Goal: Contribute content: Contribute content

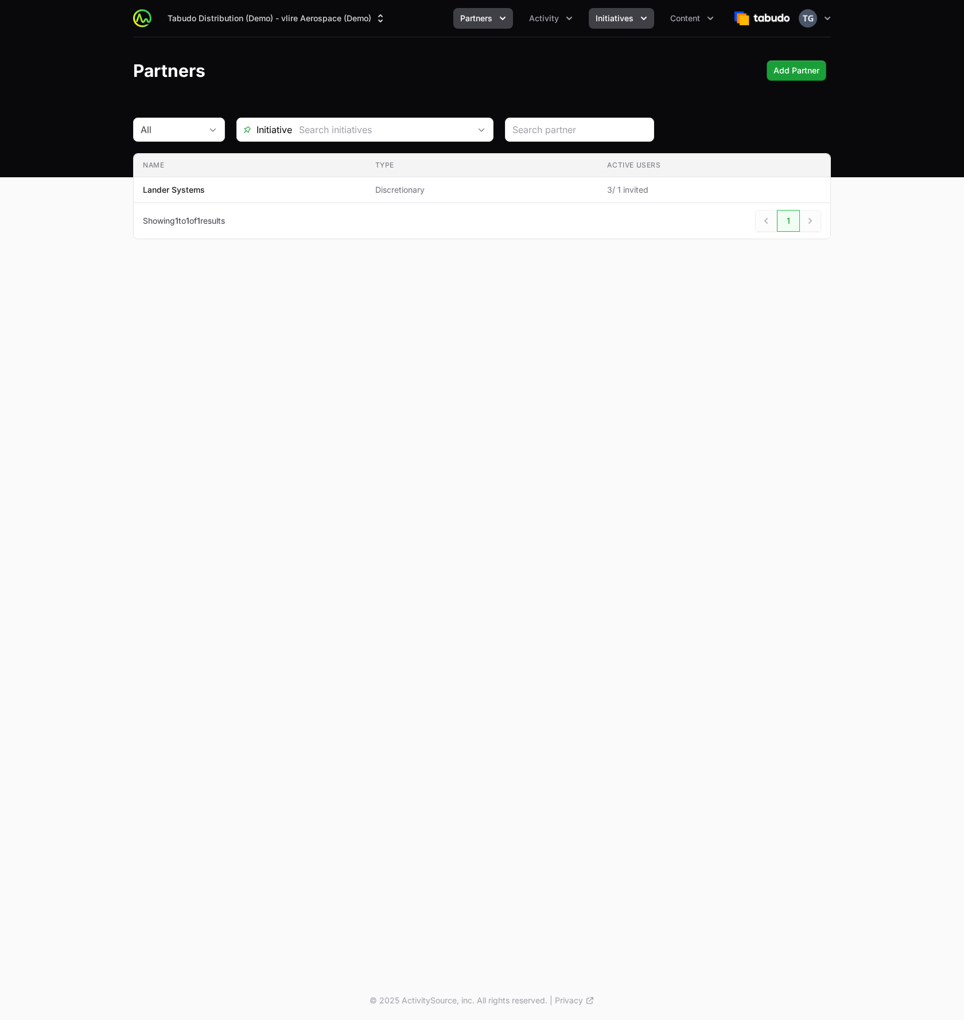
click at [636, 14] on button "Initiatives" at bounding box center [621, 18] width 65 height 21
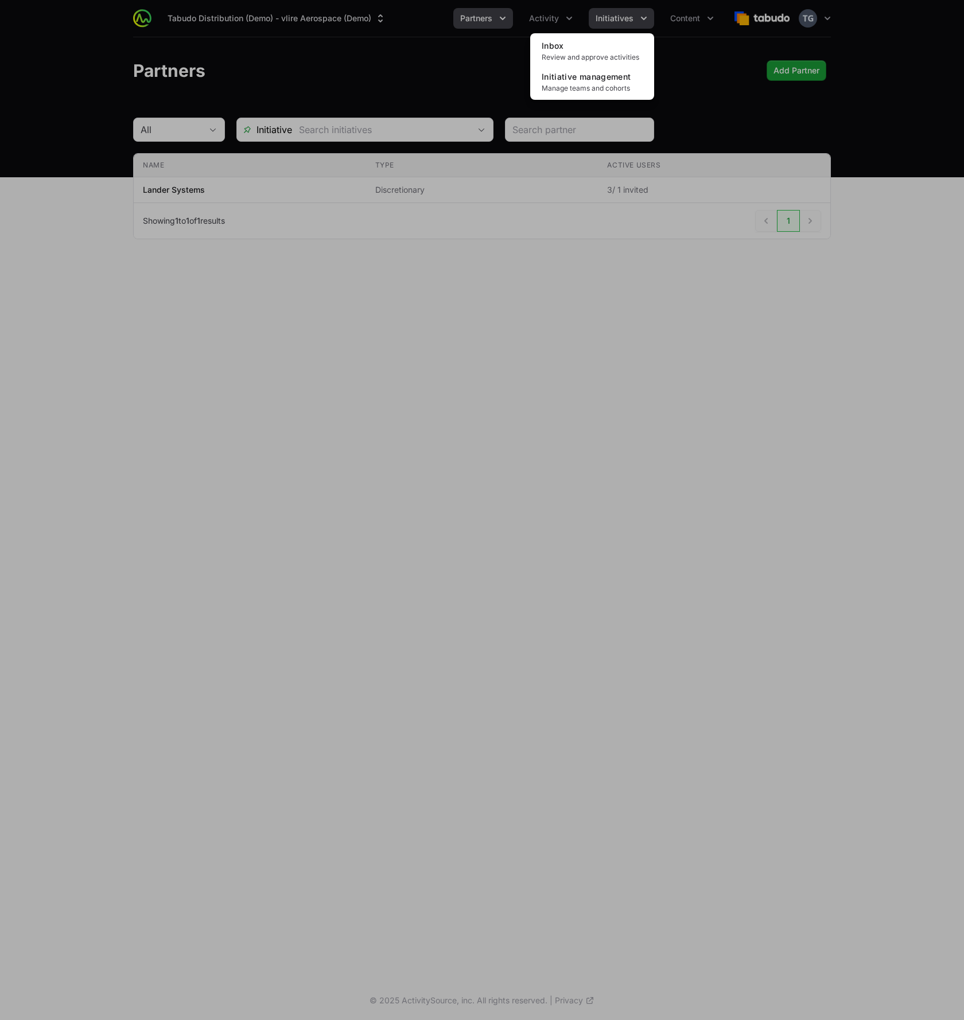
click at [636, 14] on div "Initiatives menu" at bounding box center [482, 510] width 964 height 1020
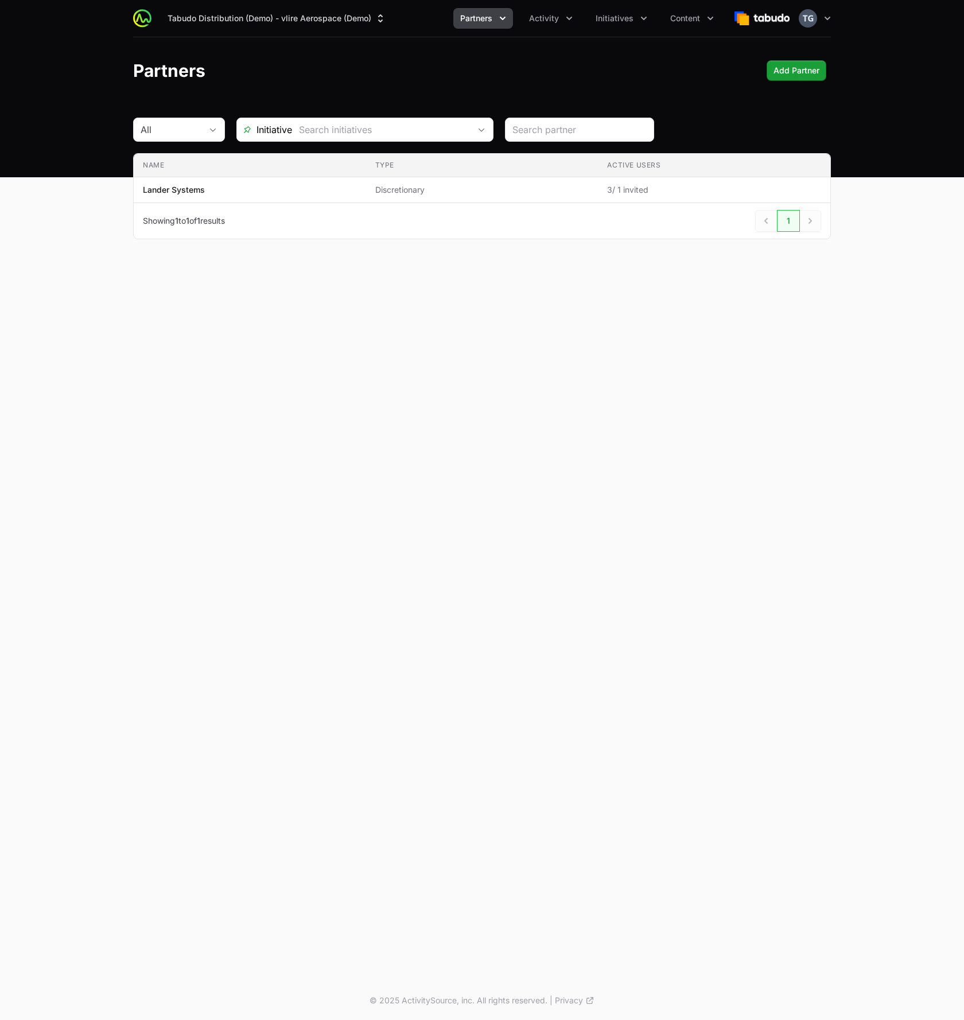
click at [519, 72] on div "Partners Add Partner Add Partner" at bounding box center [482, 70] width 698 height 21
click at [492, 17] on span "Partners" at bounding box center [476, 18] width 32 height 11
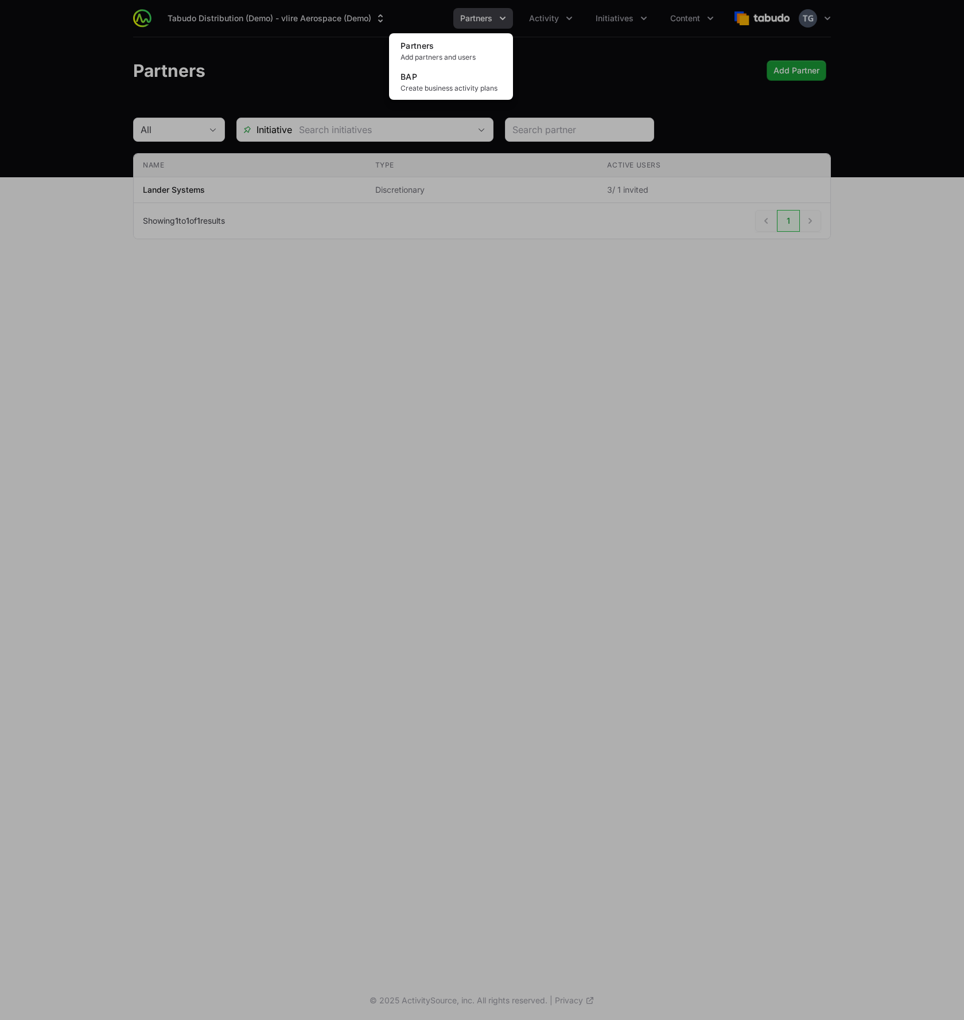
click at [493, 17] on div "Partners menu" at bounding box center [482, 510] width 964 height 1020
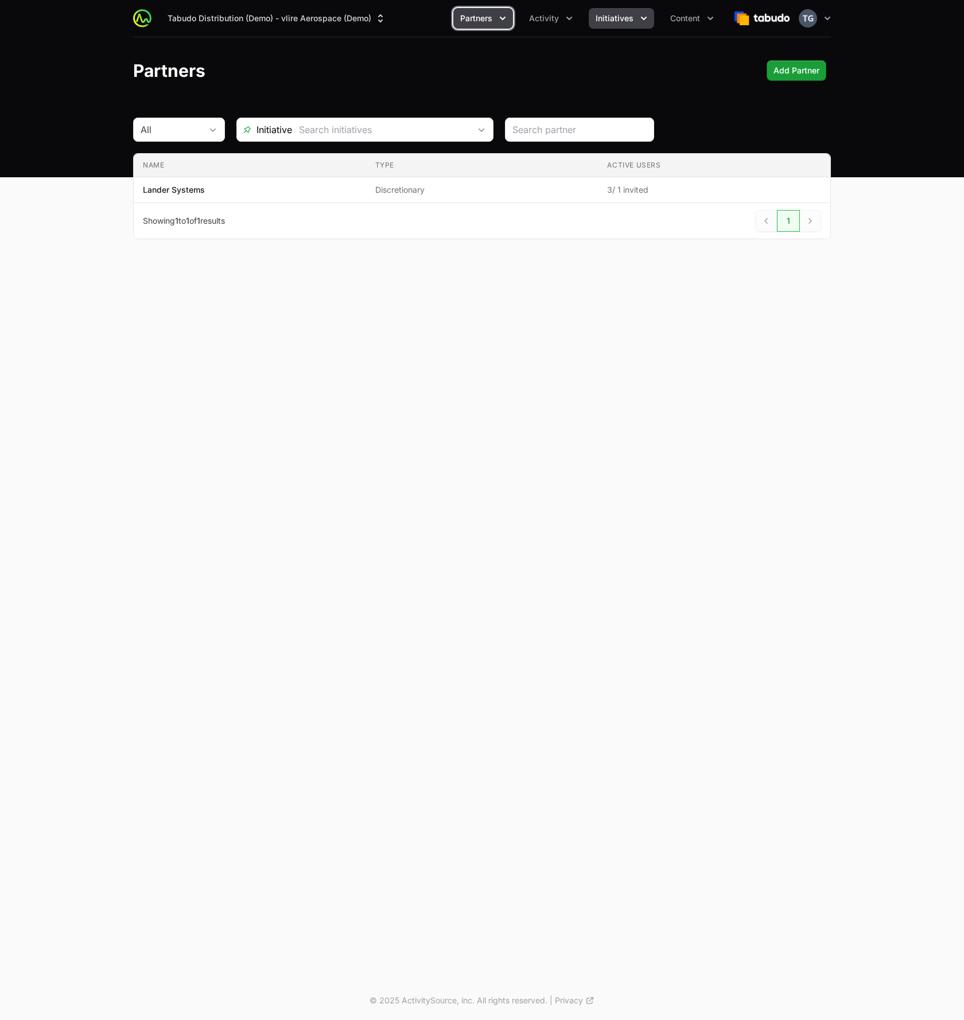
click at [623, 22] on span "Initiatives" at bounding box center [615, 18] width 38 height 11
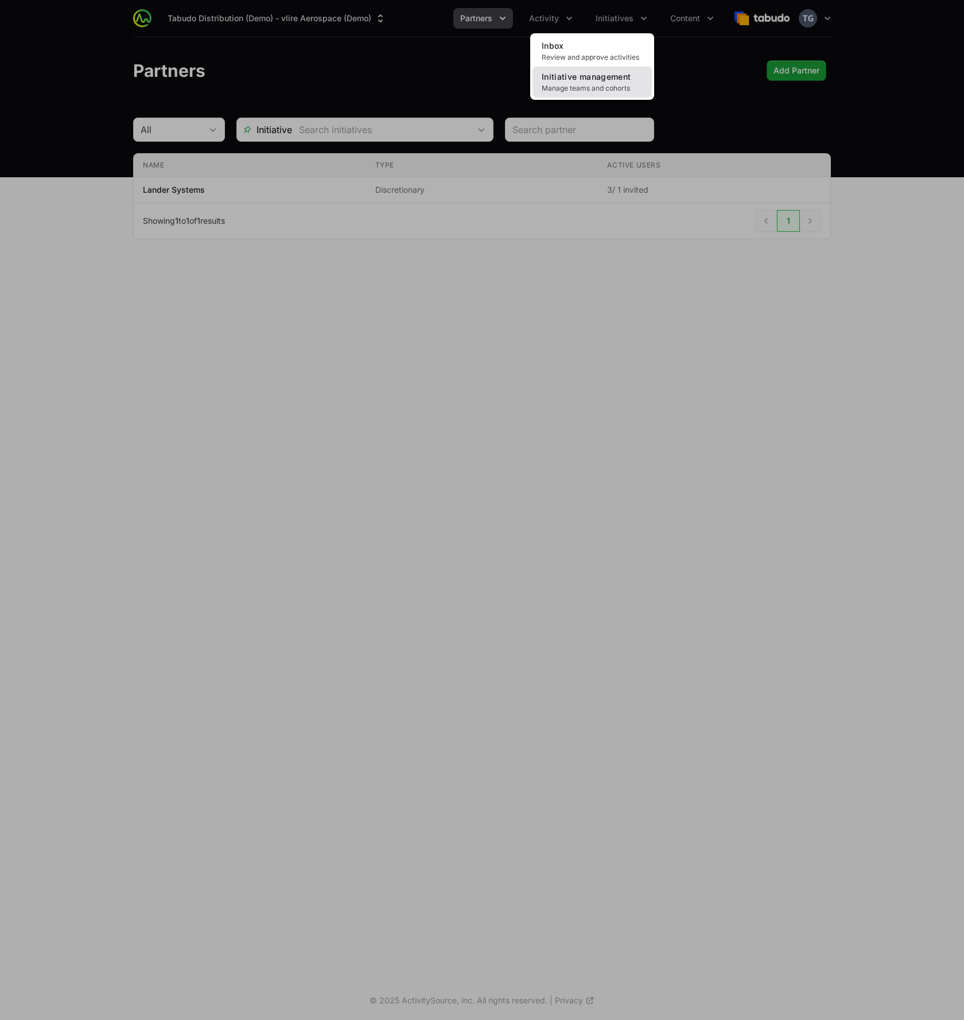
click at [627, 74] on span "Initiative management" at bounding box center [586, 77] width 89 height 10
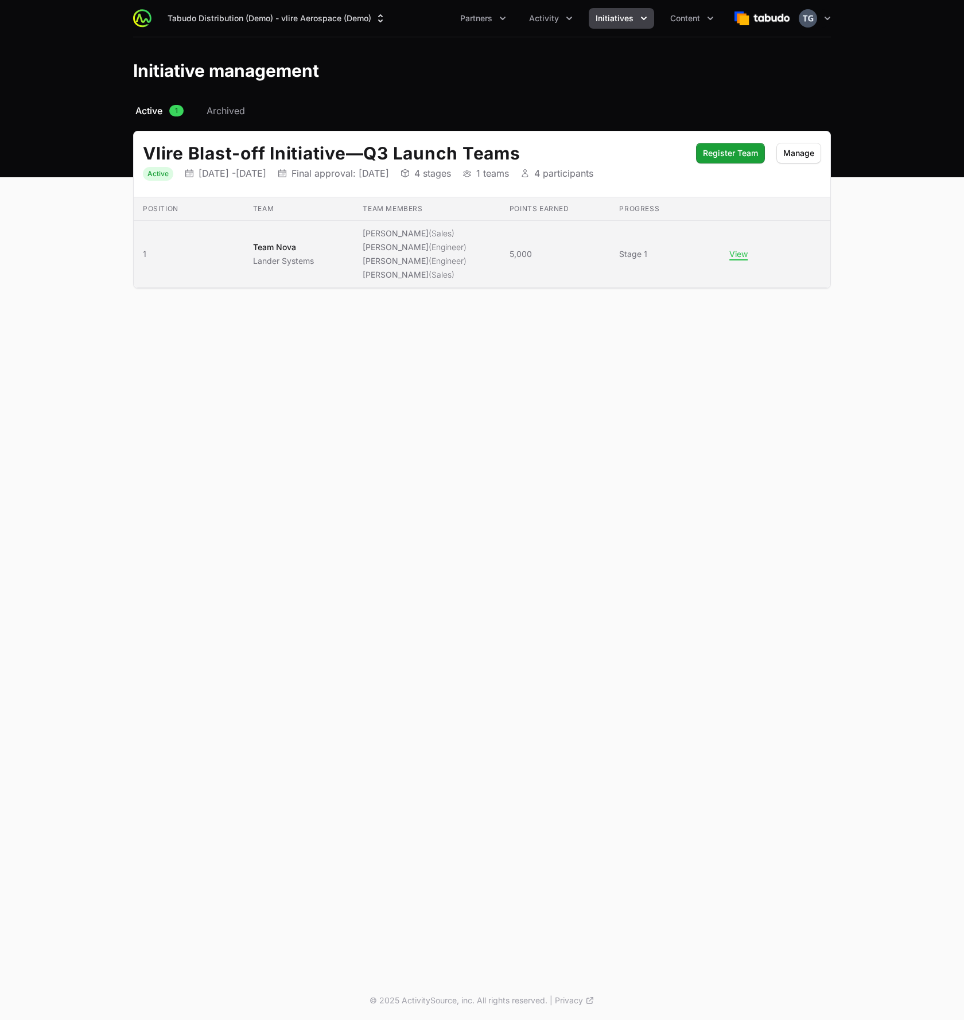
click at [601, 228] on td "Points earned 5,000" at bounding box center [555, 254] width 110 height 67
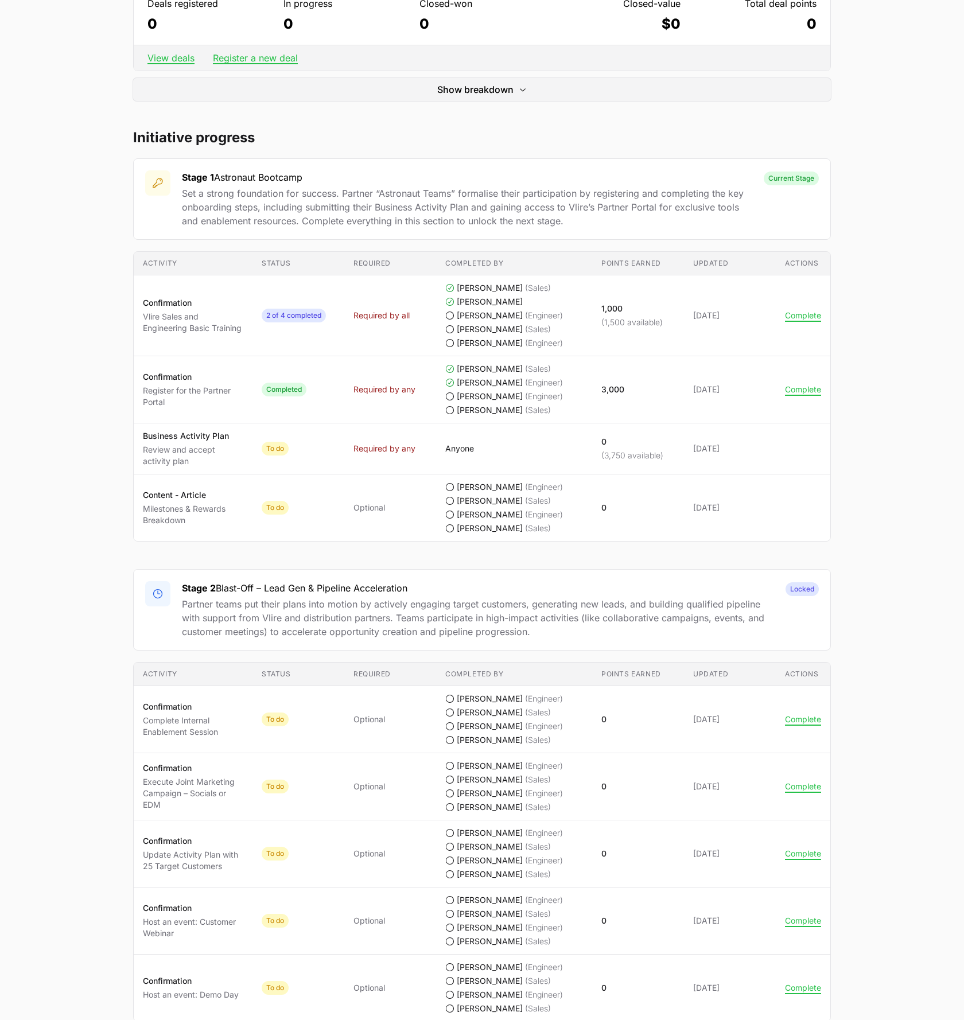
scroll to position [249, 0]
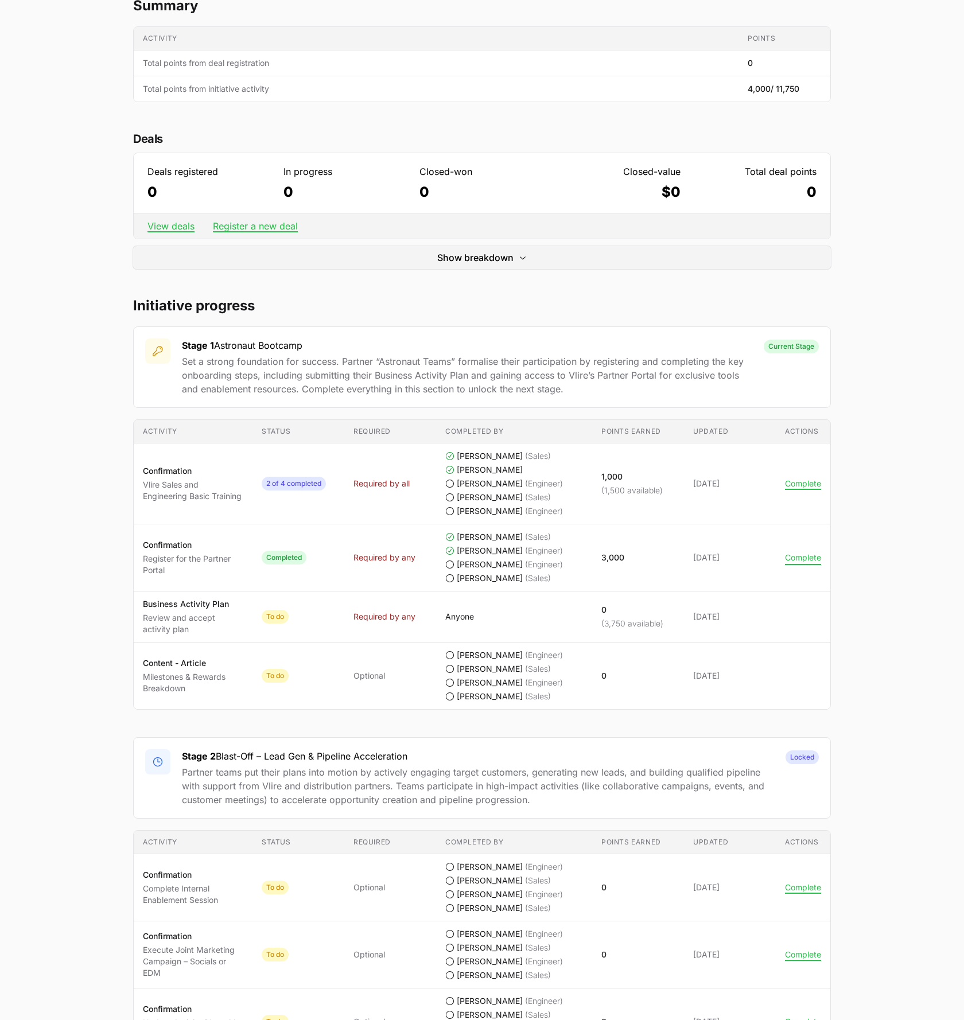
click at [804, 555] on button "Complete" at bounding box center [803, 558] width 36 height 10
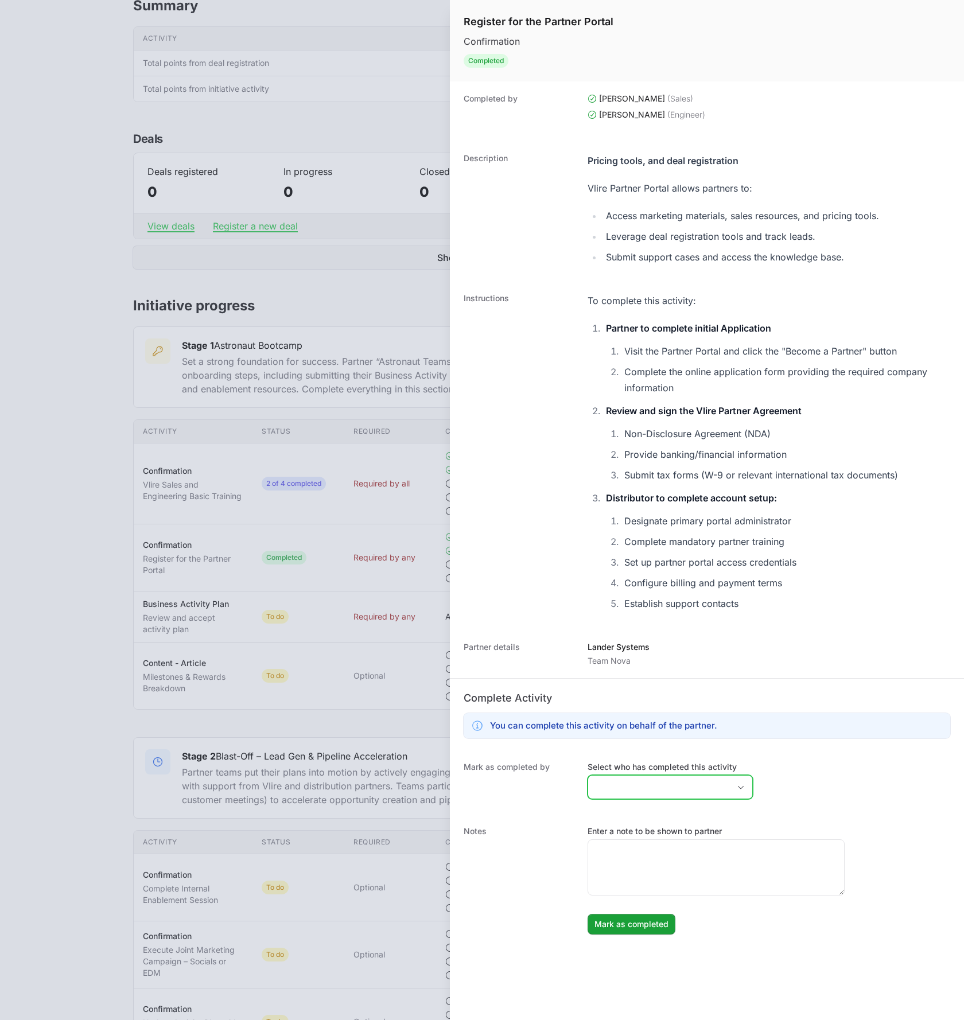
click at [670, 788] on input "Select who has completed this activity" at bounding box center [658, 787] width 141 height 23
click at [662, 901] on li "Lauren Epsom" at bounding box center [670, 896] width 163 height 23
type input "[PERSON_NAME]"
click at [535, 909] on dt "Notes" at bounding box center [519, 880] width 110 height 109
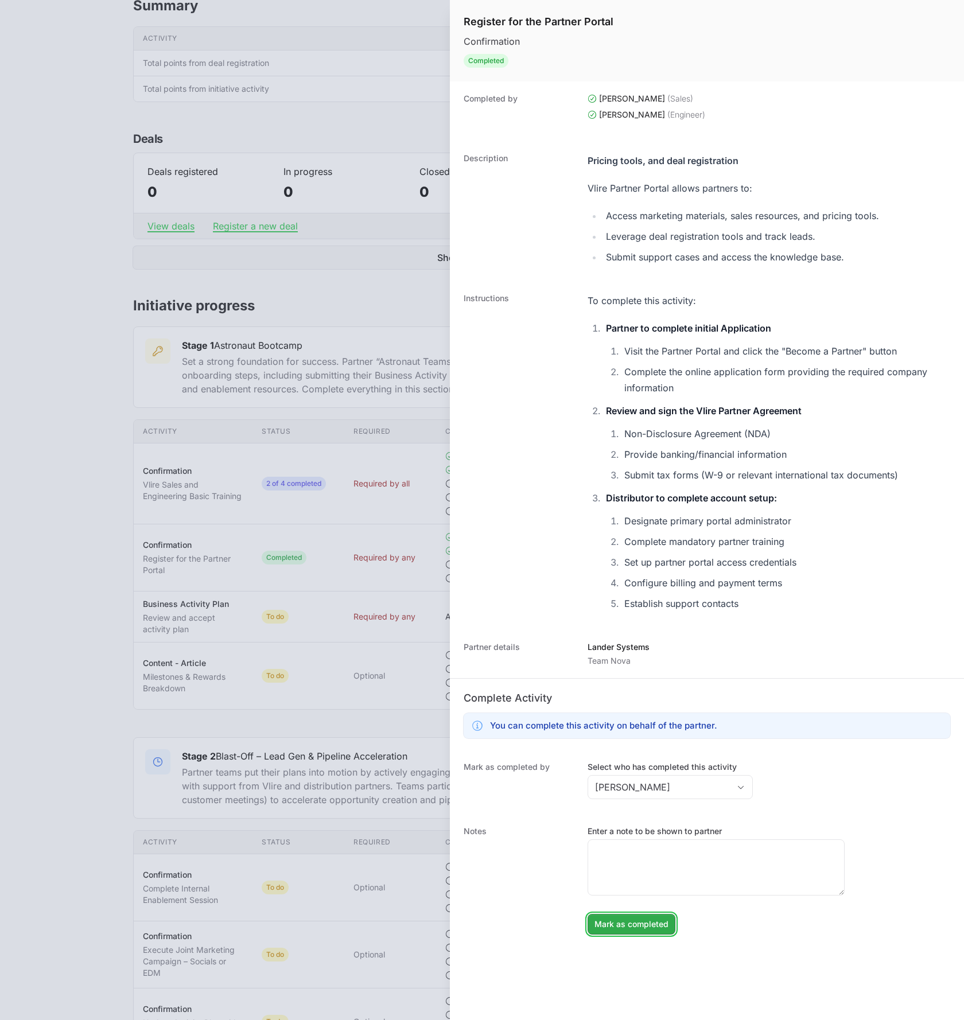
click at [620, 924] on span "Mark as completed" at bounding box center [631, 924] width 74 height 14
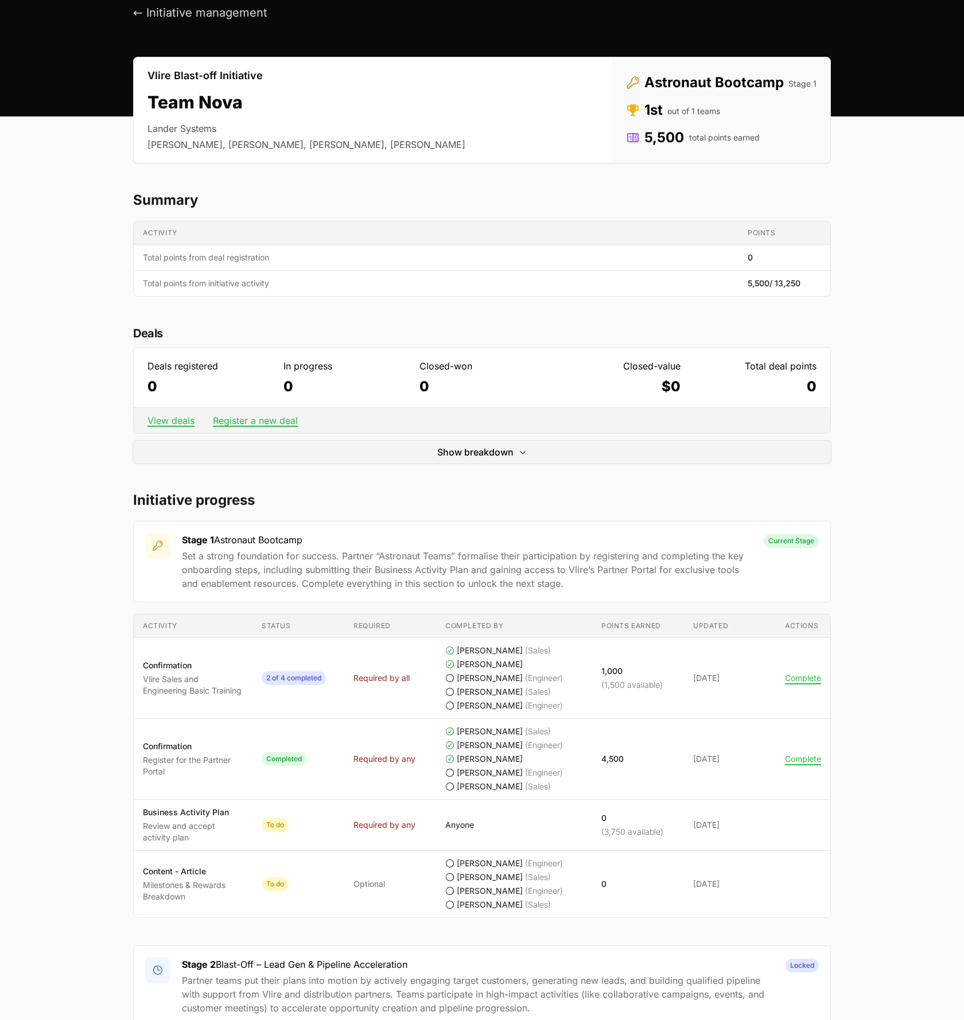
scroll to position [0, 0]
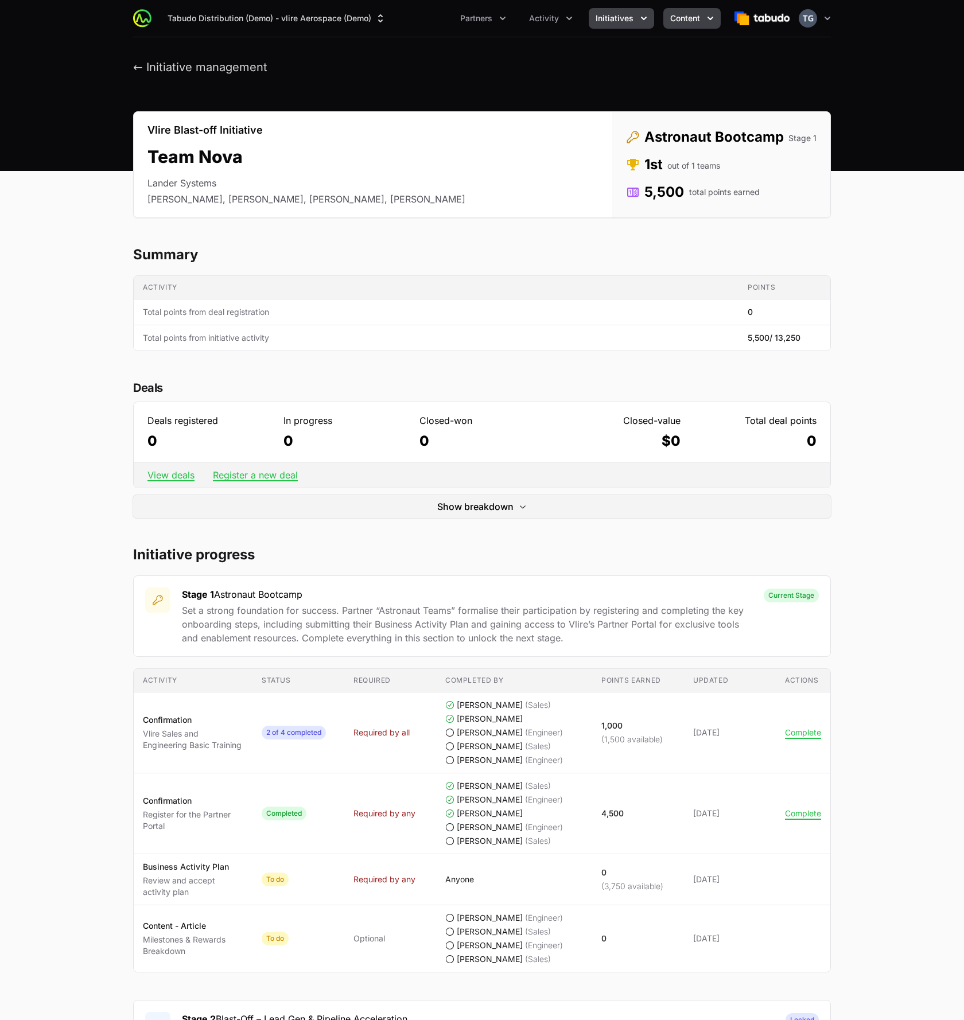
click at [709, 23] on icon "Content menu" at bounding box center [710, 18] width 11 height 11
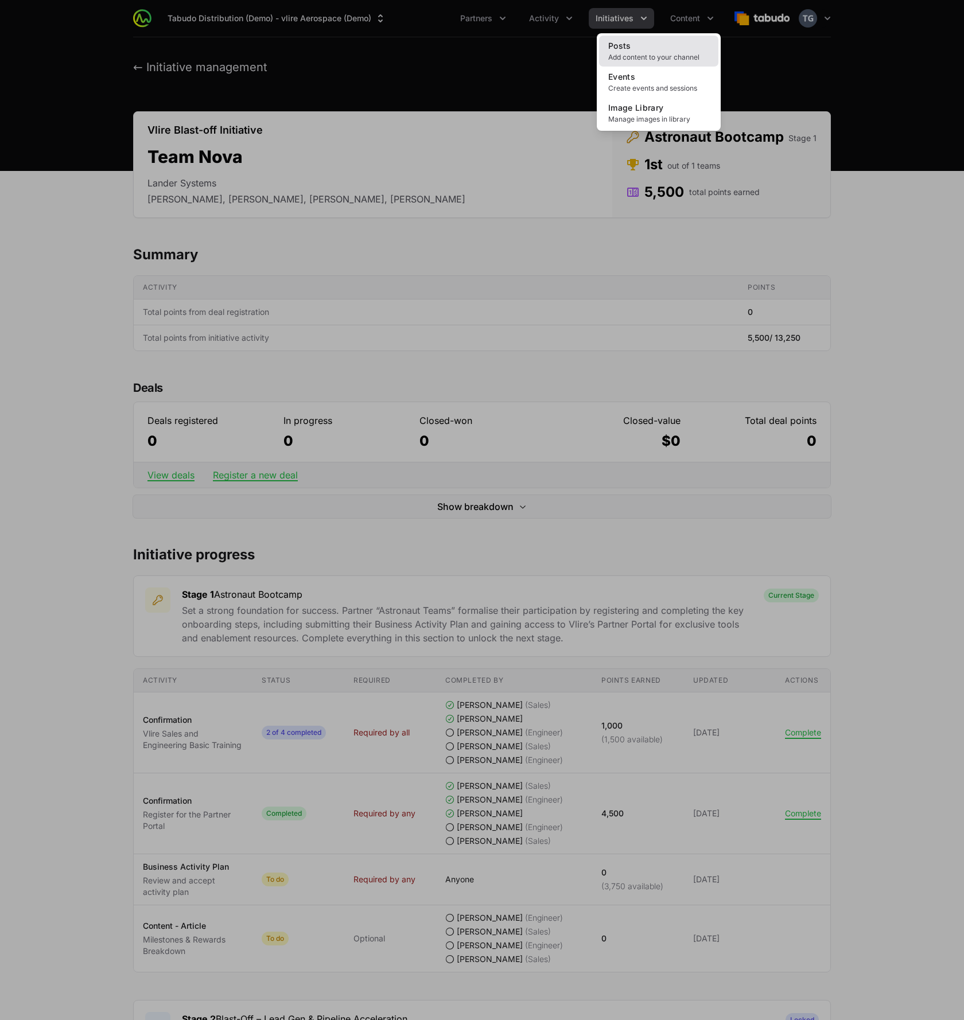
click at [664, 50] on link "Posts Add content to your channel" at bounding box center [658, 51] width 119 height 31
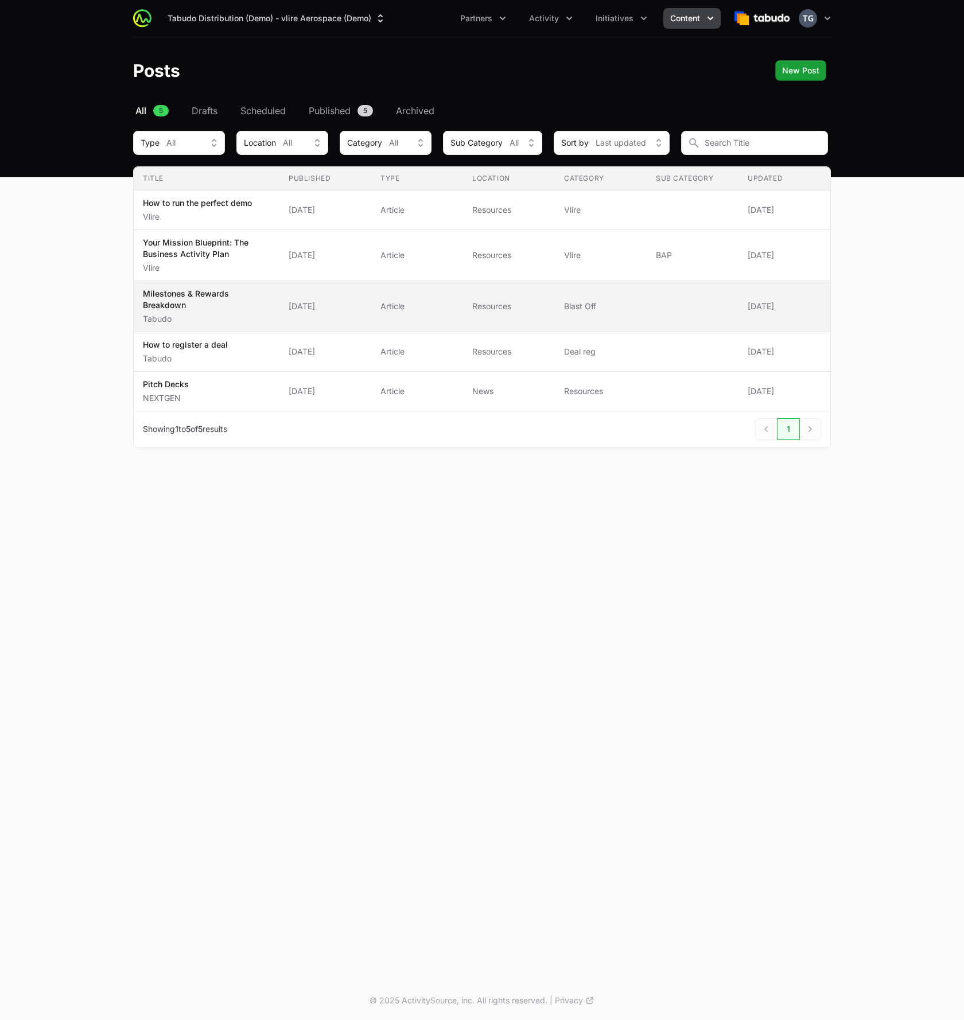
click at [192, 314] on p "Tabudo" at bounding box center [206, 318] width 127 height 11
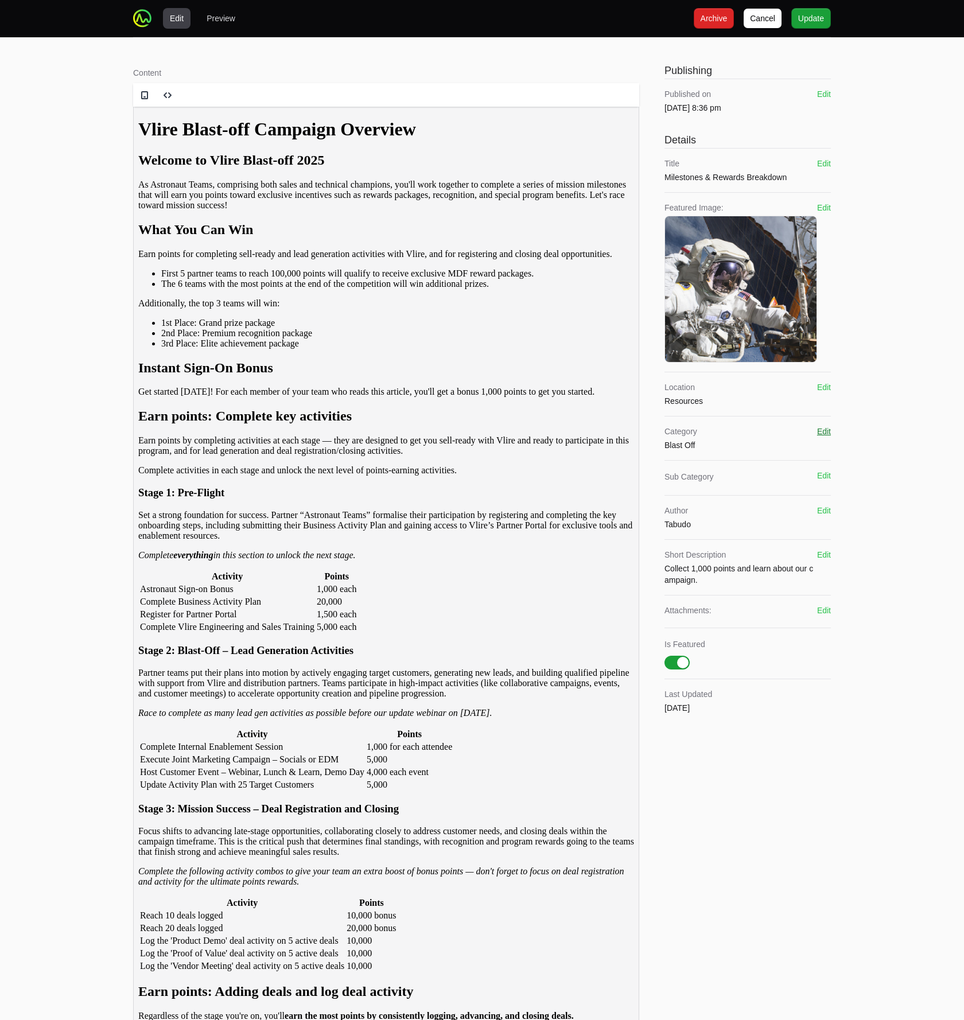
click at [824, 434] on button "Edit" at bounding box center [824, 431] width 14 height 11
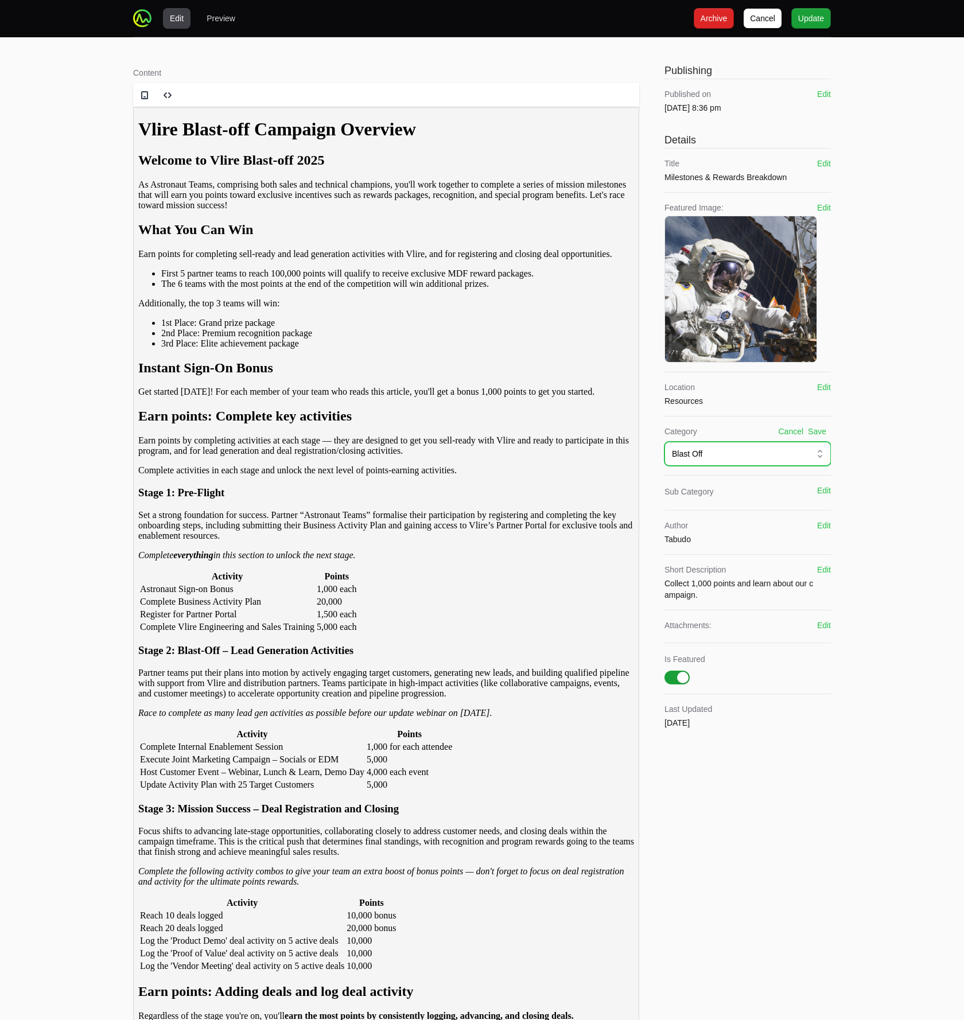
click at [787, 446] on button "Blast Off" at bounding box center [747, 454] width 166 height 24
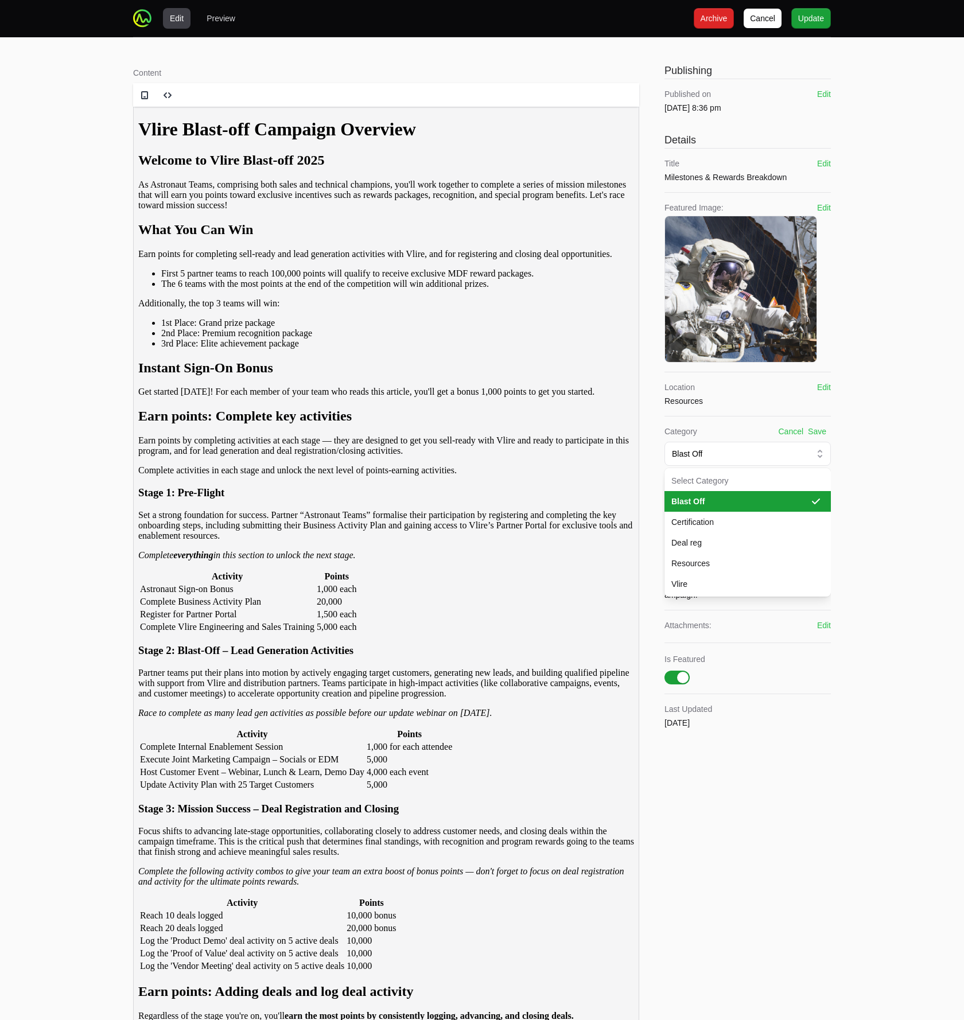
click at [776, 508] on li "Blast Off" at bounding box center [747, 501] width 166 height 21
click at [820, 434] on button "Save" at bounding box center [817, 431] width 18 height 11
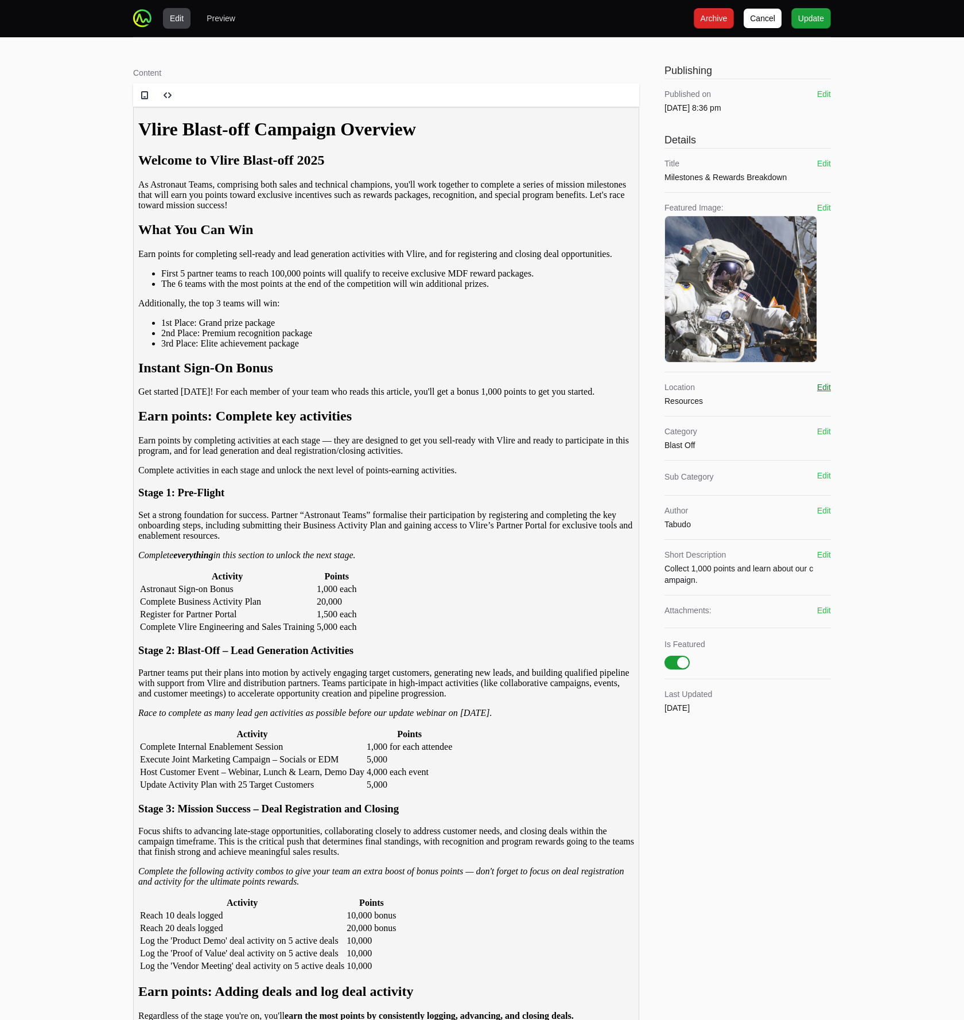
click at [818, 383] on button "Edit" at bounding box center [824, 387] width 14 height 11
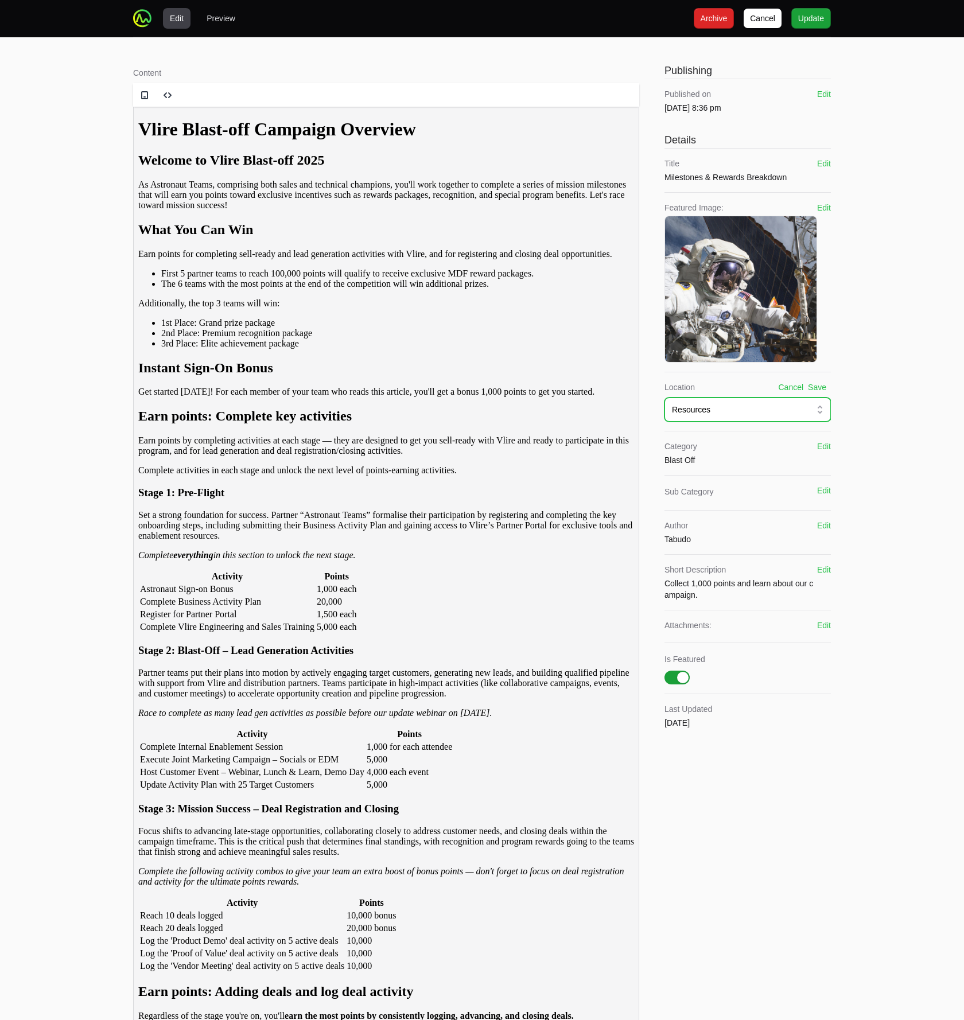
click at [745, 410] on div "Resources" at bounding box center [739, 409] width 135 height 11
click at [822, 383] on button "Save" at bounding box center [817, 387] width 18 height 11
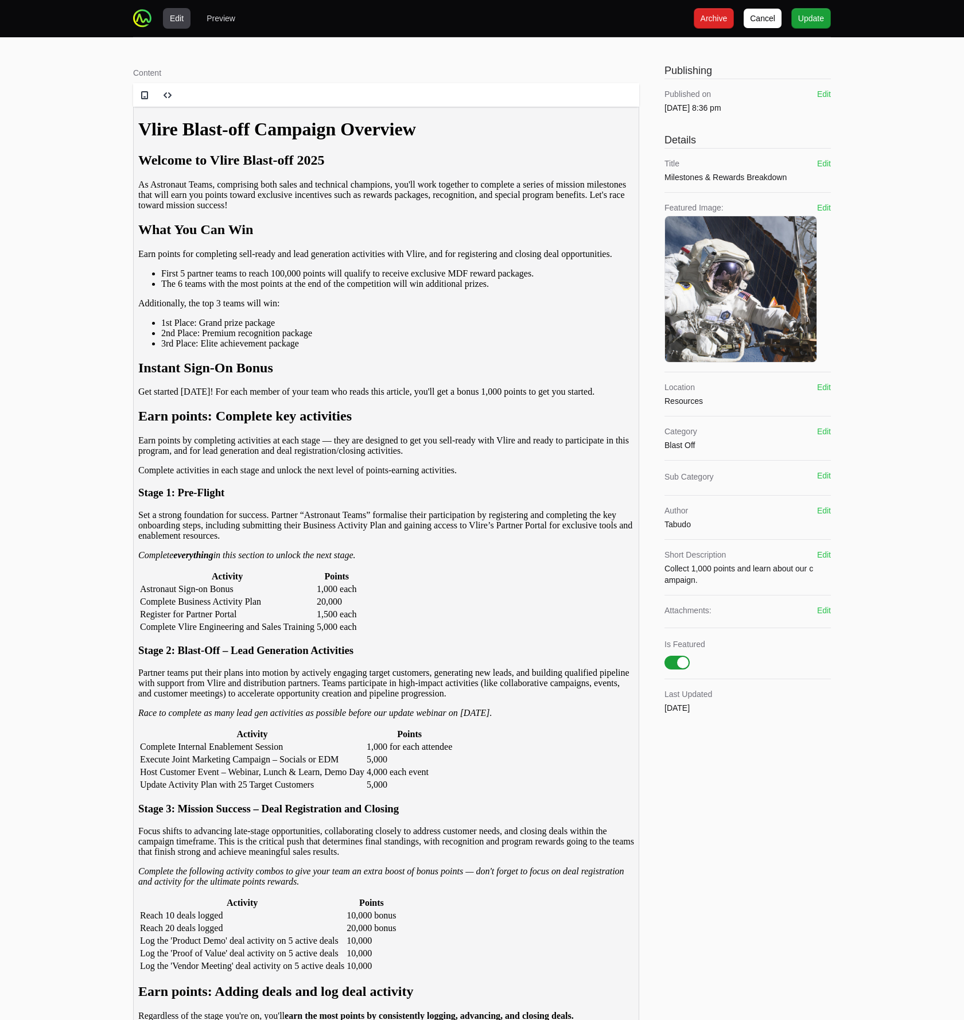
click at [877, 431] on div "Edit Preview Cancel Cancel Archive Archive Update Update Content Rich text edit…" at bounding box center [482, 881] width 964 height 1763
click at [888, 573] on div "Edit Preview Cancel Cancel Archive Archive Update Update Content Rich text edit…" at bounding box center [482, 881] width 964 height 1763
click at [803, 21] on span "Update" at bounding box center [811, 18] width 26 height 14
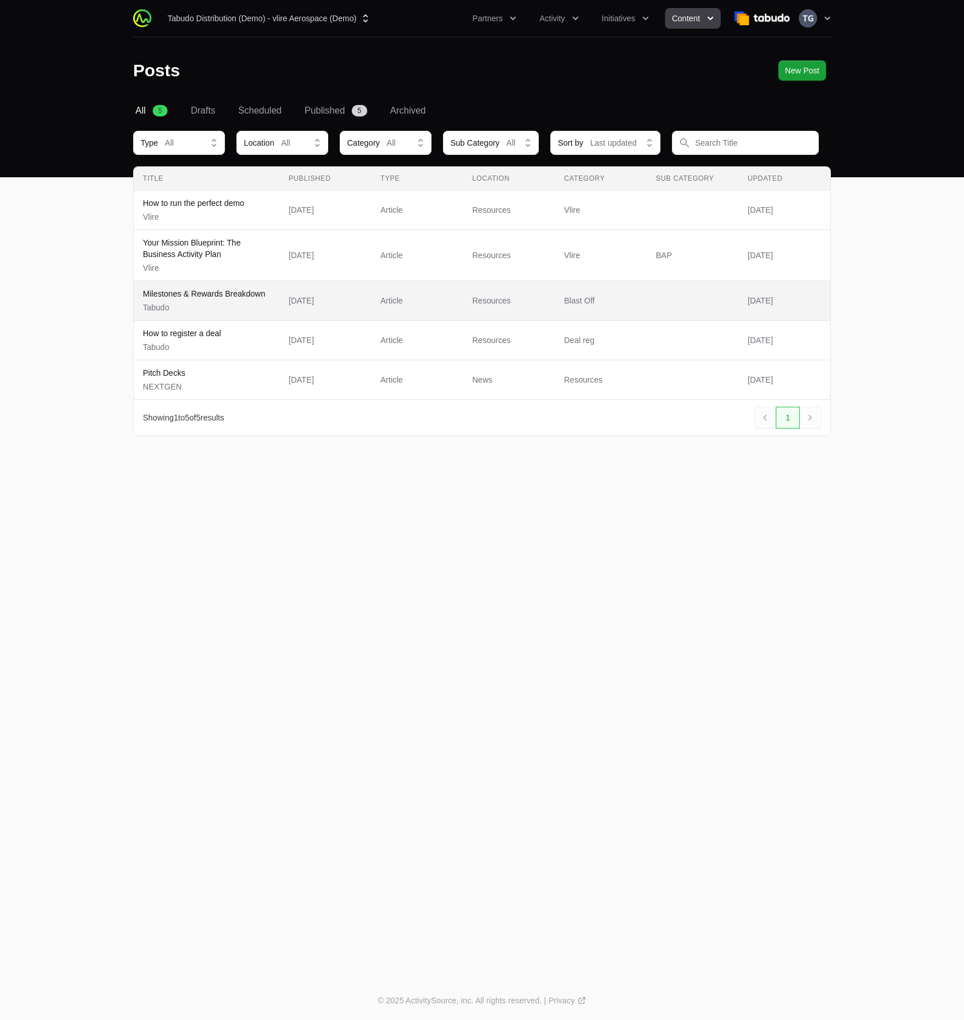
click at [367, 297] on td "Published 08 Oct 2025" at bounding box center [325, 301] width 92 height 40
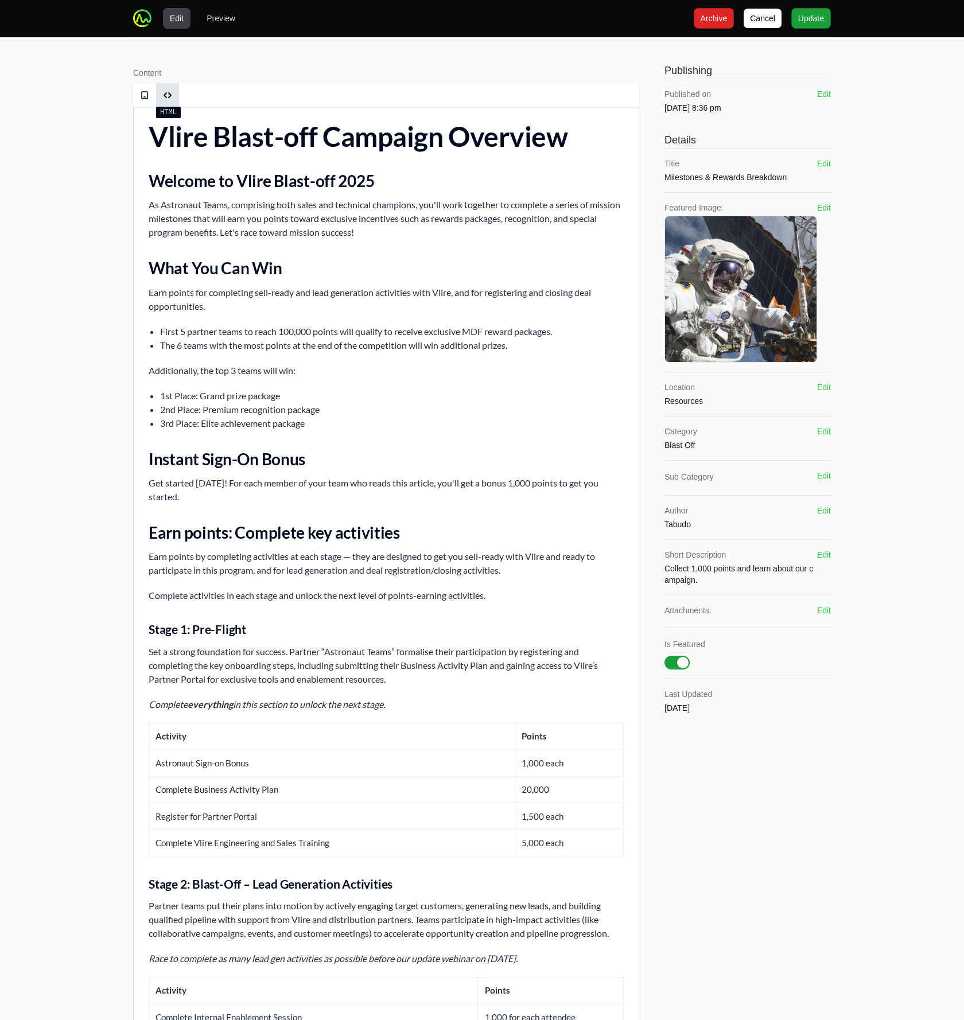
click at [170, 92] on span at bounding box center [167, 95] width 9 height 9
type textarea "<h1> Vlire Blast-off Campaign Overview </h1> <h2> Welcome to Vlire Blast-off 20…"
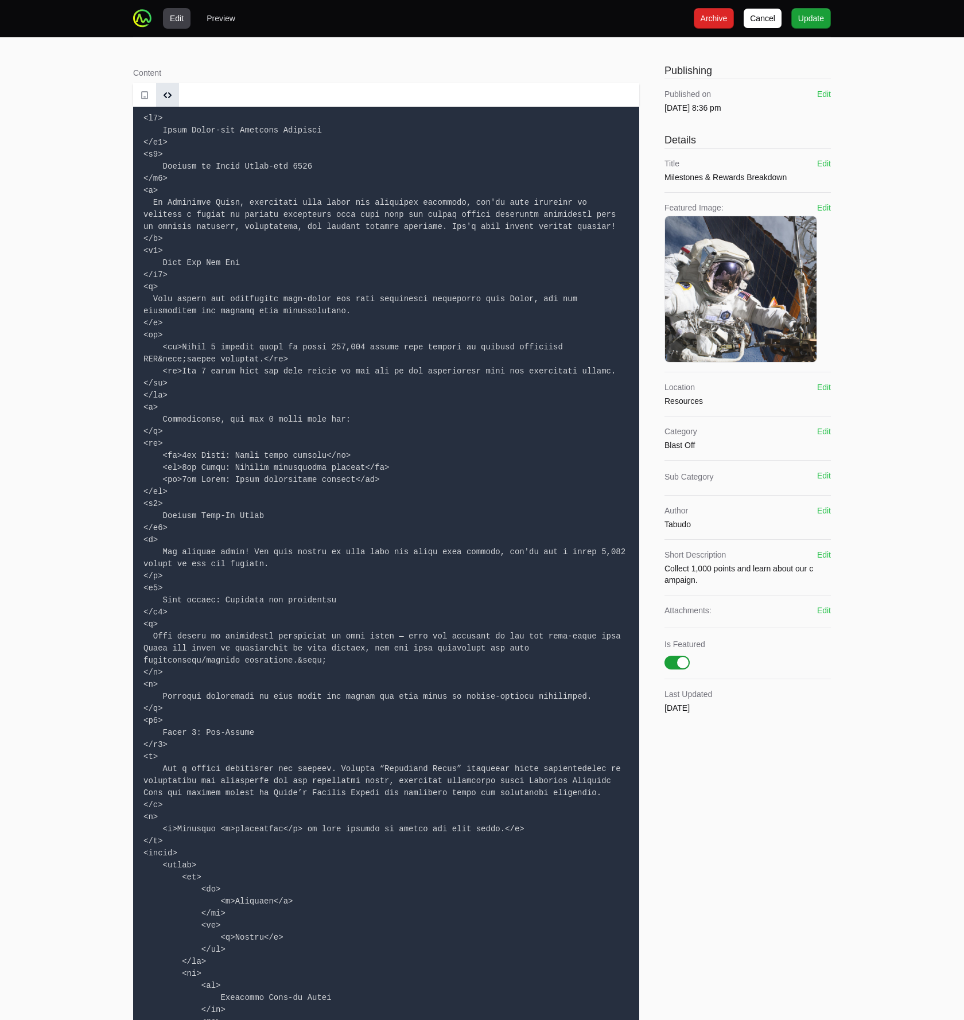
click at [214, 202] on textarea at bounding box center [386, 920] width 506 height 1627
click at [162, 90] on span at bounding box center [168, 95] width 18 height 17
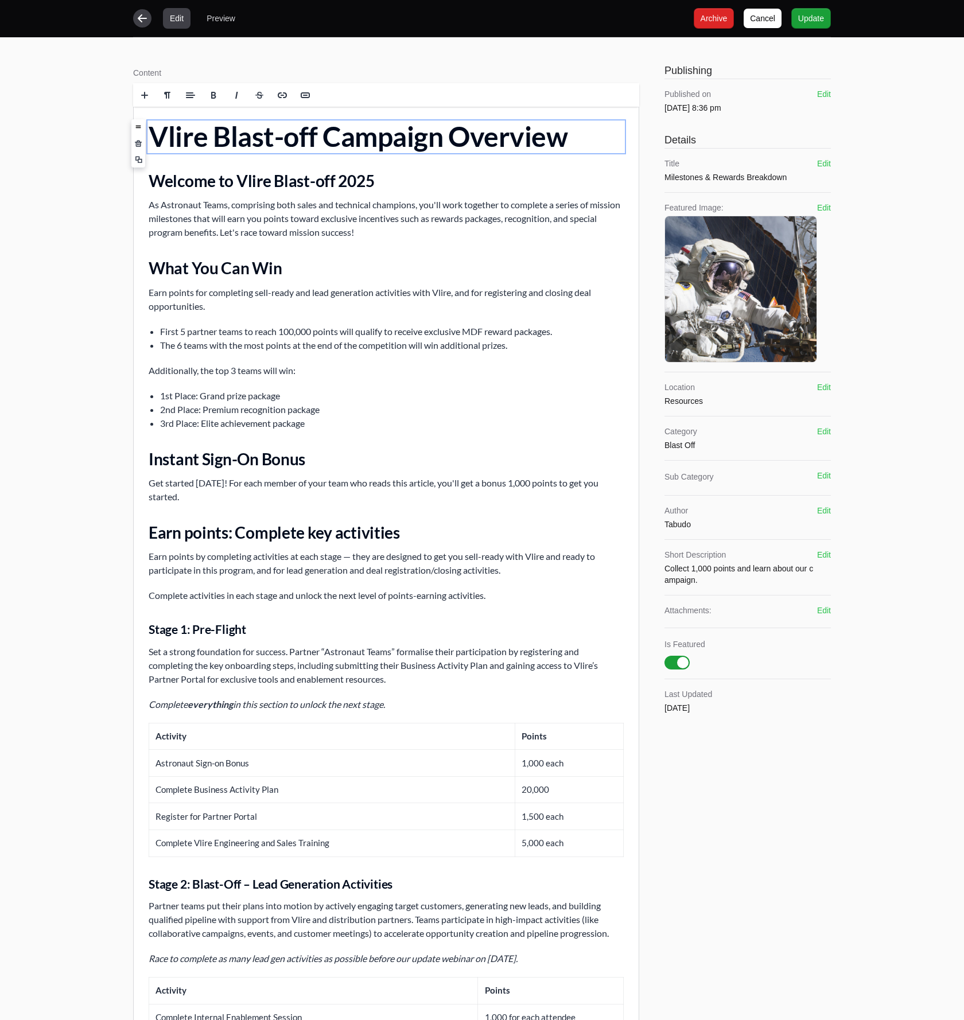
click at [139, 21] on icon "button" at bounding box center [142, 18] width 11 height 11
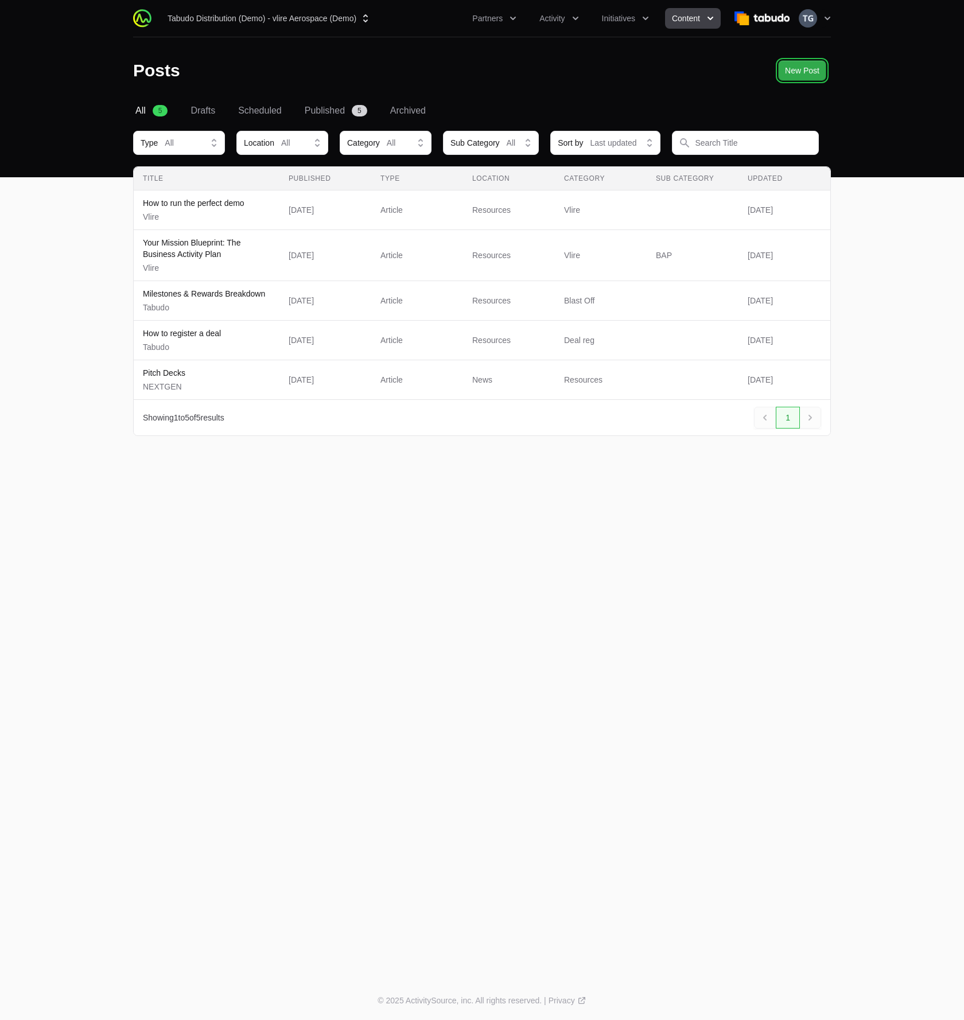
click at [794, 80] on button "New Post New Post" at bounding box center [802, 70] width 48 height 21
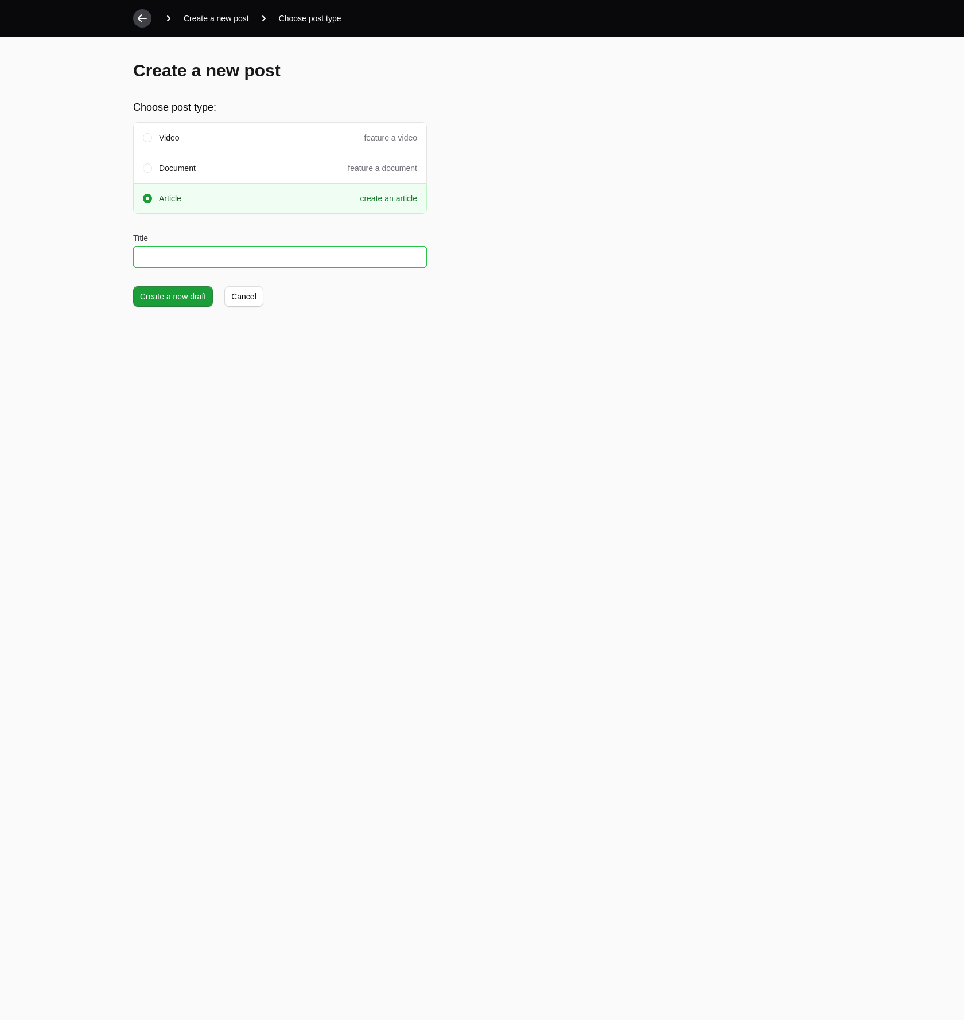
click at [158, 253] on input "Title" at bounding box center [280, 257] width 294 height 22
type input "m"
type input "P"
type input "Initiative Overview, Milestones, and Points"
click at [142, 298] on span "Create a new draft" at bounding box center [173, 297] width 66 height 14
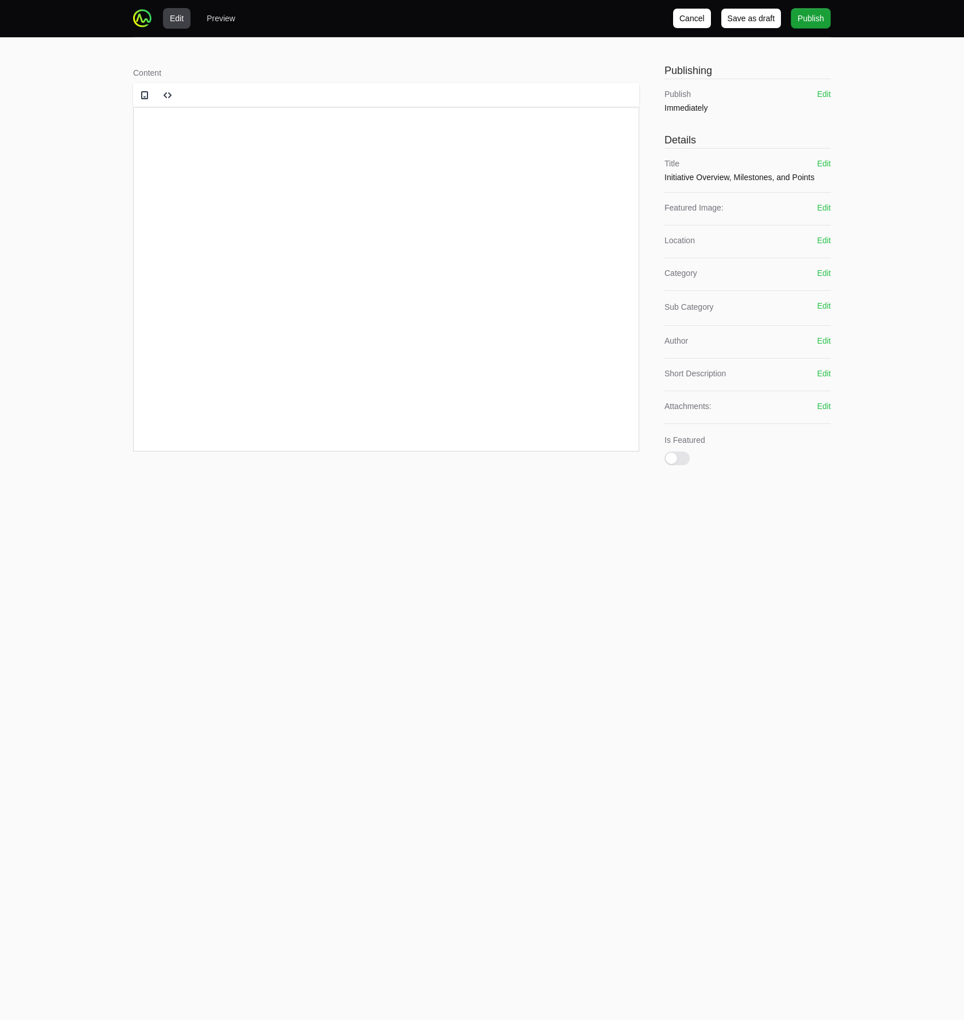
click at [337, 150] on html at bounding box center [386, 129] width 505 height 44
click at [106, 55] on div "Edit Preview Cancel Cancel Save as draft Save as draft Publish Publish Content …" at bounding box center [482, 250] width 964 height 500
click at [164, 92] on span at bounding box center [167, 95] width 9 height 9
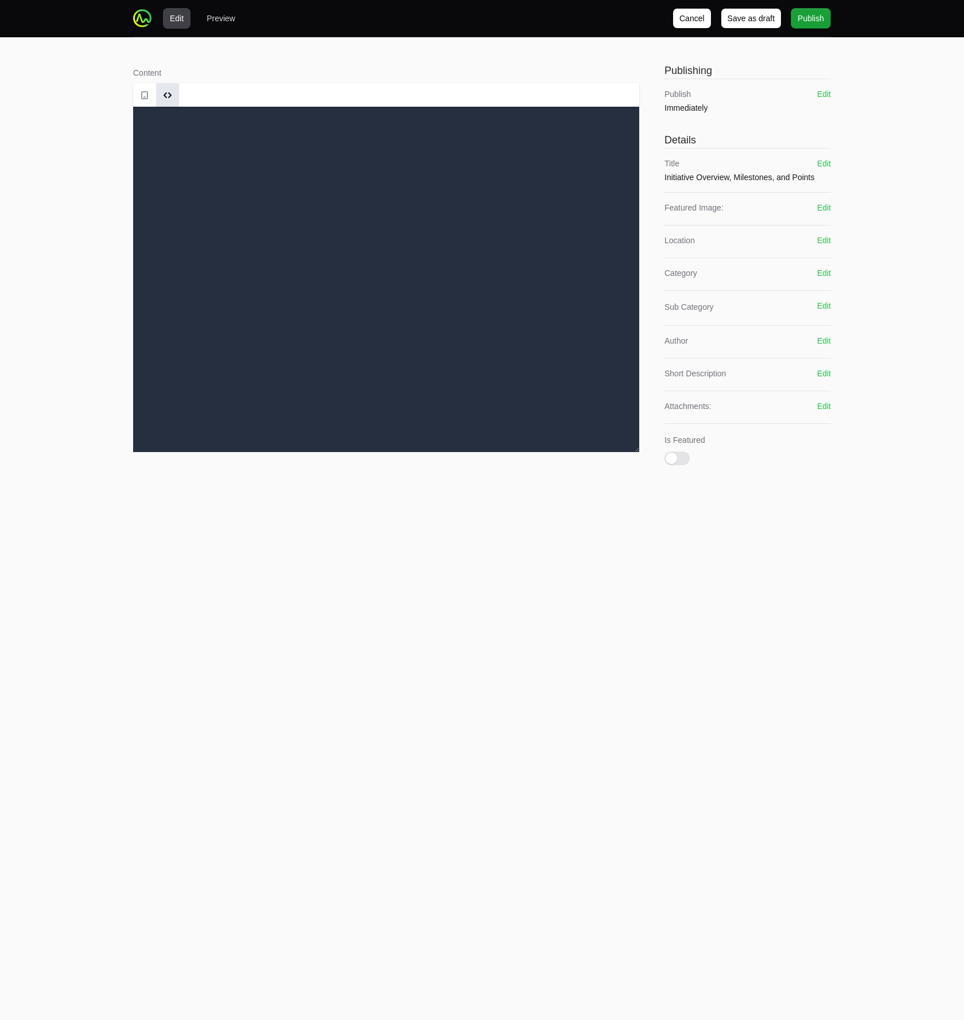
click at [170, 132] on textarea at bounding box center [386, 279] width 506 height 345
paste textarea "<h1> Vlire Blast-off Campaign Overview </h1> <h2> Welcome to Vlire Blast-off 20…"
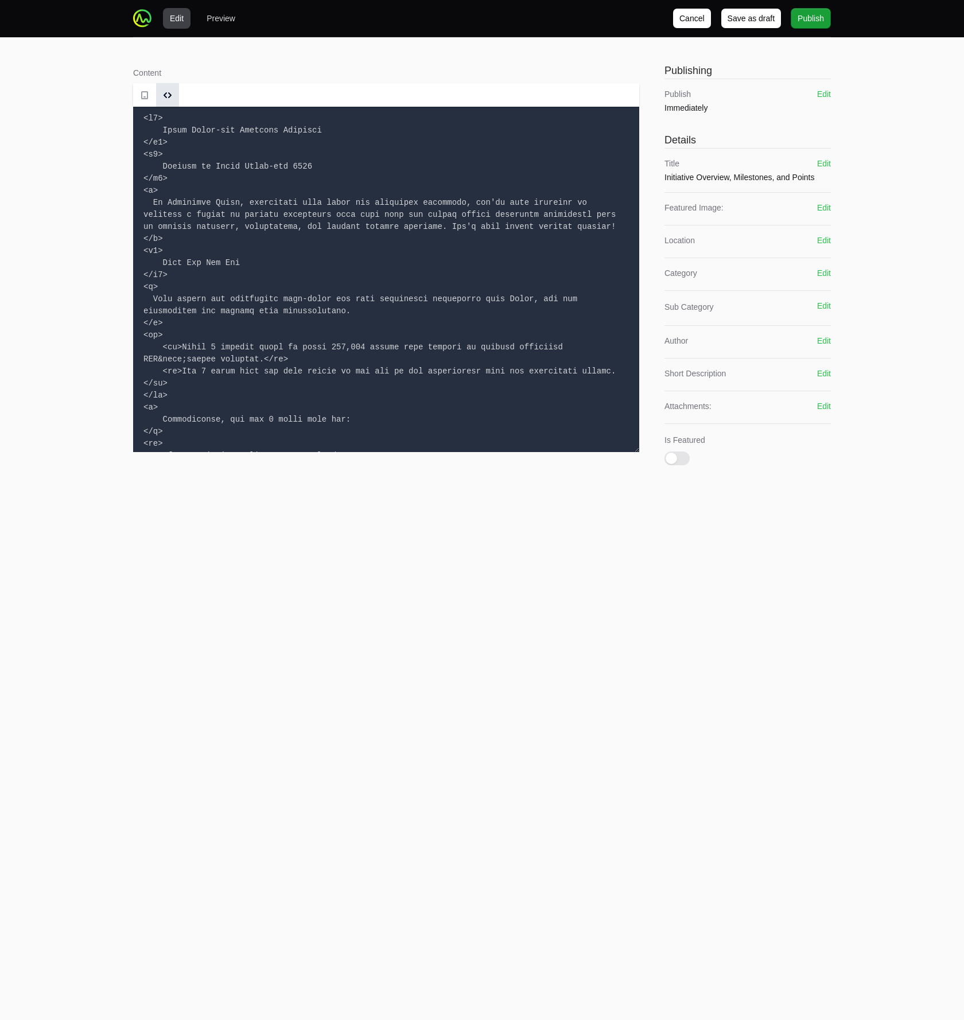
scroll to position [3358, 0]
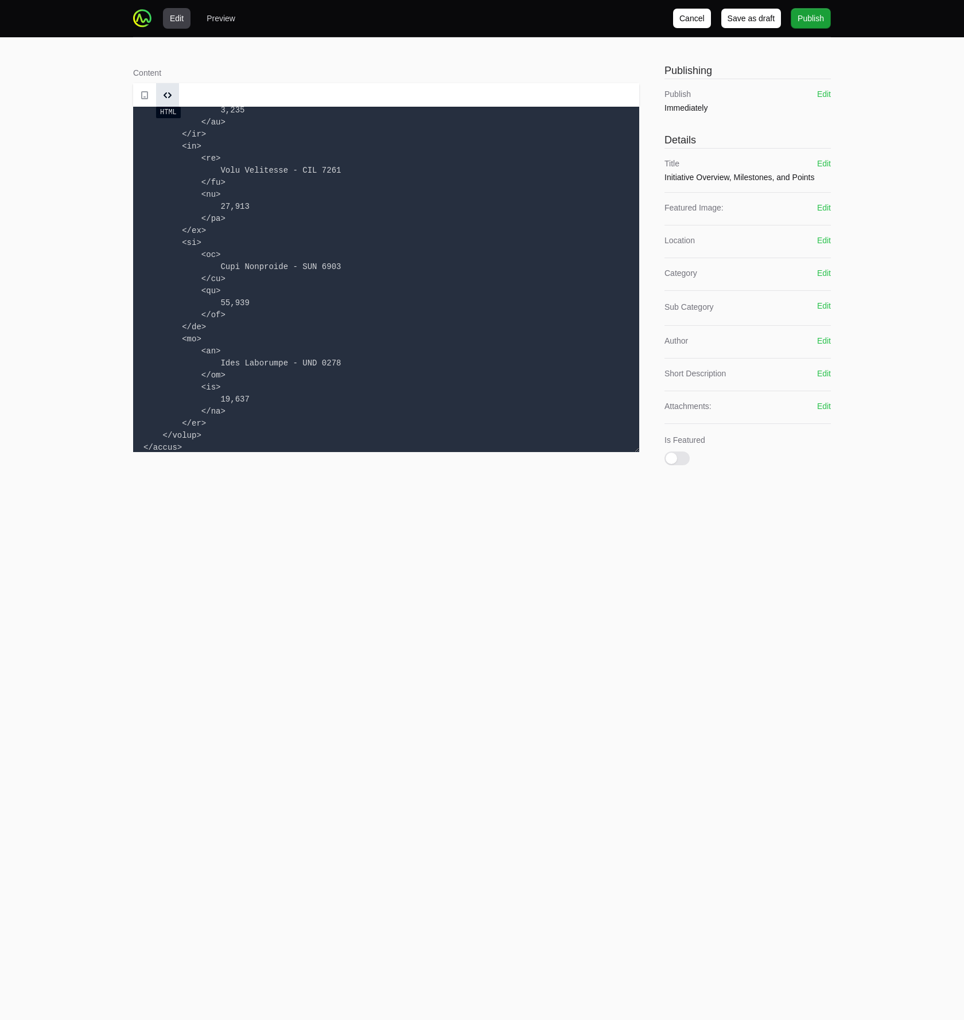
type textarea "<h1> Vlire Blast-off Campaign Overview </h1> <h2> Welcome to Vlire Blast-off 20…"
click at [164, 84] on link at bounding box center [167, 95] width 23 height 24
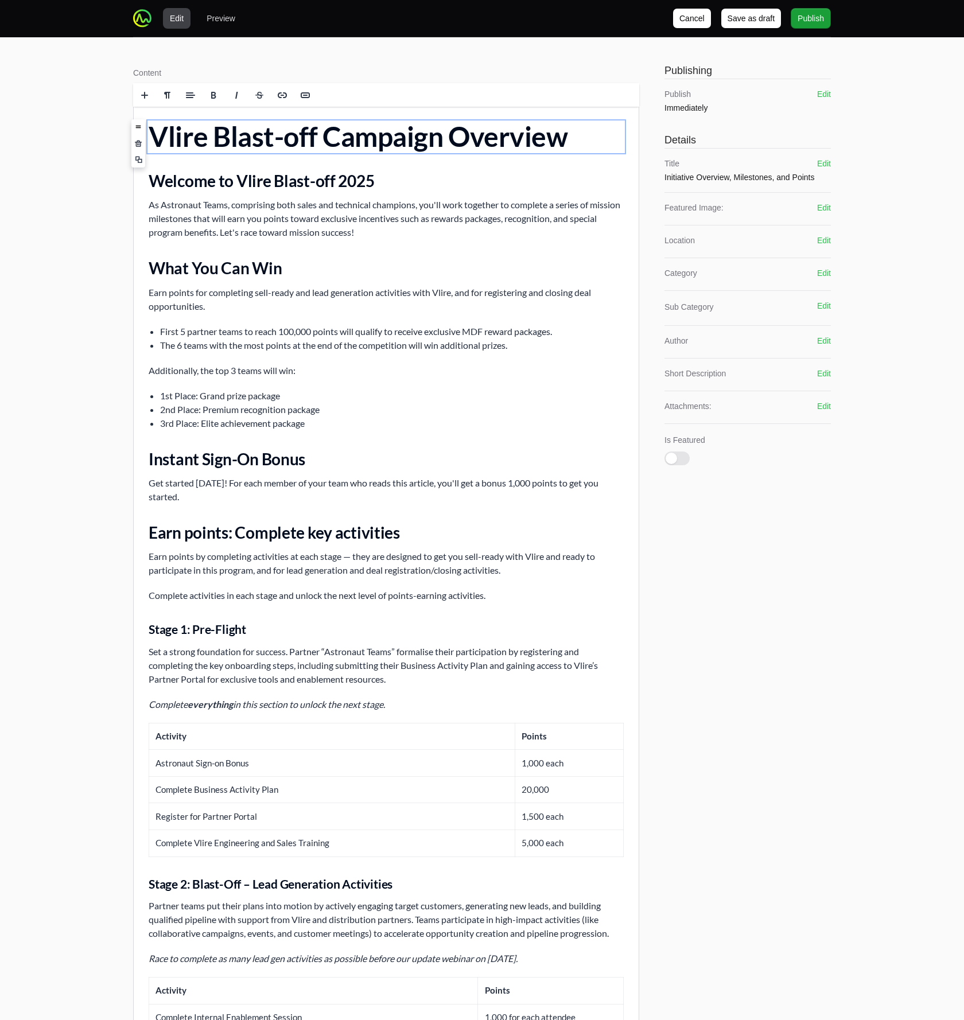
click at [101, 241] on div "Edit Preview Cancel Cancel Save as draft Save as draft Publish Publish Content …" at bounding box center [482, 881] width 964 height 1763
click at [823, 207] on button "Edit" at bounding box center [824, 207] width 14 height 11
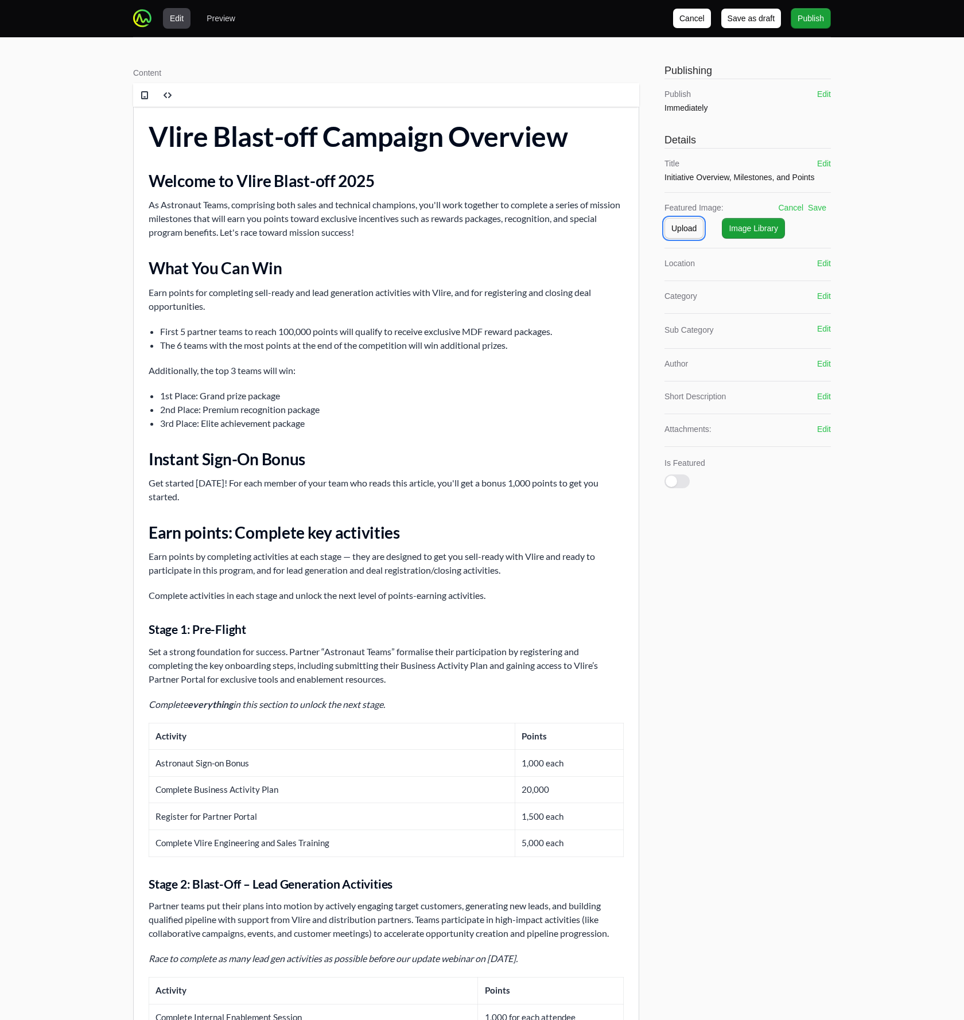
click at [689, 230] on span "Upload" at bounding box center [683, 228] width 25 height 14
click at [802, 273] on span "browse" at bounding box center [802, 270] width 30 height 10
click at [802, 251] on input "Drag and drop your files or browse" at bounding box center [747, 249] width 166 height 3
type input "C:\fakepath\AFRC2025-0071-374~large.jpg"
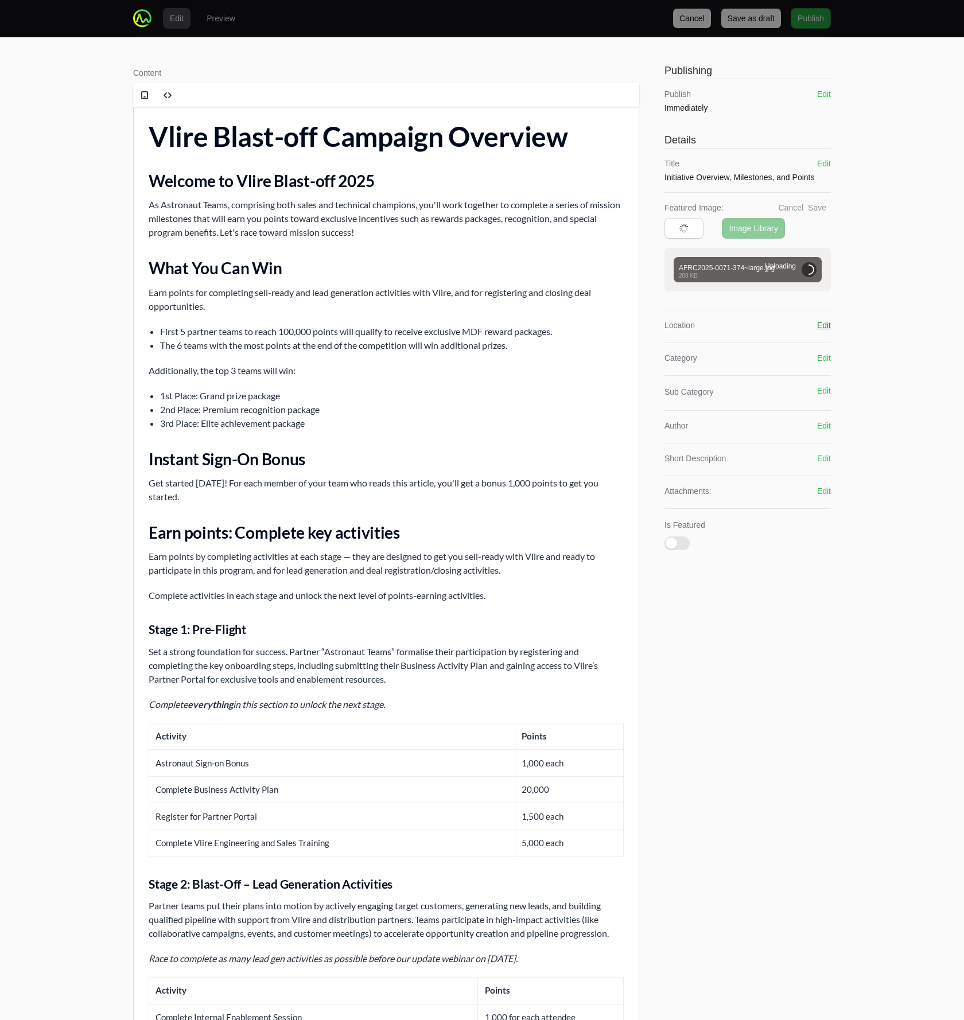
click at [826, 325] on button "Edit" at bounding box center [824, 325] width 14 height 11
click at [760, 341] on button "Select Location" at bounding box center [747, 348] width 166 height 24
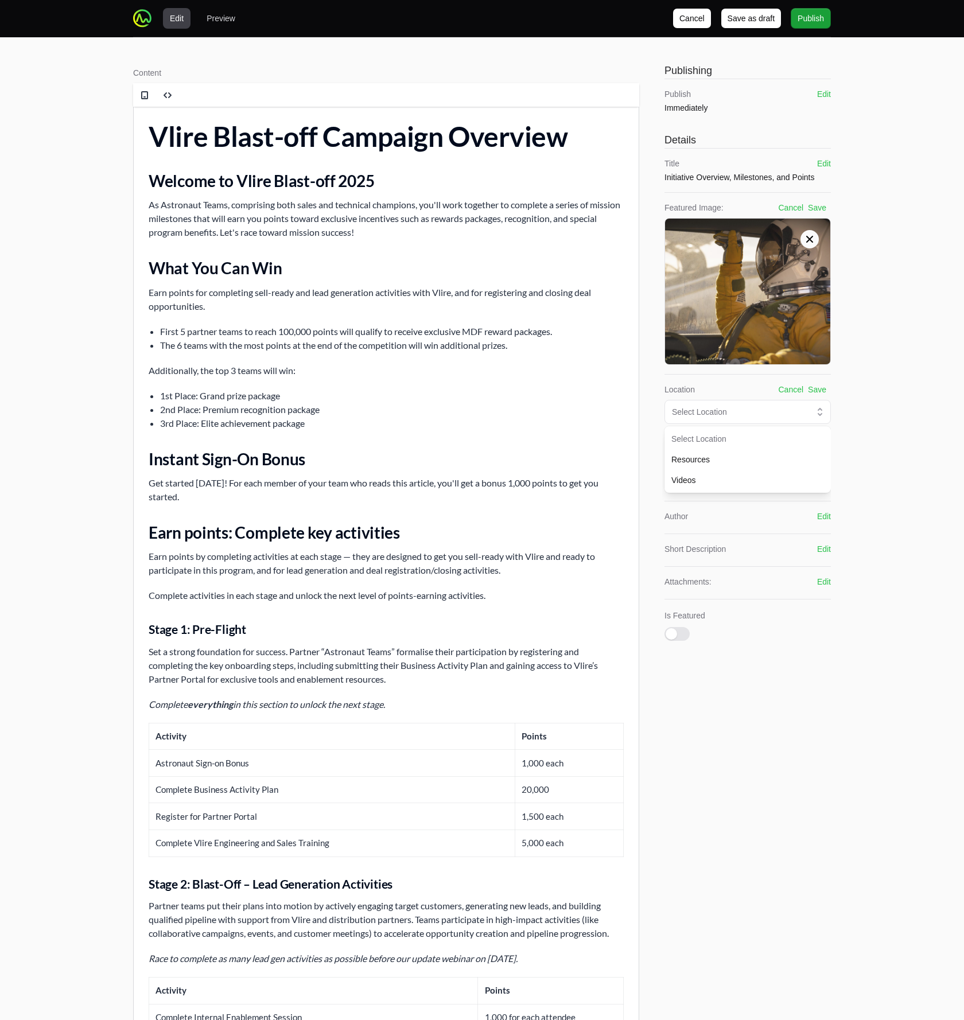
click at [743, 395] on div "Location Cancel Save Select Location Select Location Resources Videos" at bounding box center [747, 404] width 166 height 40
click at [740, 419] on button "Select Location" at bounding box center [747, 412] width 166 height 24
click at [736, 458] on span "Resources" at bounding box center [740, 459] width 139 height 11
click at [644, 446] on div "Content Rich text editor Publishing Publish Immediately Edit Details Title Init…" at bounding box center [482, 900] width 698 height 1680
click at [822, 392] on button "Save" at bounding box center [817, 389] width 18 height 11
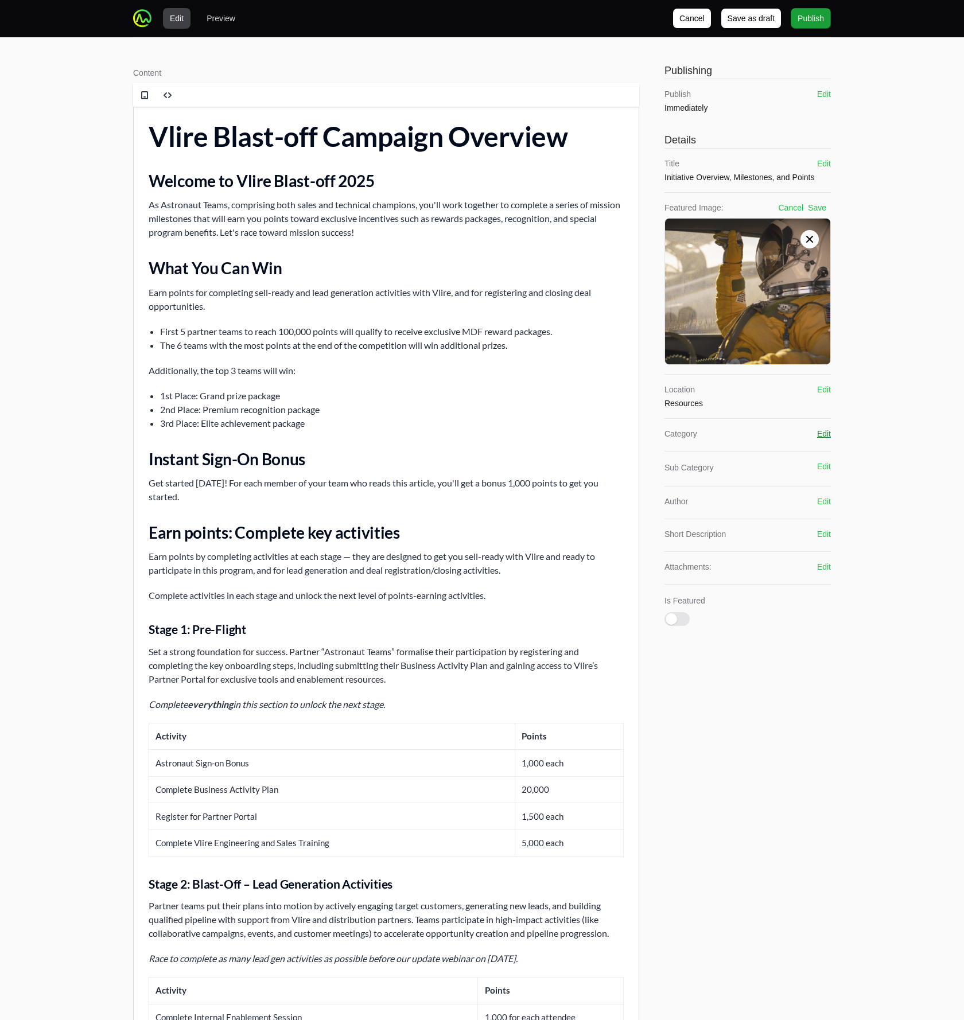
click at [823, 435] on button "Edit" at bounding box center [824, 433] width 14 height 11
click at [775, 464] on button "Select Category" at bounding box center [747, 456] width 166 height 24
click at [735, 502] on span "Blast Off" at bounding box center [740, 503] width 139 height 11
click at [814, 433] on button "Save" at bounding box center [817, 433] width 18 height 11
click at [825, 512] on button "Edit" at bounding box center [824, 512] width 14 height 11
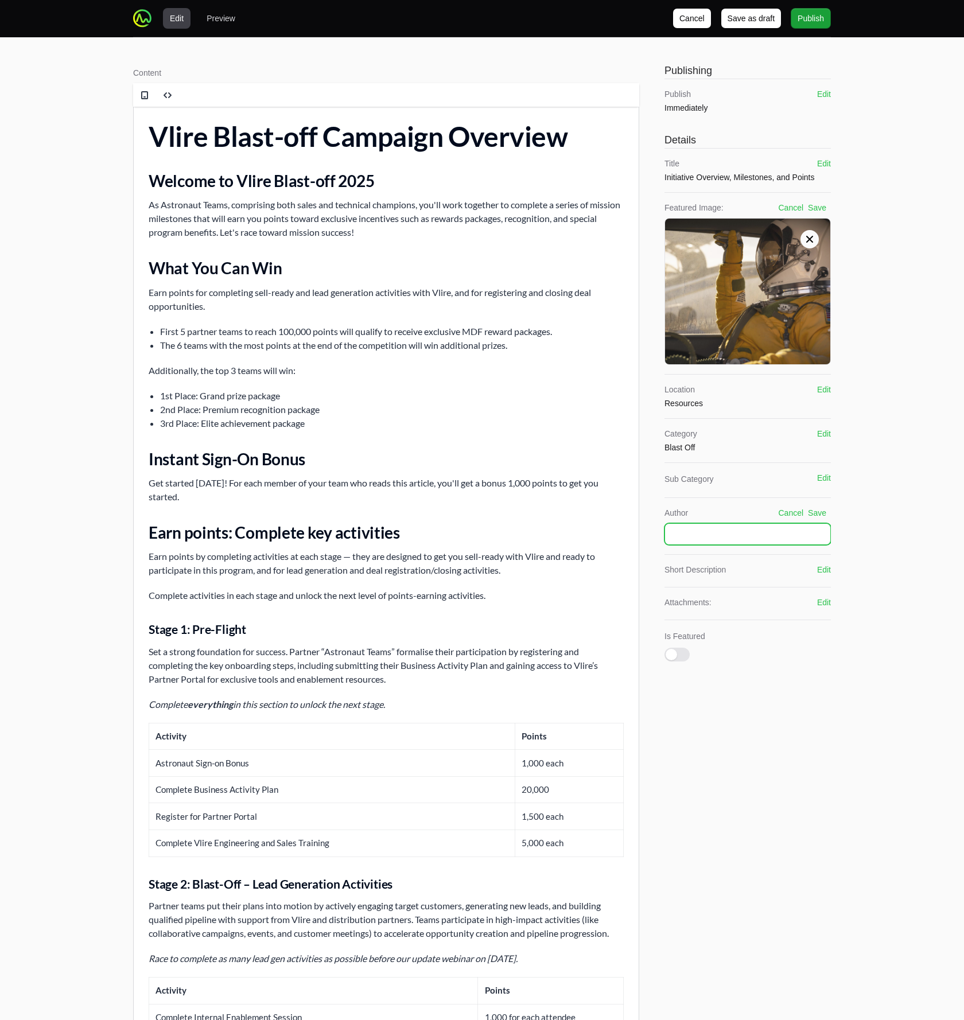
click at [735, 532] on input "text" at bounding box center [747, 534] width 166 height 22
type input "Tabudo"
click at [814, 517] on button "Save" at bounding box center [817, 512] width 18 height 11
click at [823, 559] on button "Edit" at bounding box center [824, 556] width 14 height 11
click at [755, 582] on textarea at bounding box center [747, 589] width 166 height 45
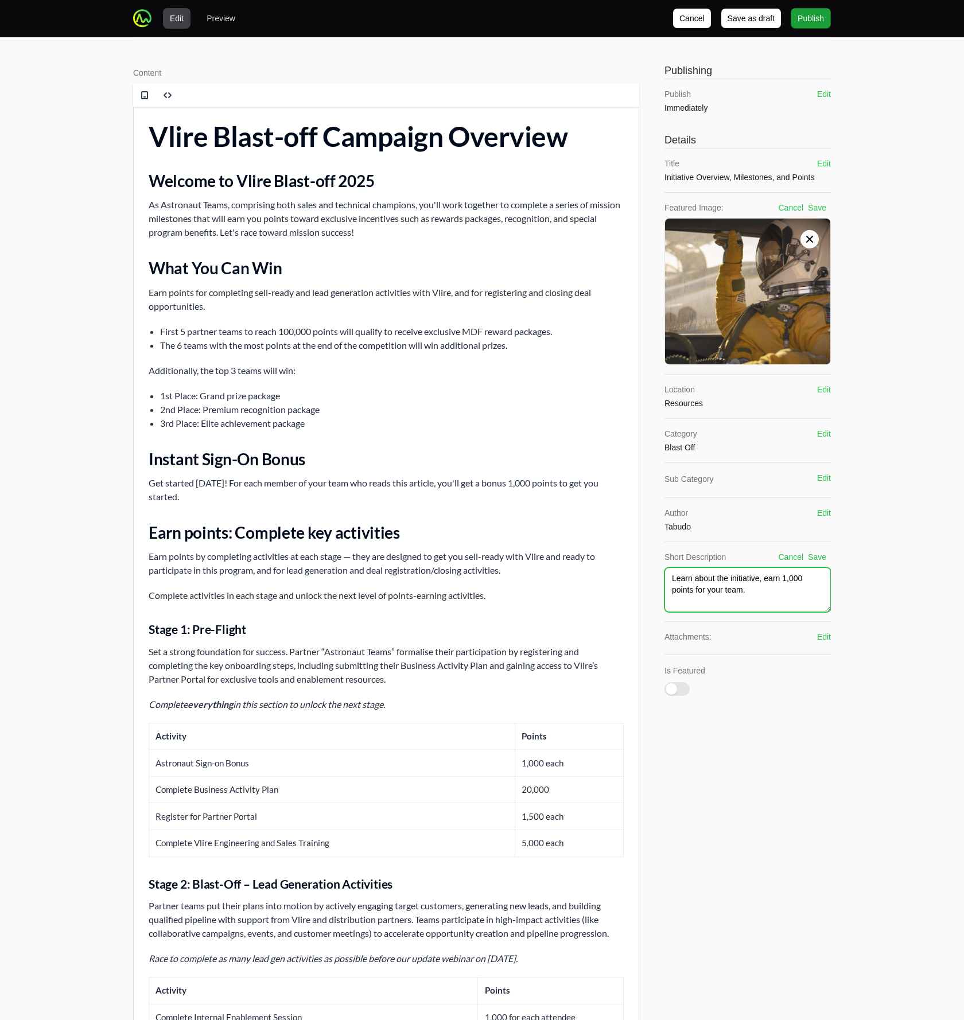
click at [682, 578] on textarea "Learn about the initiative, earn 1,000 points for your team." at bounding box center [747, 589] width 166 height 45
type textarea "Learn about the initiative, earn 1,000 points for your team."
click at [823, 558] on button "Save" at bounding box center [817, 556] width 18 height 11
click at [677, 662] on button "Is Featured" at bounding box center [676, 665] width 25 height 14
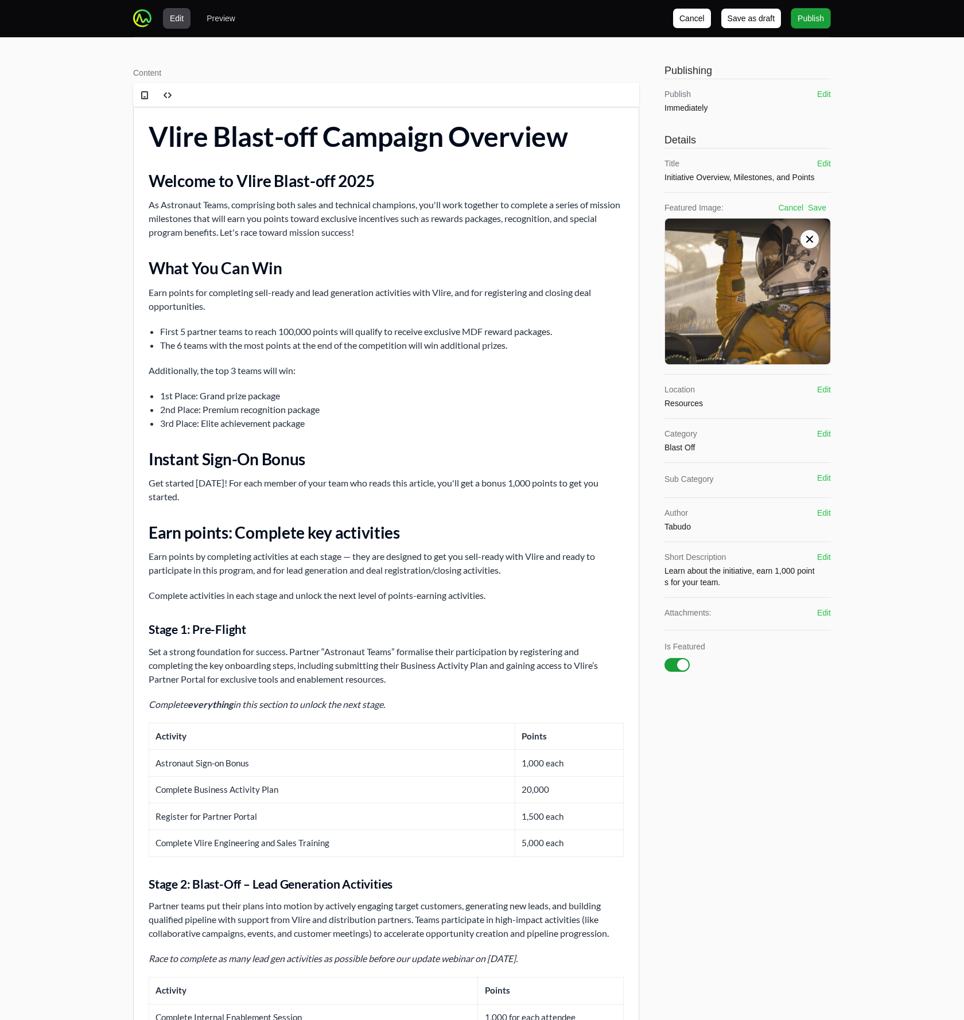
click at [706, 713] on div "Publishing Publish Immediately Edit Details Title Initiative Overview, Mileston…" at bounding box center [746, 900] width 169 height 1680
click at [810, 28] on button "Publish Publish" at bounding box center [811, 18] width 40 height 21
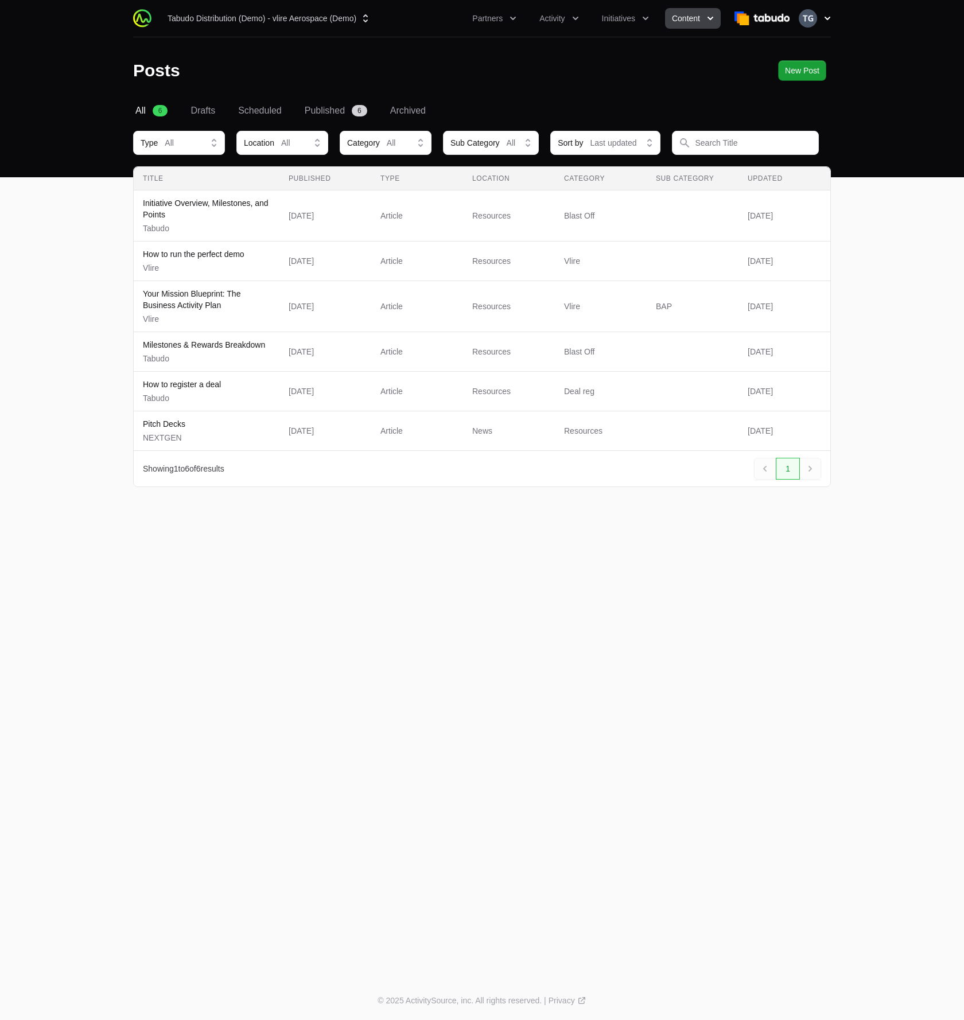
click at [827, 17] on icon "button" at bounding box center [827, 18] width 11 height 11
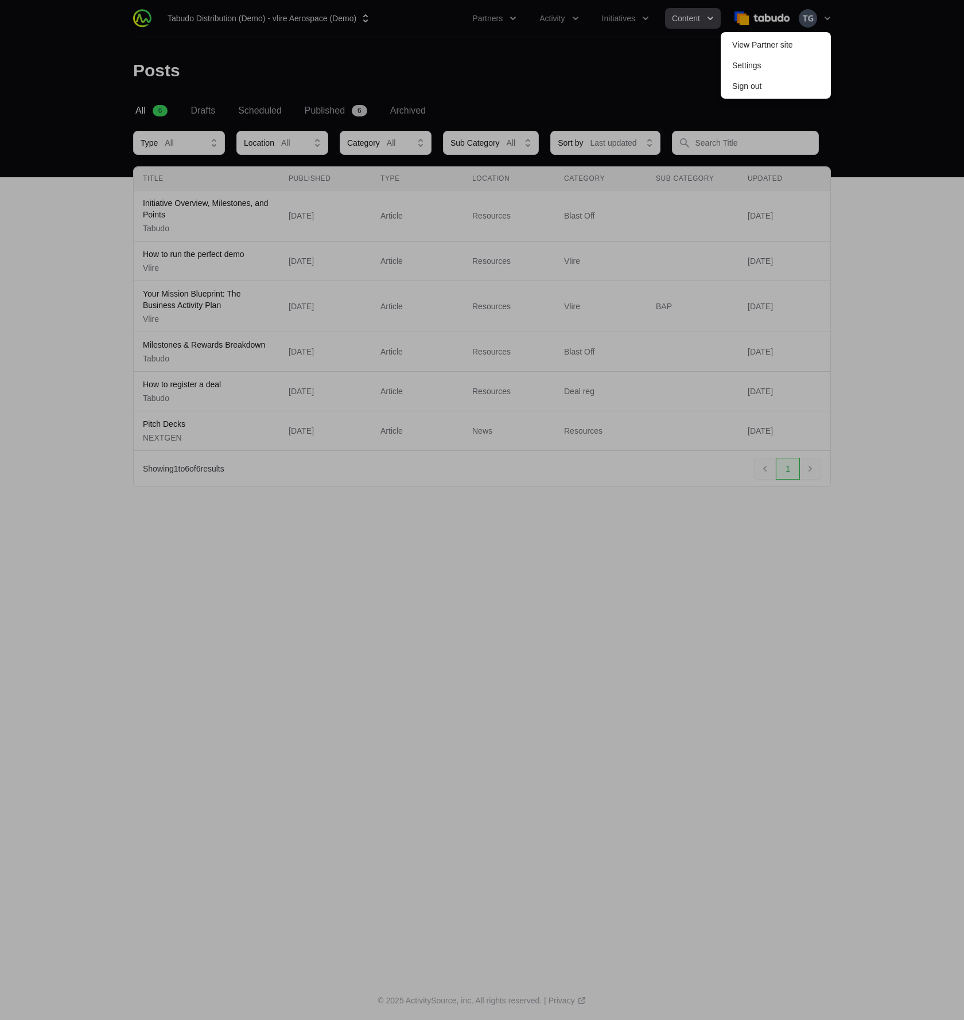
click at [830, 17] on div at bounding box center [482, 510] width 964 height 1020
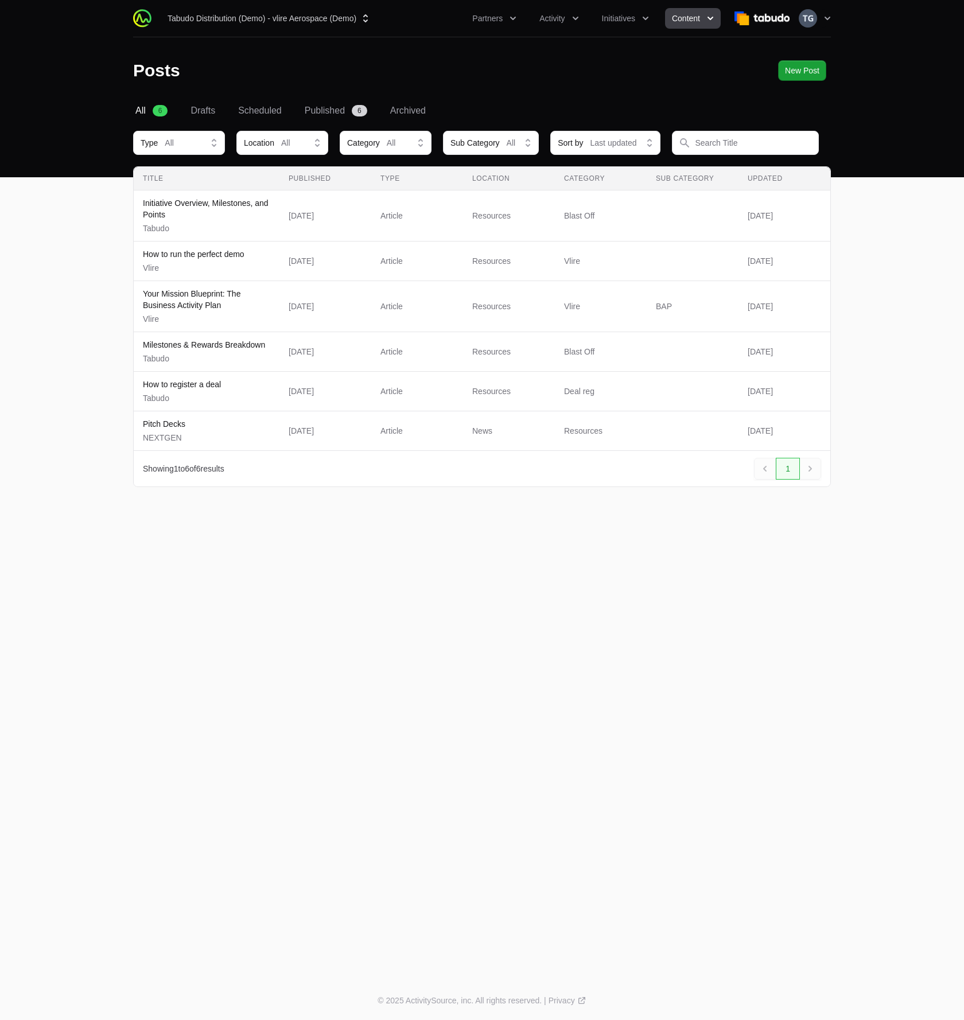
click at [851, 36] on nav "Tabudo Distribution (Demo) - vlire Aerospace (Demo) Partners Activity Initiativ…" at bounding box center [482, 18] width 964 height 37
click at [825, 14] on icon "button" at bounding box center [827, 18] width 11 height 11
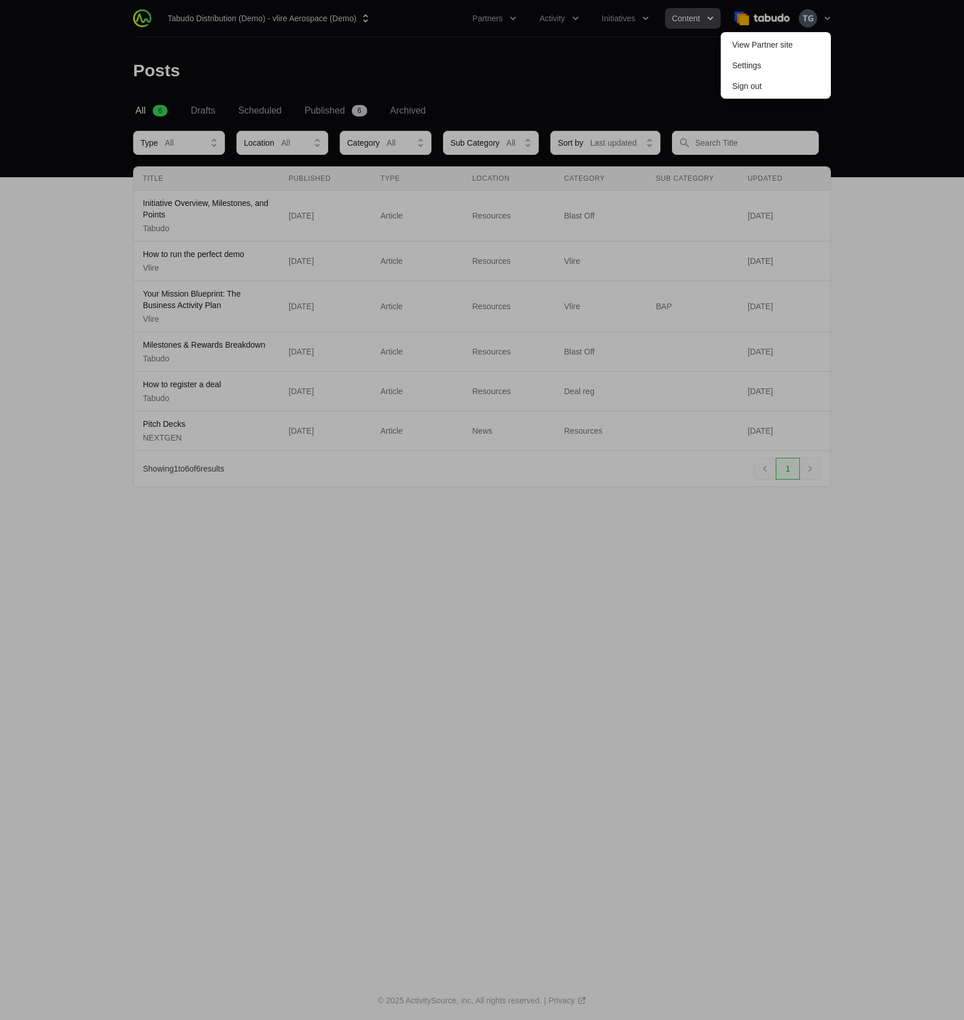
click at [655, 49] on div at bounding box center [482, 510] width 964 height 1020
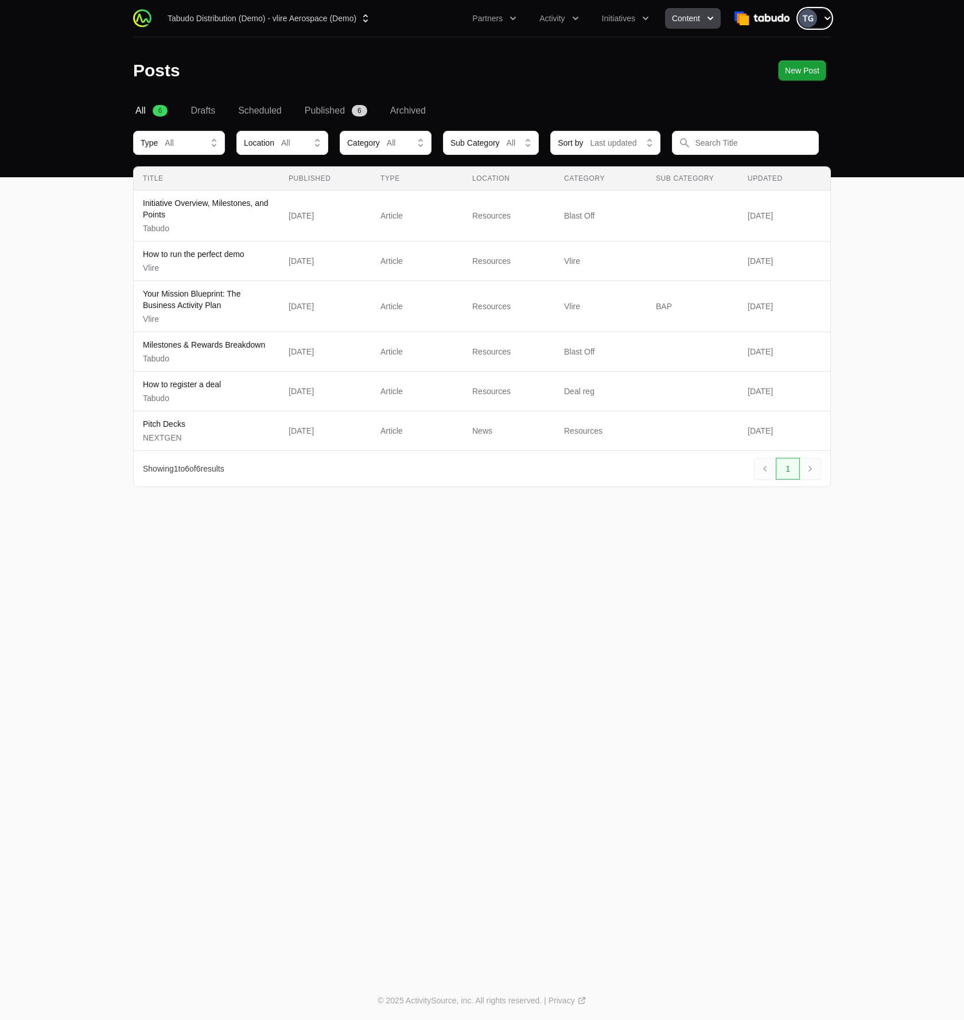
click at [812, 23] on img "button" at bounding box center [808, 18] width 18 height 18
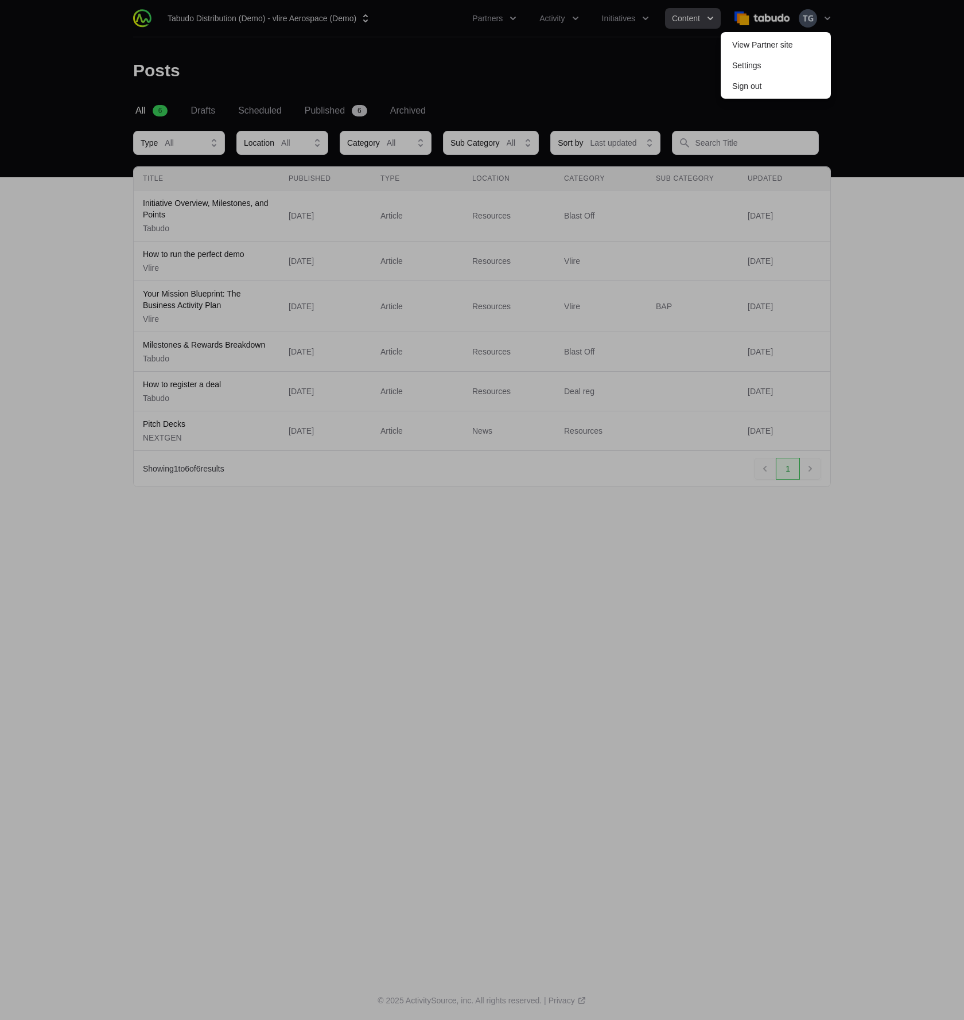
click at [858, 57] on div at bounding box center [482, 510] width 964 height 1020
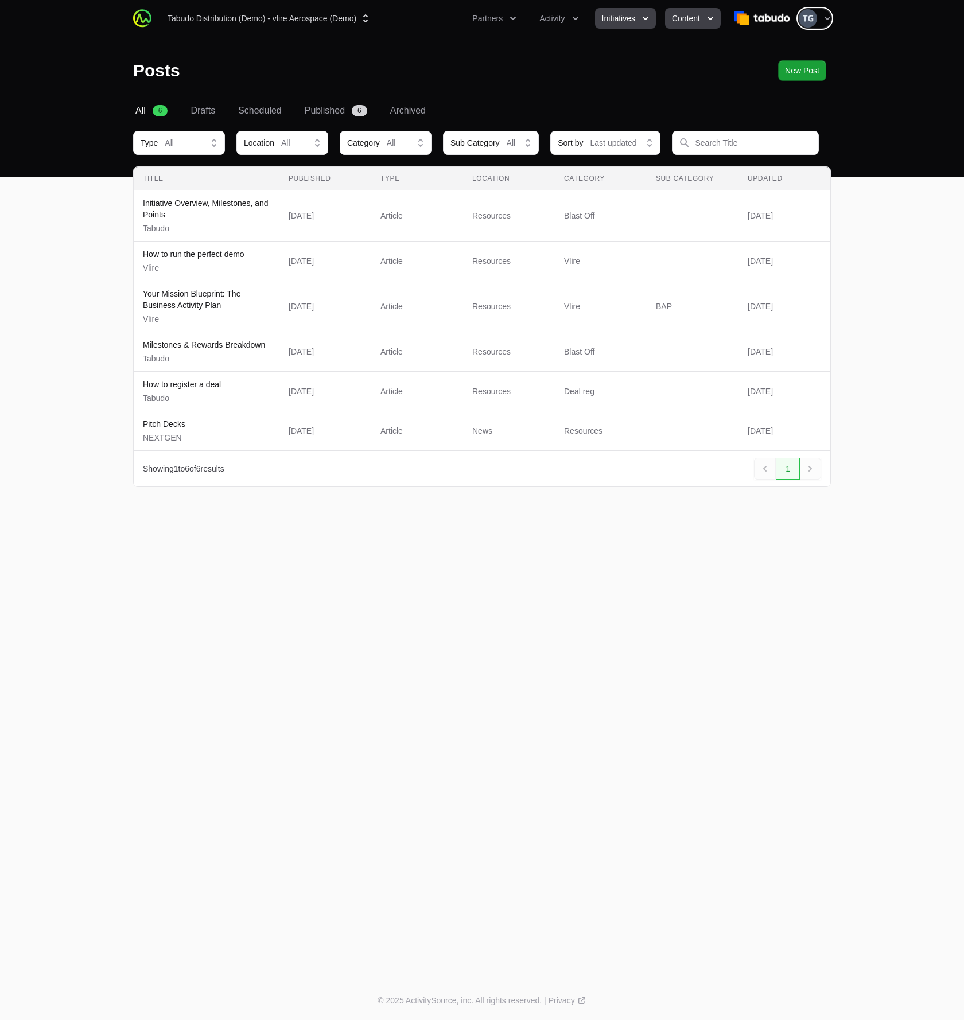
click at [615, 24] on button "Initiatives" at bounding box center [625, 18] width 61 height 21
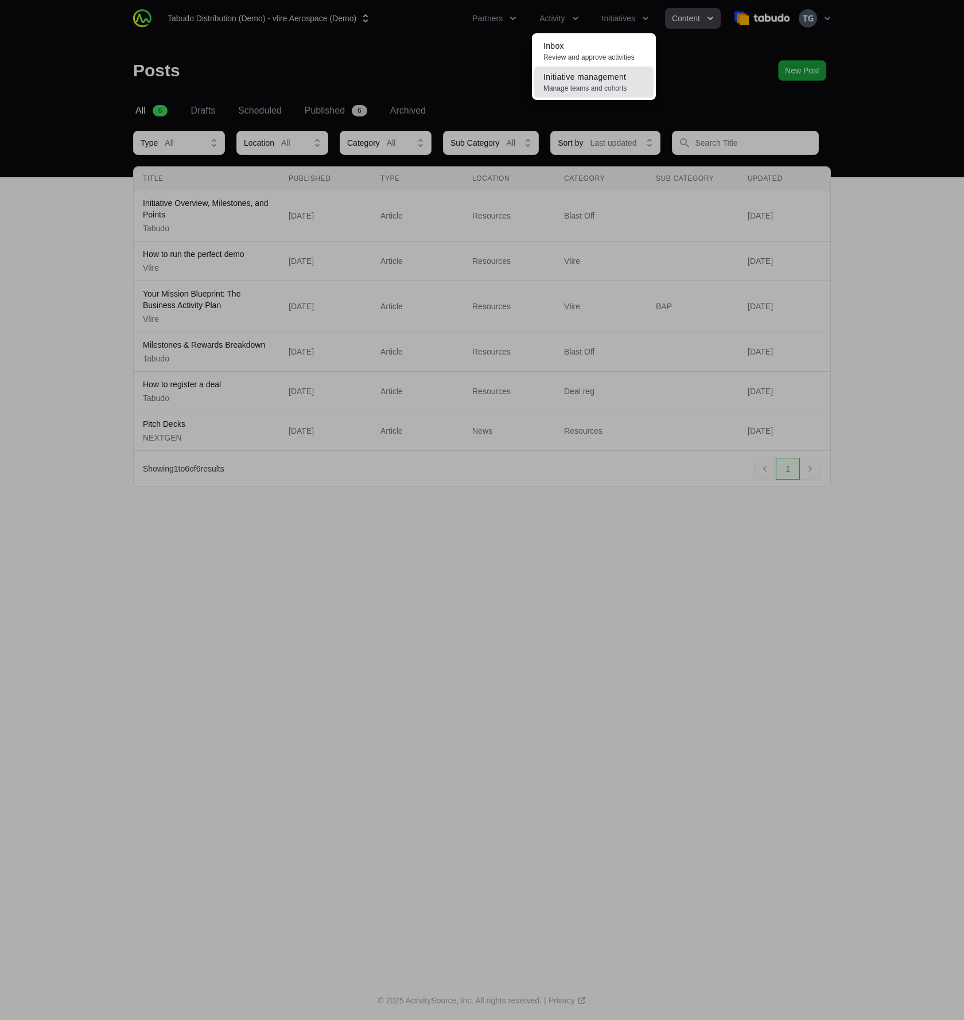
click at [604, 81] on span "Initiative management" at bounding box center [584, 76] width 83 height 9
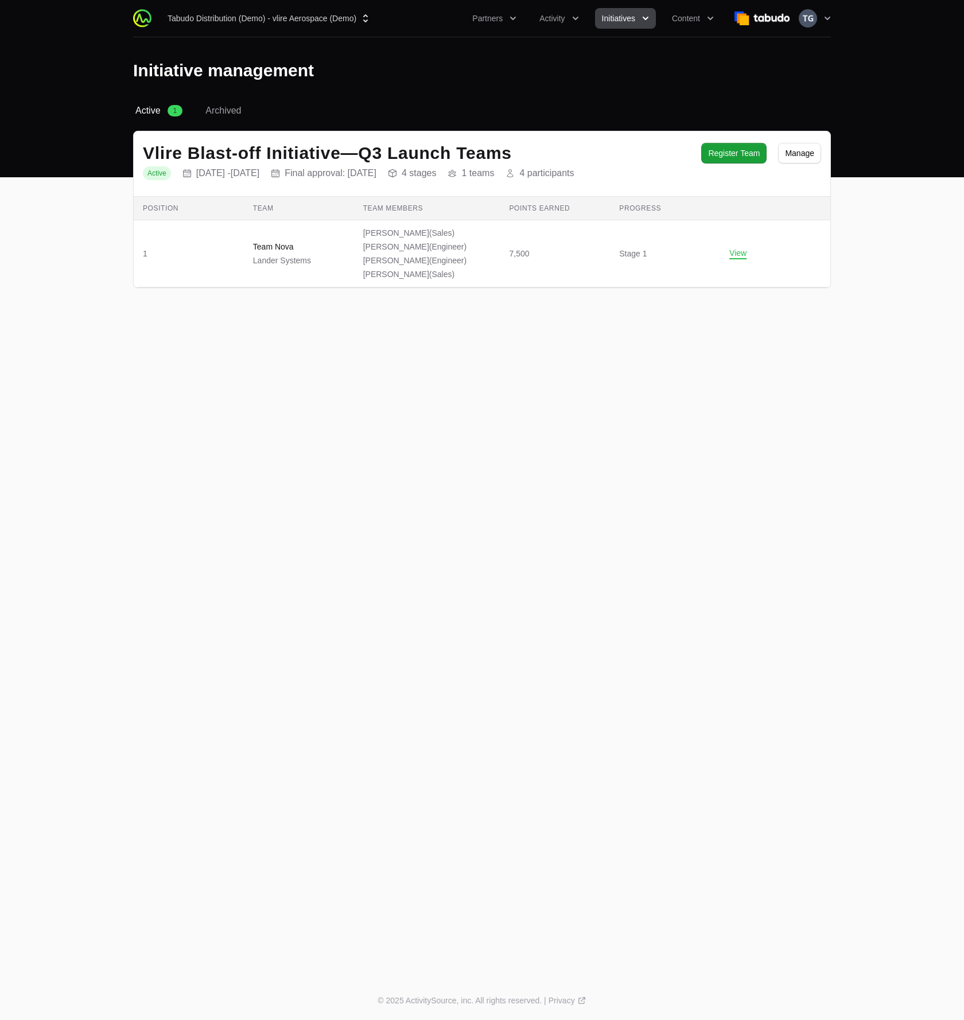
click at [637, 18] on button "Initiatives" at bounding box center [625, 18] width 61 height 21
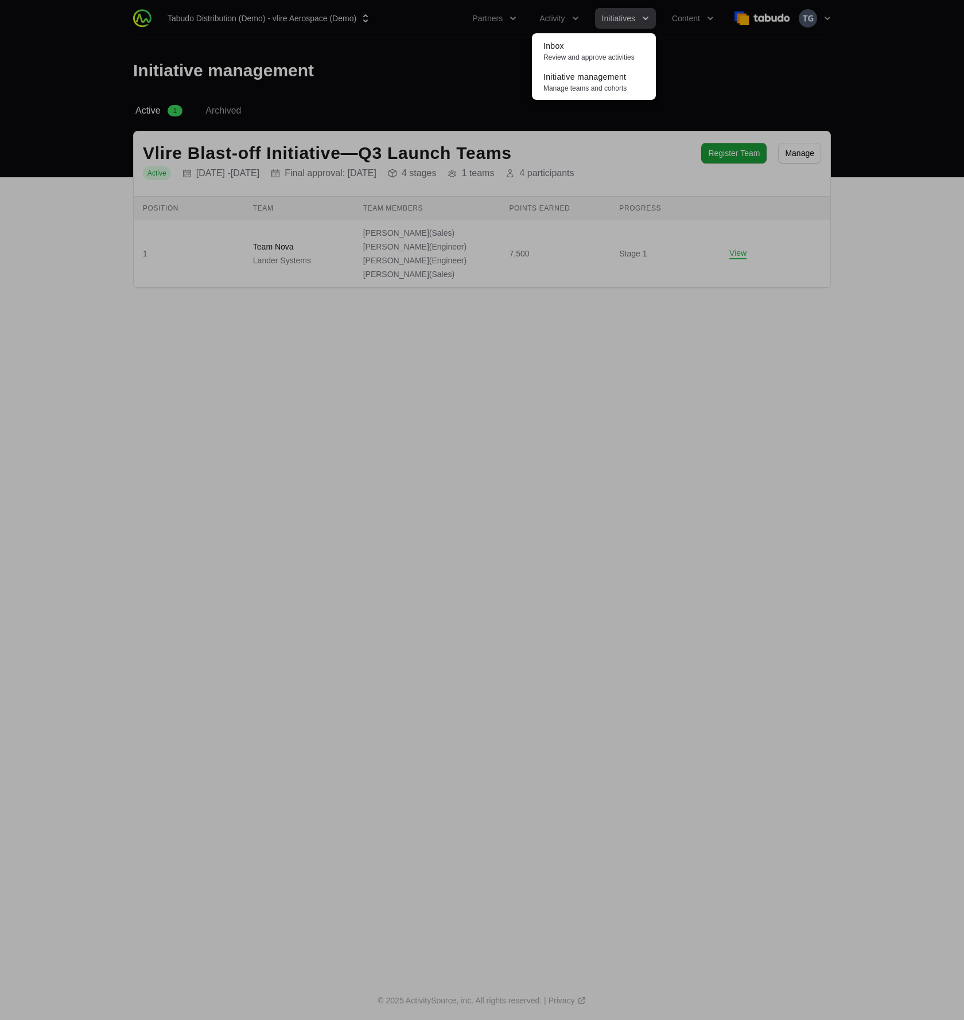
click at [684, 17] on div "Initiatives menu" at bounding box center [482, 510] width 964 height 1020
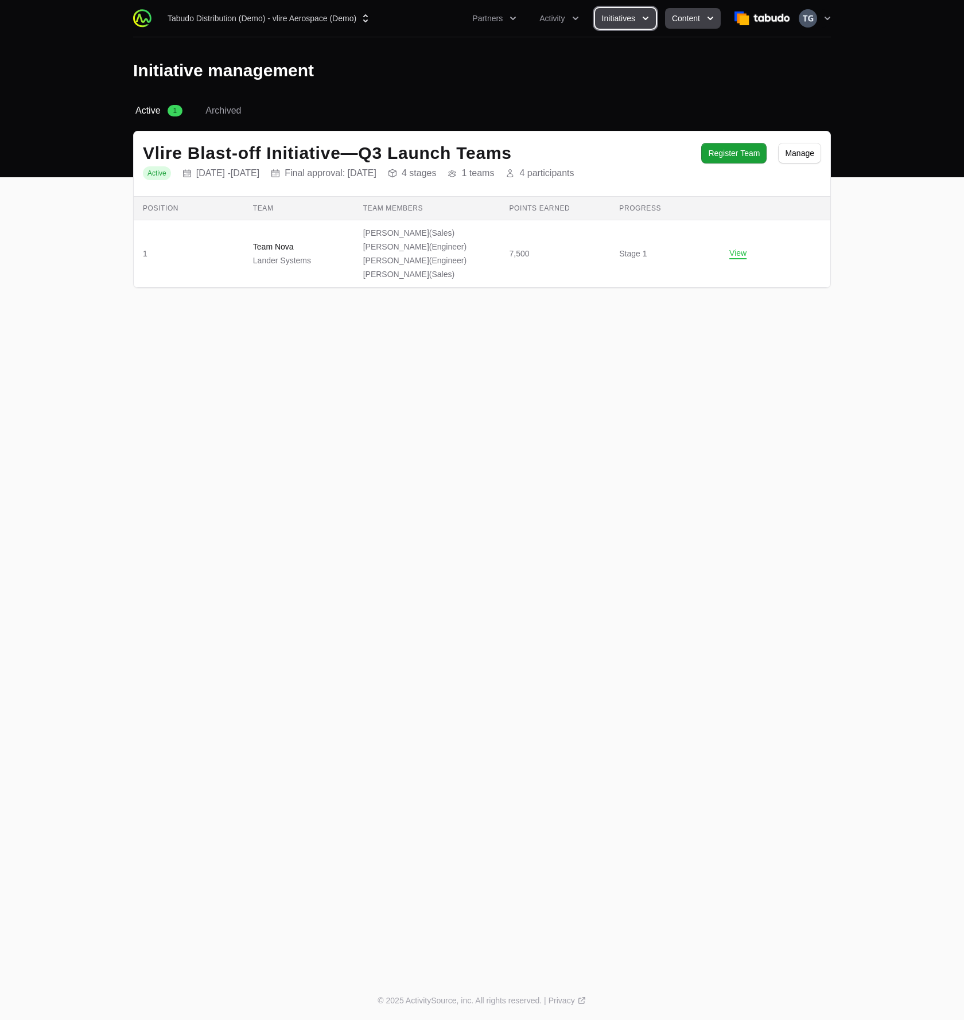
click at [693, 18] on span "Content" at bounding box center [686, 18] width 28 height 11
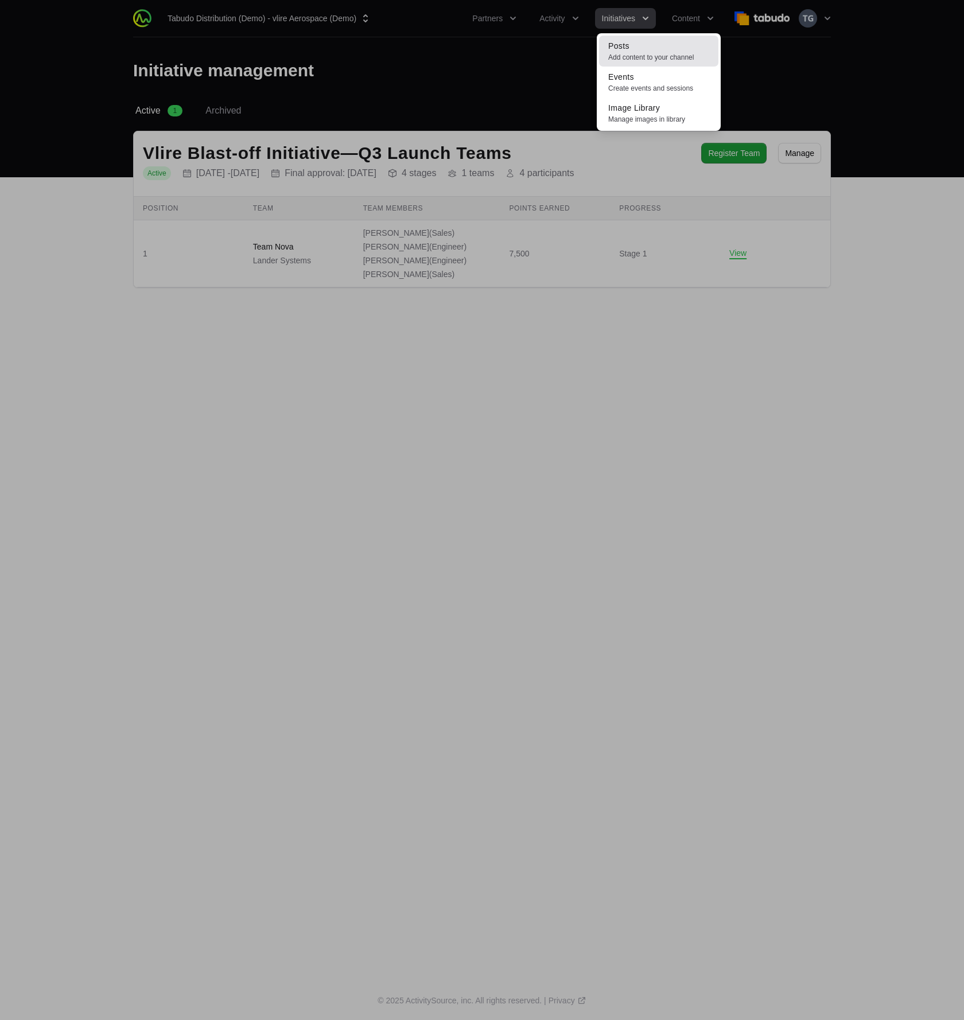
drag, startPoint x: 686, startPoint y: 48, endPoint x: 653, endPoint y: 52, distance: 33.5
click at [628, 46] on span "Posts" at bounding box center [618, 45] width 21 height 9
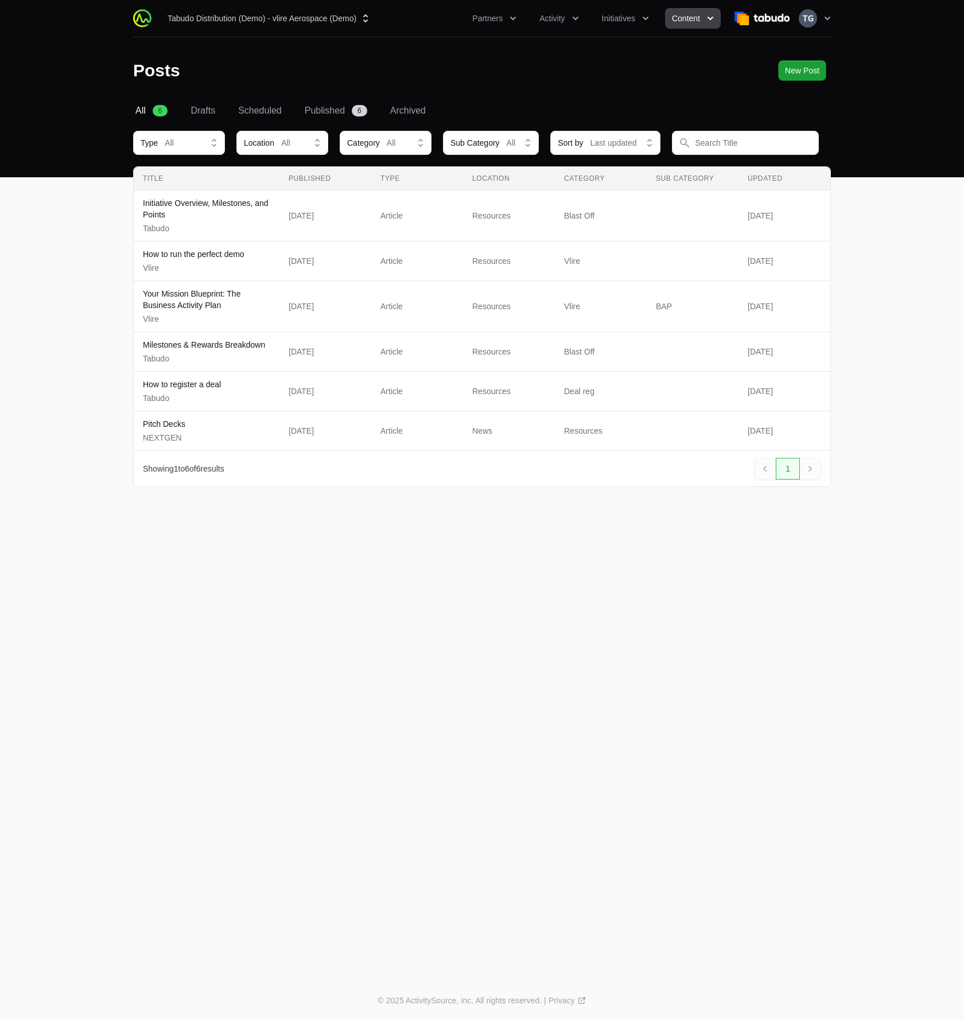
click at [187, 7] on div "Tabudo Distribution (Demo) - vlire Aerospace (Demo) Partners Activity Initiativ…" at bounding box center [482, 18] width 698 height 37
click at [189, 26] on button "Tabudo Distribution (Demo) - vlire Aerospace (Demo)" at bounding box center [269, 18] width 217 height 21
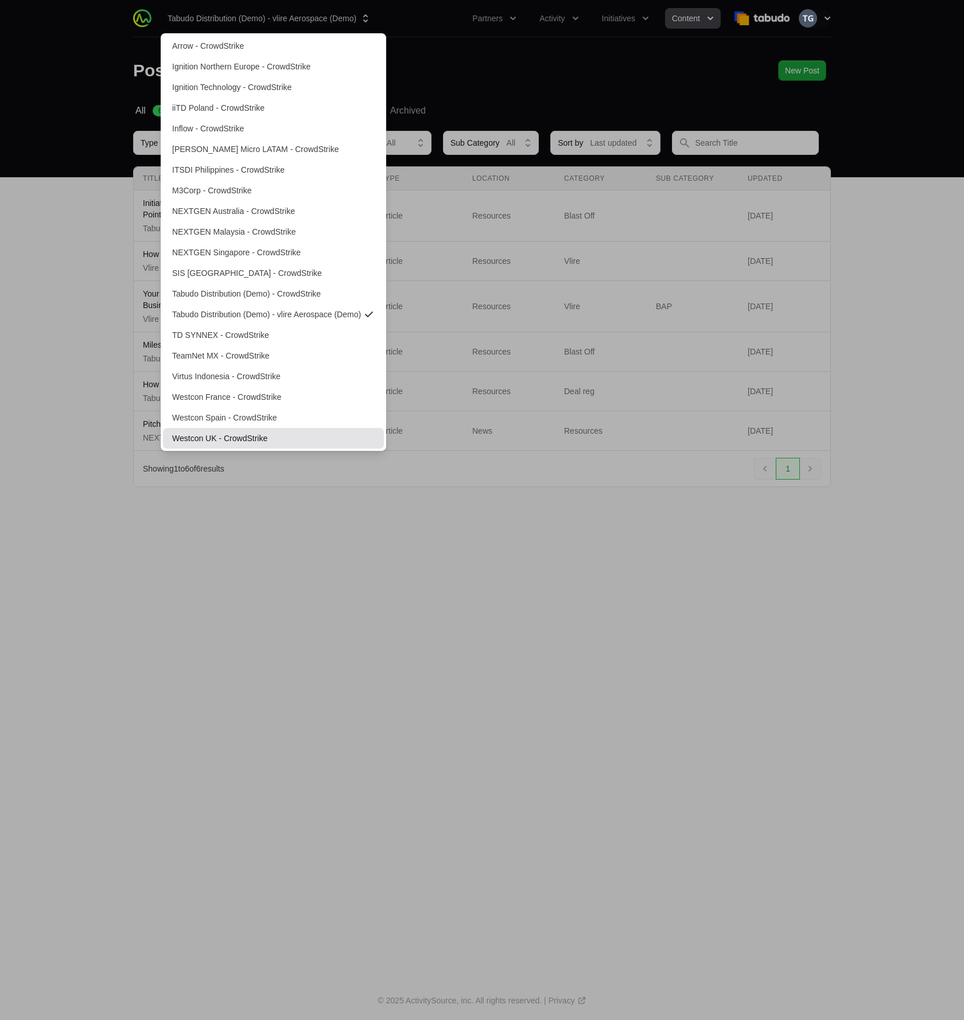
click at [200, 441] on link "Westcon UK - CrowdStrike" at bounding box center [273, 438] width 221 height 21
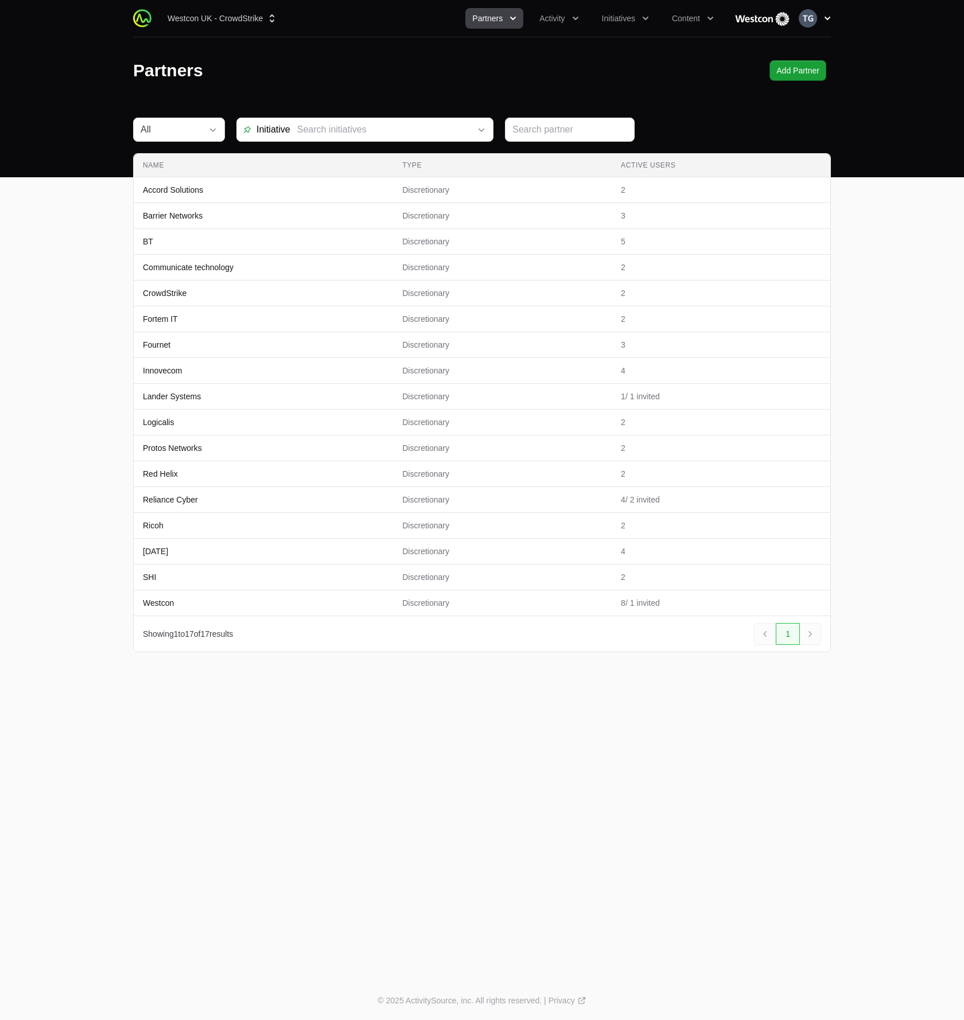
click at [827, 17] on icon "button" at bounding box center [827, 18] width 11 height 11
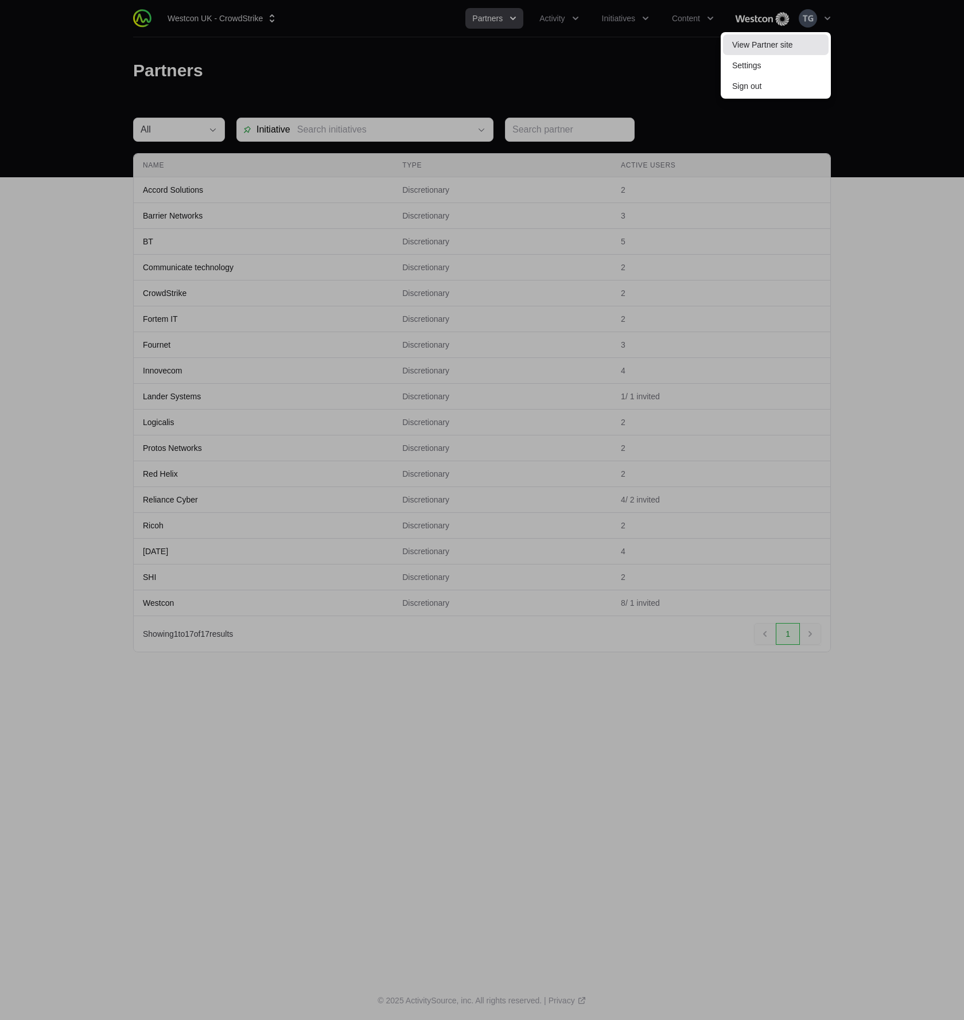
click at [821, 41] on link "View Partner site" at bounding box center [776, 44] width 106 height 21
click at [864, 92] on div at bounding box center [482, 510] width 964 height 1020
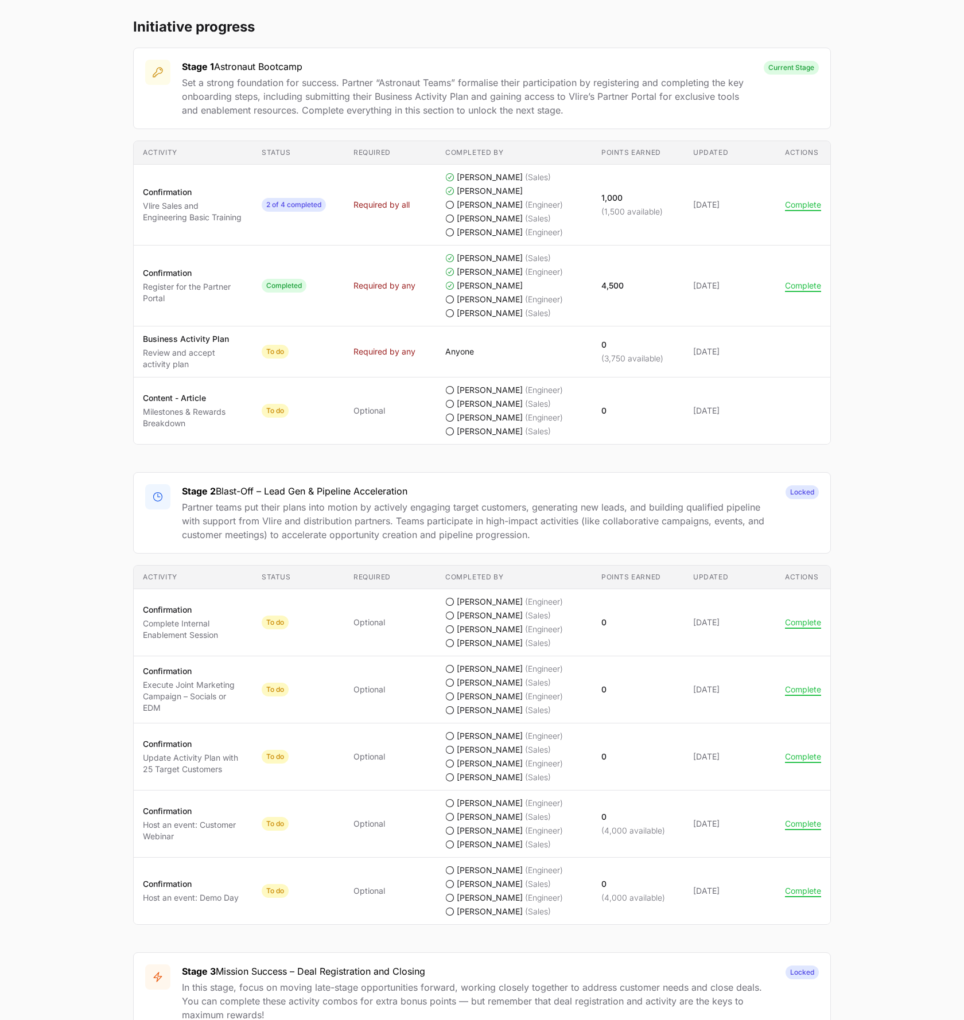
scroll to position [528, 0]
click at [939, 565] on main "Vlire Blast-off Initiative Team Nova Lander Systems Peter Spillane, Timothy Gre…" at bounding box center [482, 527] width 964 height 1889
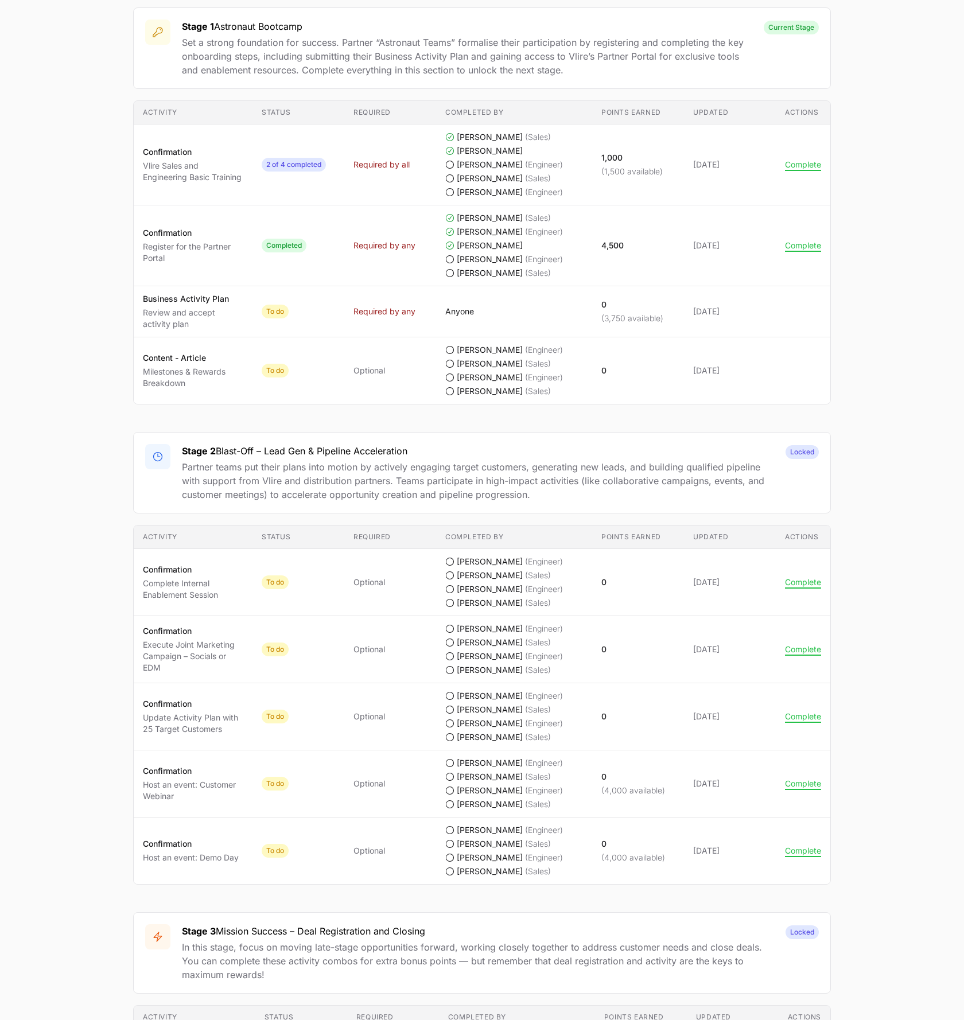
scroll to position [564, 0]
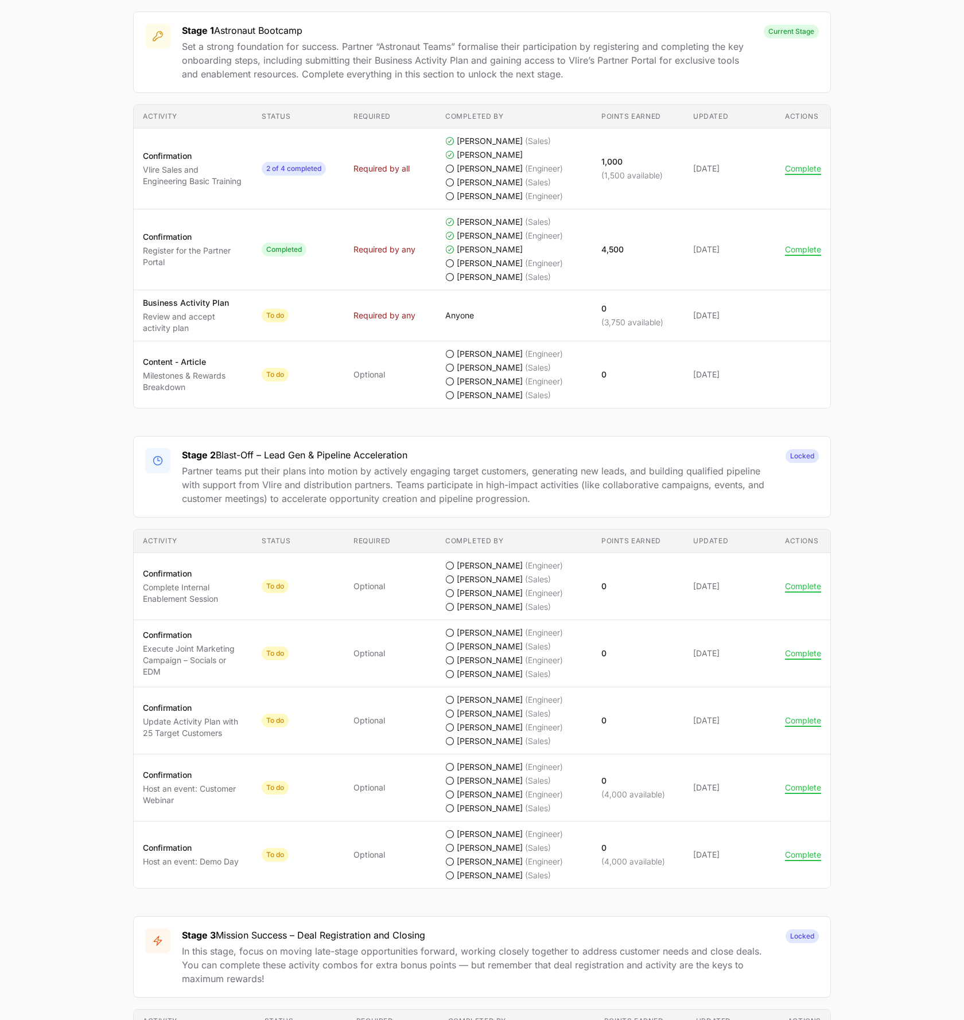
click at [866, 657] on main "Vlire Blast-off Initiative Team Nova Lander Systems Peter Spillane, Timothy Gre…" at bounding box center [482, 491] width 964 height 1889
click at [597, 417] on div "Stage 1 Astronaut Bootcamp Set a strong foundation for success. Partner “Astron…" at bounding box center [482, 709] width 698 height 1397
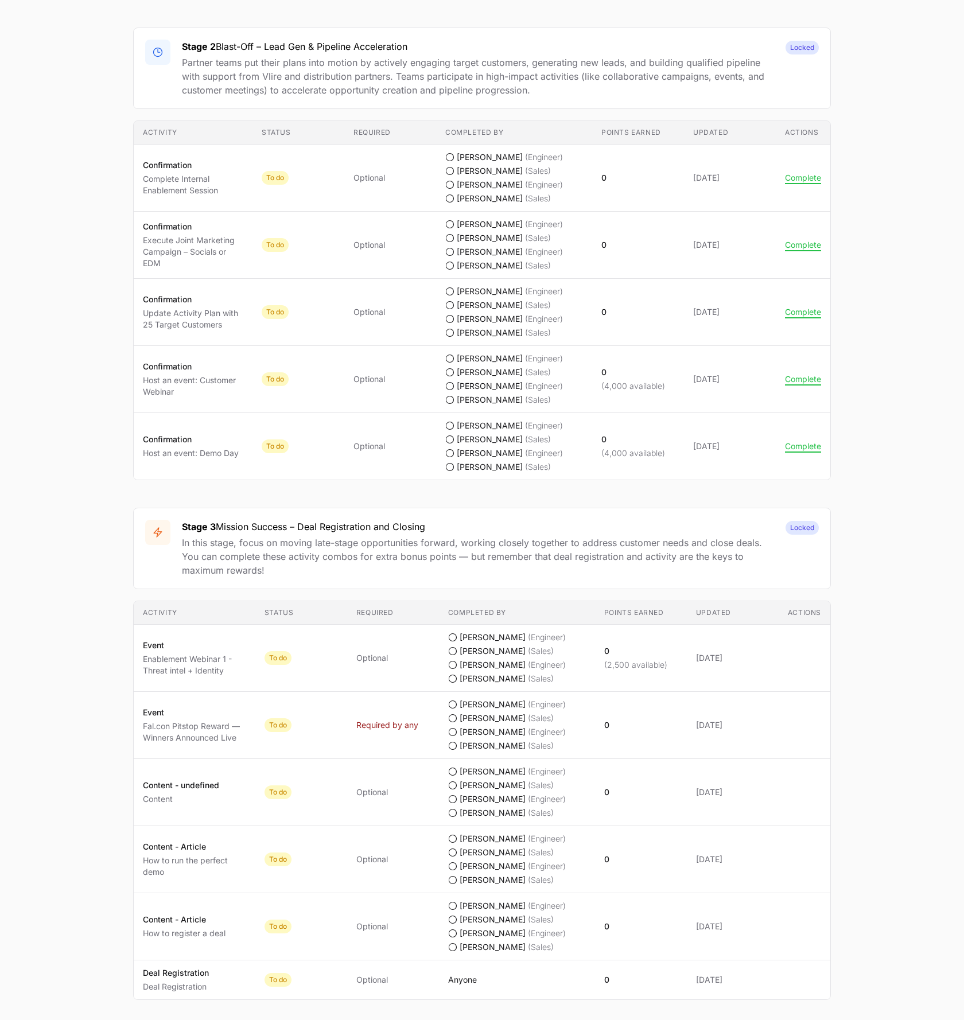
scroll to position [971, 0]
click at [811, 187] on td "Actions Complete" at bounding box center [803, 179] width 55 height 67
click at [807, 182] on button "Complete" at bounding box center [803, 179] width 36 height 10
click at [795, 242] on button "Complete" at bounding box center [803, 246] width 36 height 10
click at [871, 395] on main "Vlire Blast-off Initiative Team Nova Lander Systems Peter Spillane, Timothy Gre…" at bounding box center [482, 84] width 964 height 1889
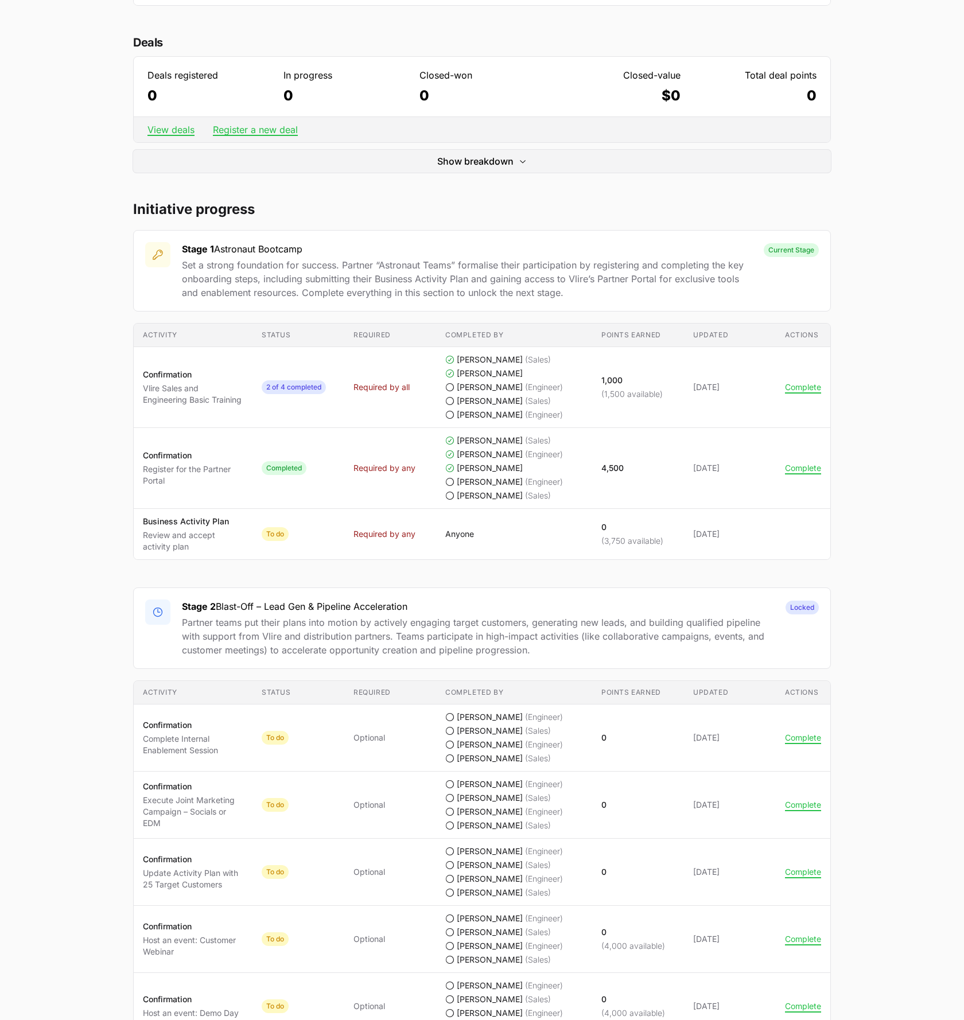
scroll to position [344, 0]
click at [250, 414] on td "Activity Confirmation Vlire Sales and Engineering Basic Training" at bounding box center [193, 388] width 119 height 81
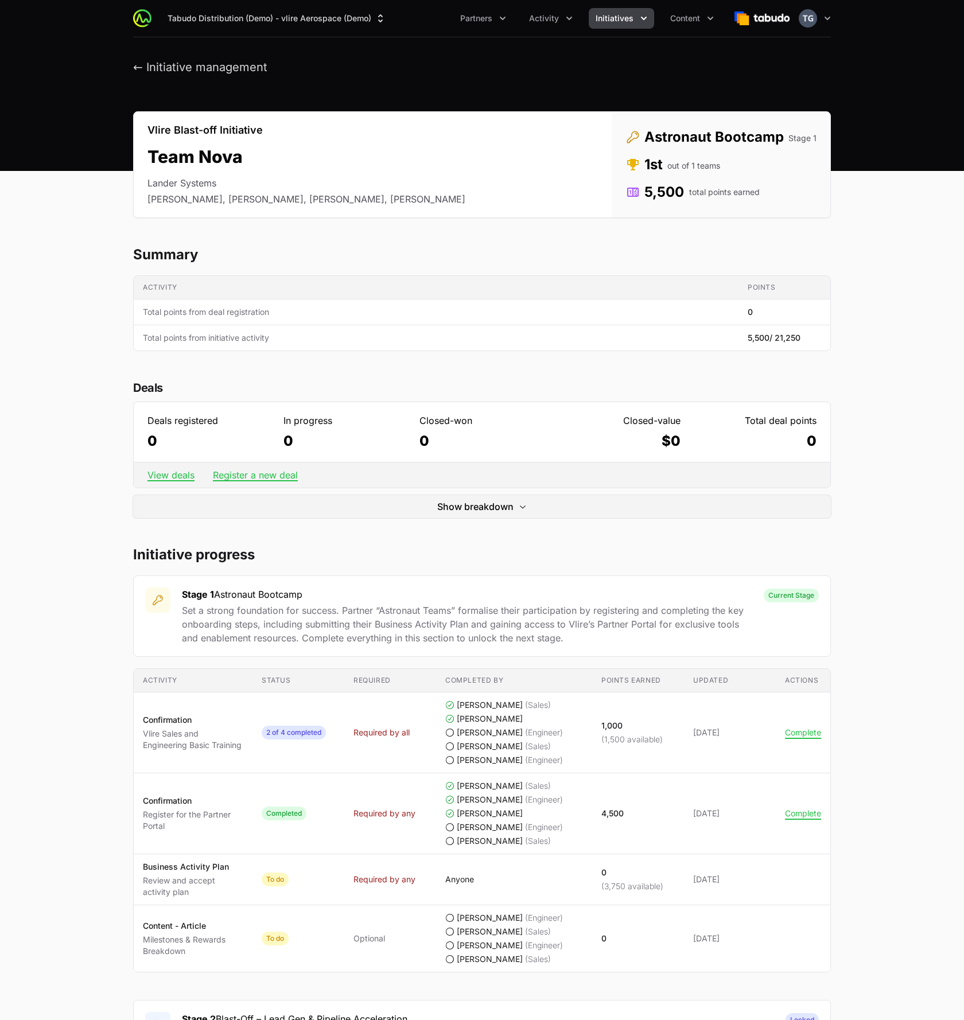
scroll to position [344, 0]
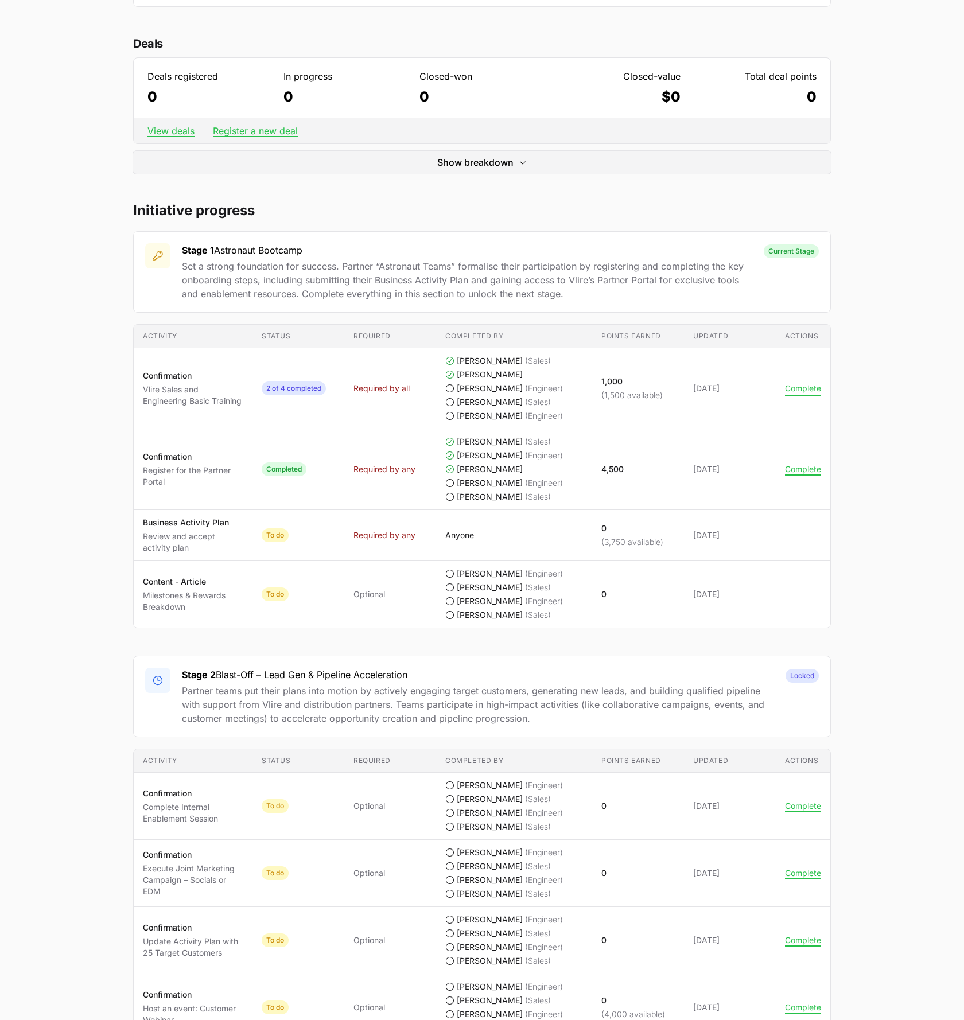
click at [806, 387] on button "Complete" at bounding box center [803, 388] width 36 height 10
click at [802, 388] on button "Complete" at bounding box center [803, 388] width 36 height 10
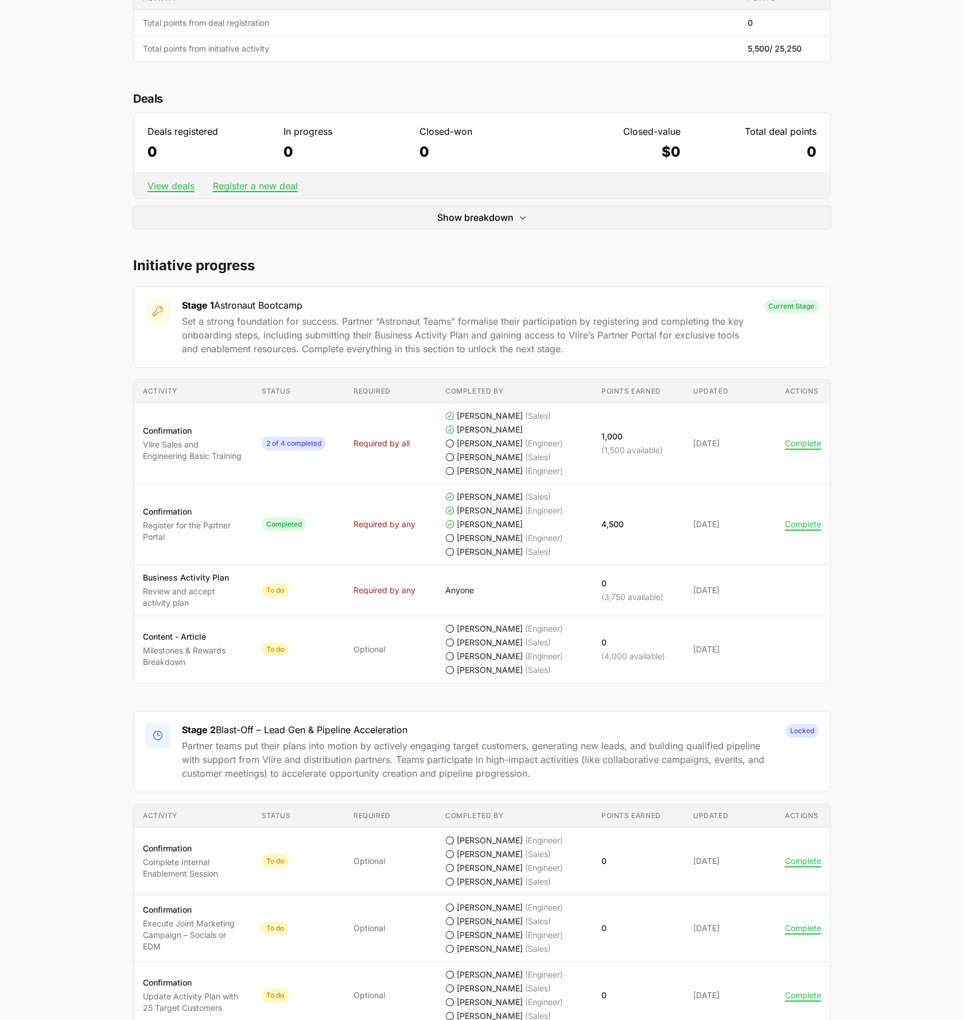
scroll to position [290, 0]
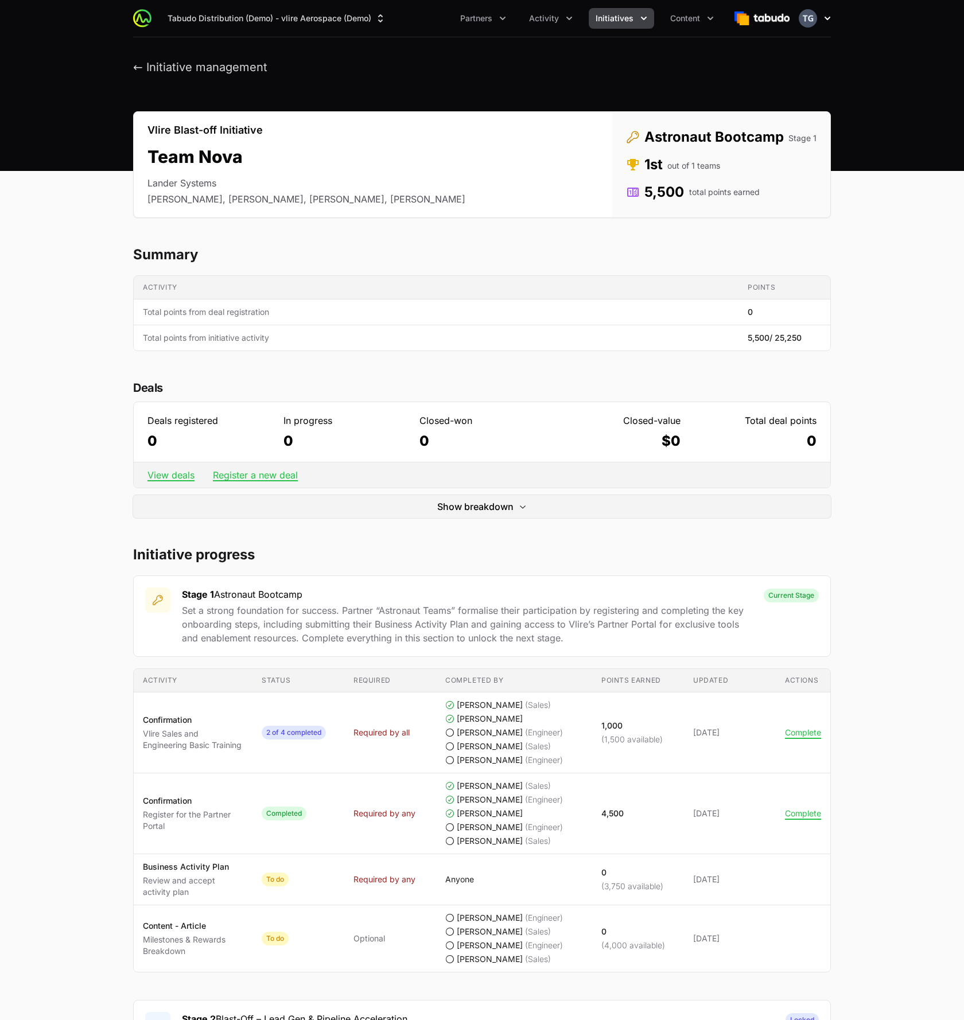
click at [826, 18] on icon "button" at bounding box center [828, 18] width 6 height 3
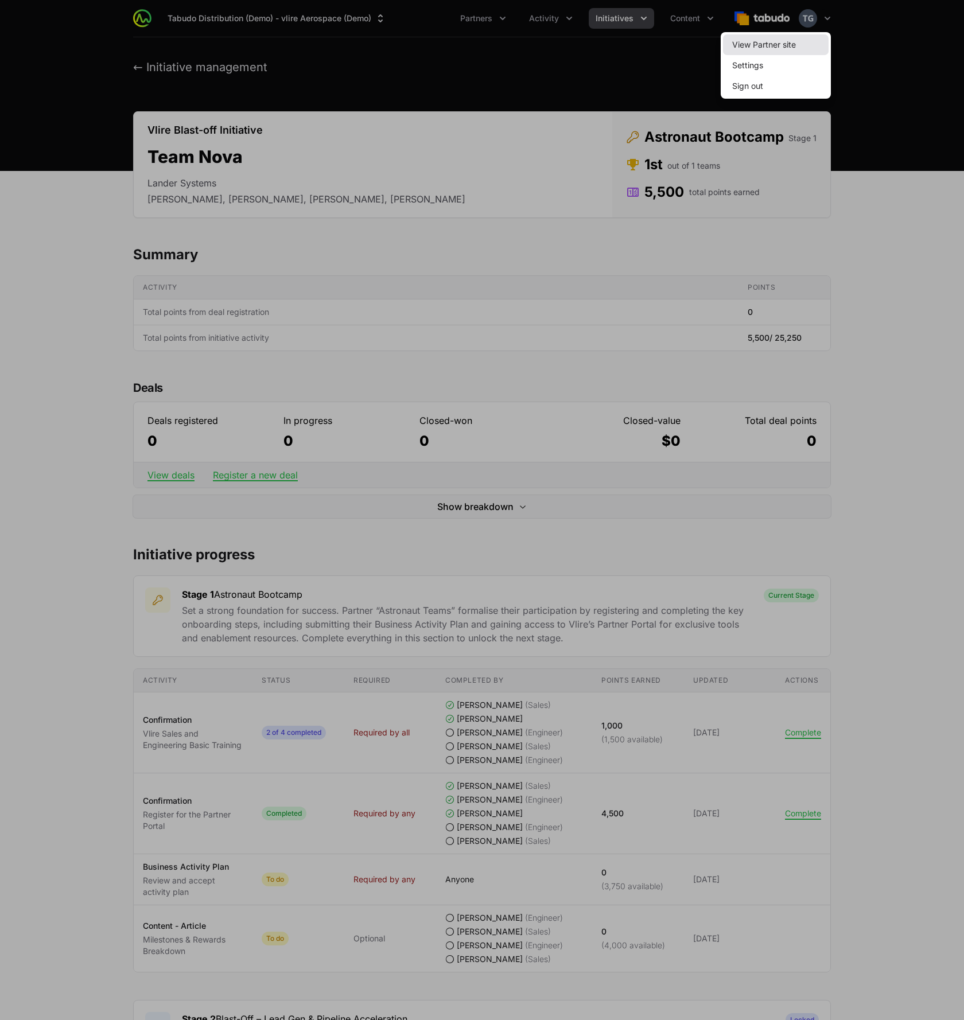
click at [806, 50] on link "View Partner site" at bounding box center [776, 44] width 106 height 21
click at [607, 22] on div at bounding box center [482, 510] width 964 height 1020
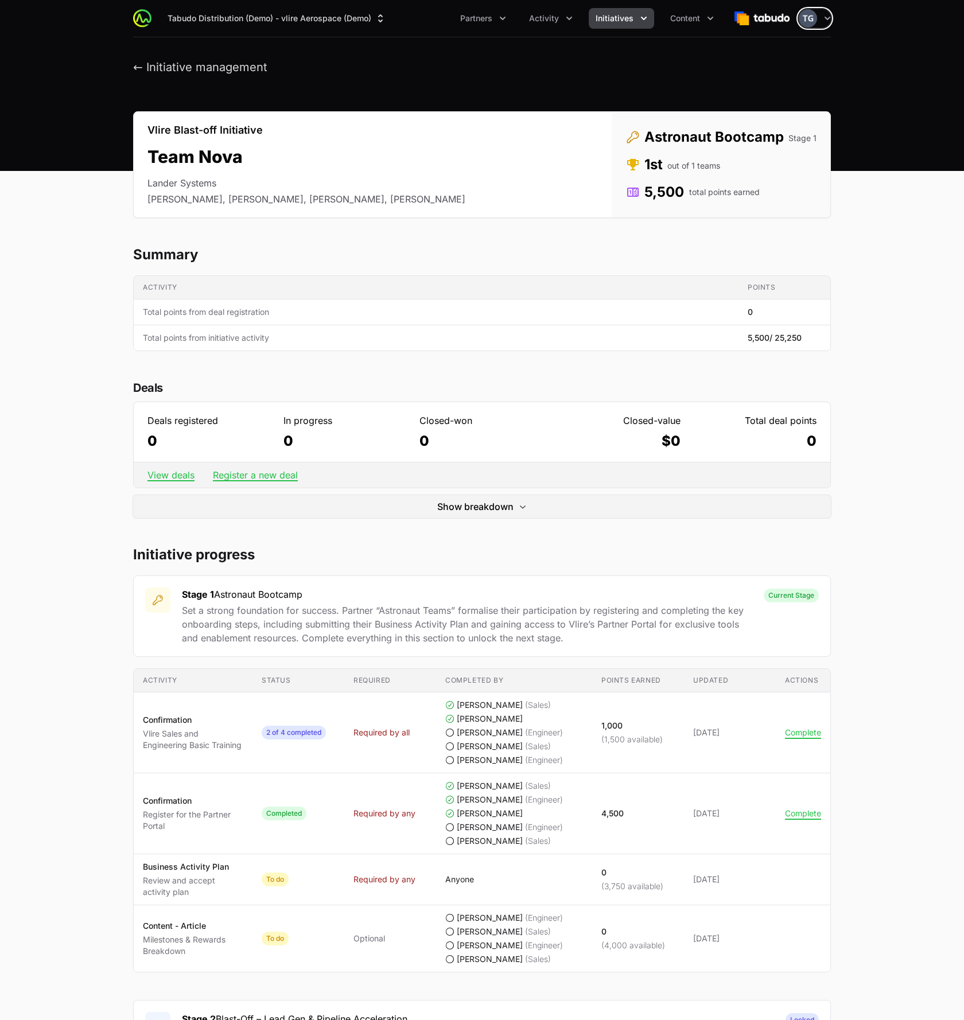
click at [607, 22] on span "Initiatives" at bounding box center [615, 18] width 38 height 11
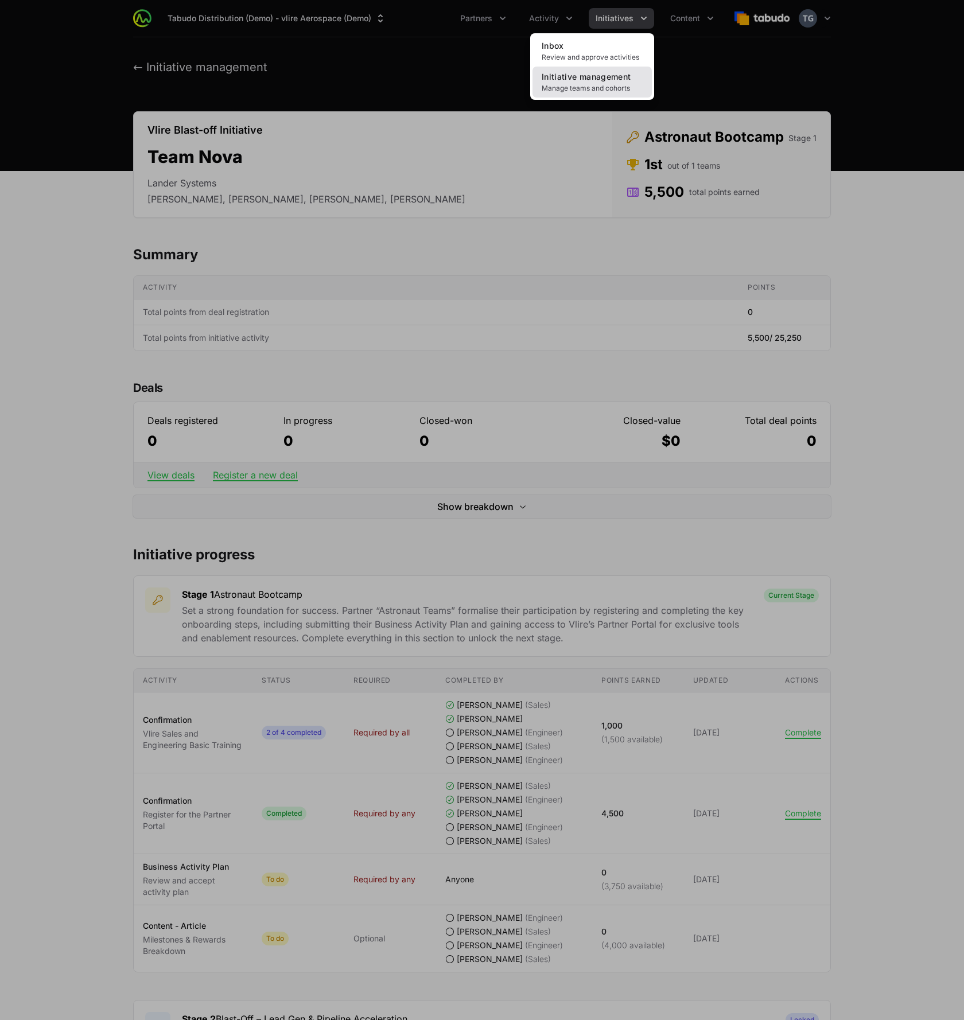
click at [604, 76] on span "Initiative management" at bounding box center [586, 77] width 89 height 10
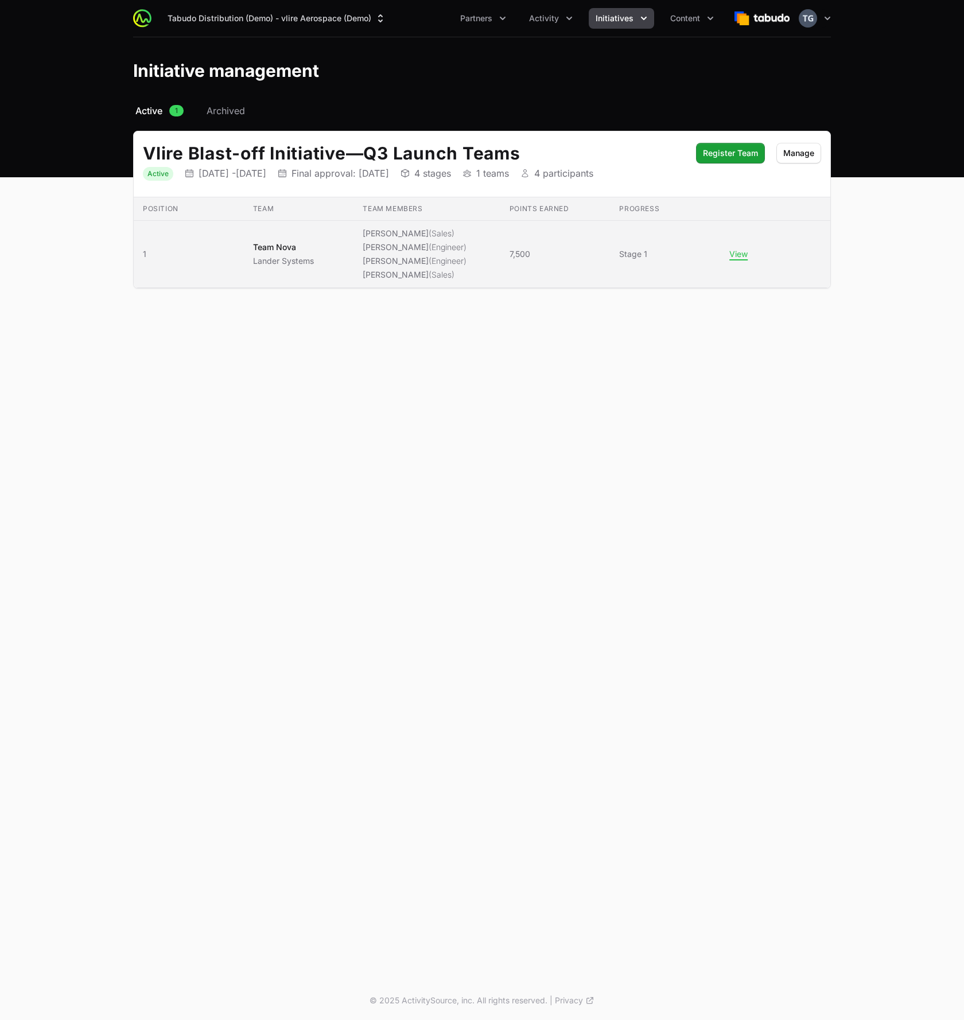
click at [547, 270] on td "Points earned 7,500" at bounding box center [555, 254] width 110 height 67
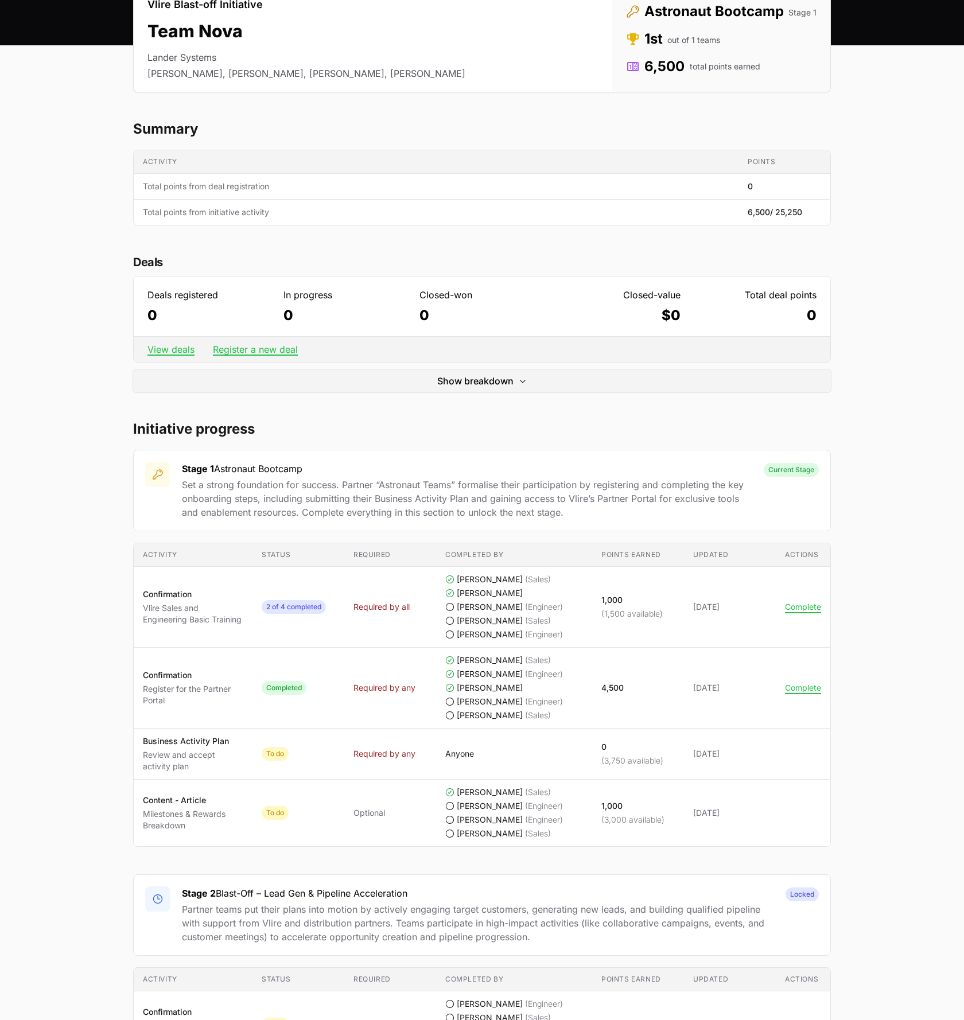
scroll to position [129, 0]
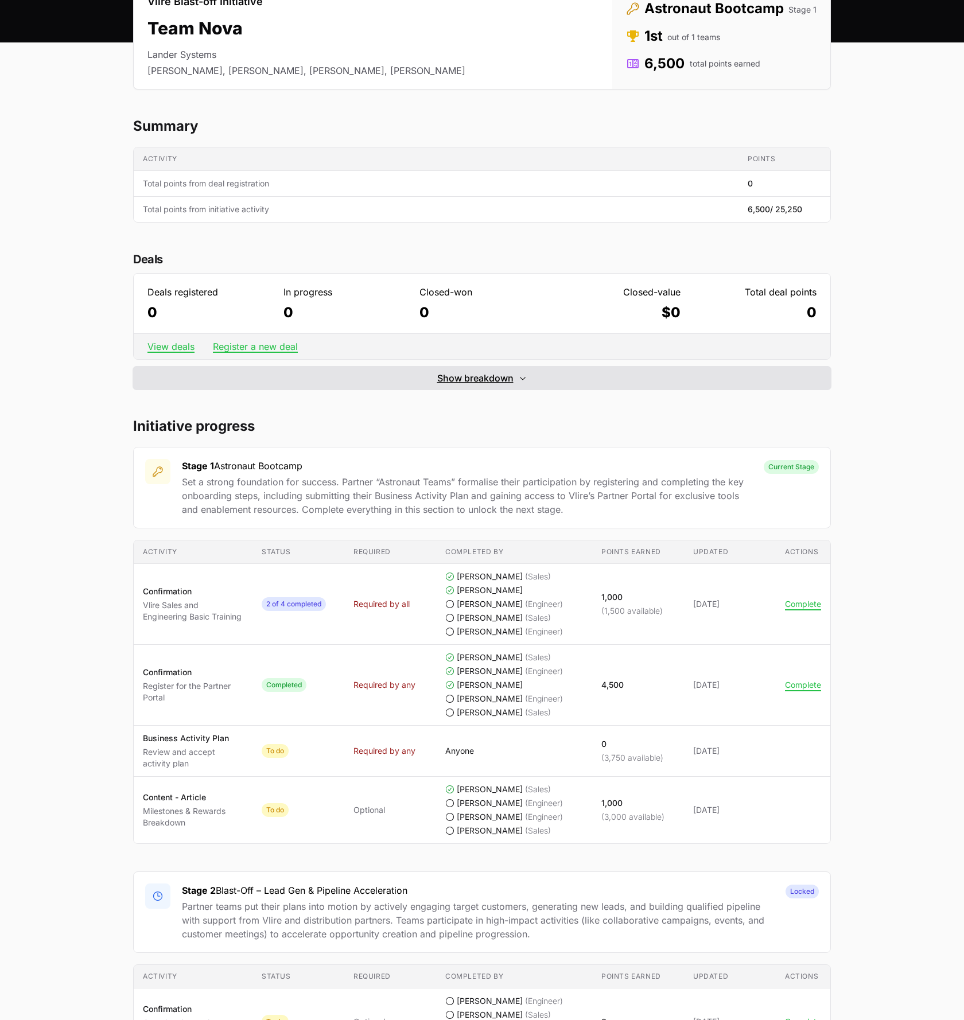
click at [493, 383] on span "Show breakdown" at bounding box center [475, 378] width 76 height 14
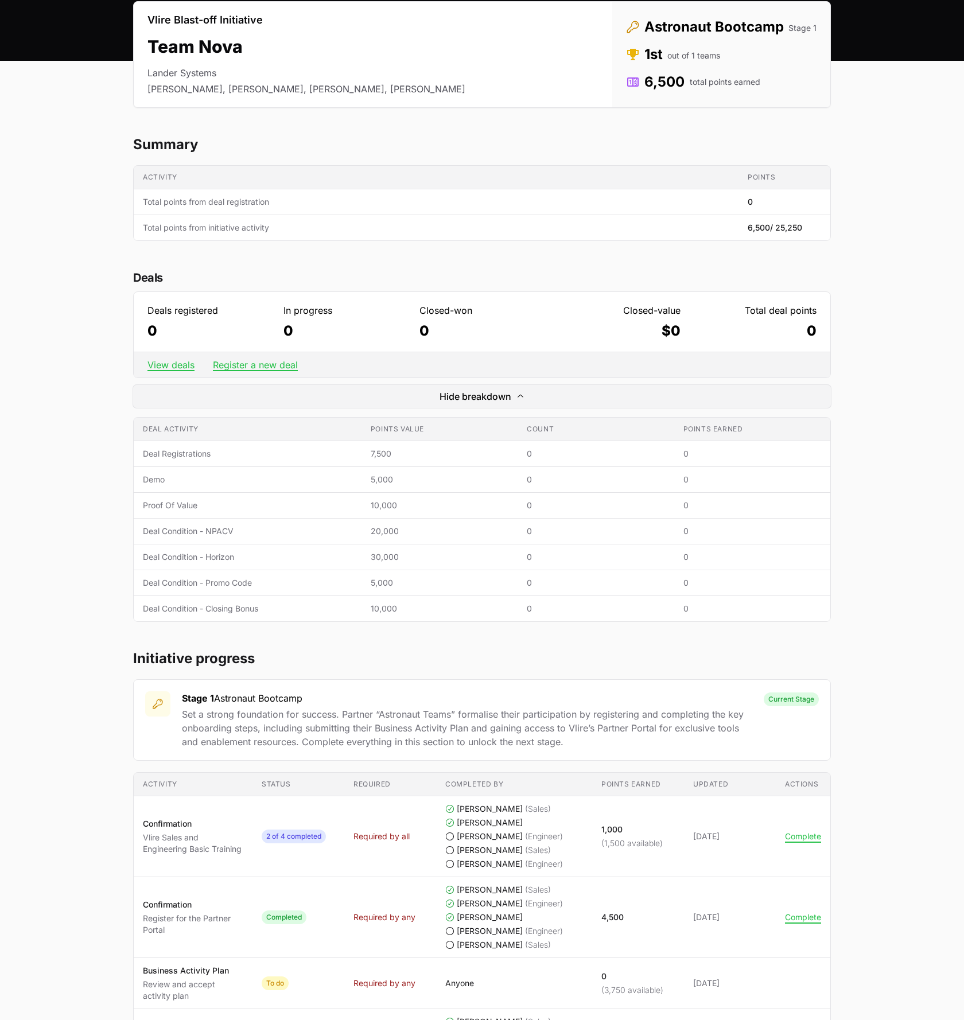
scroll to position [0, 0]
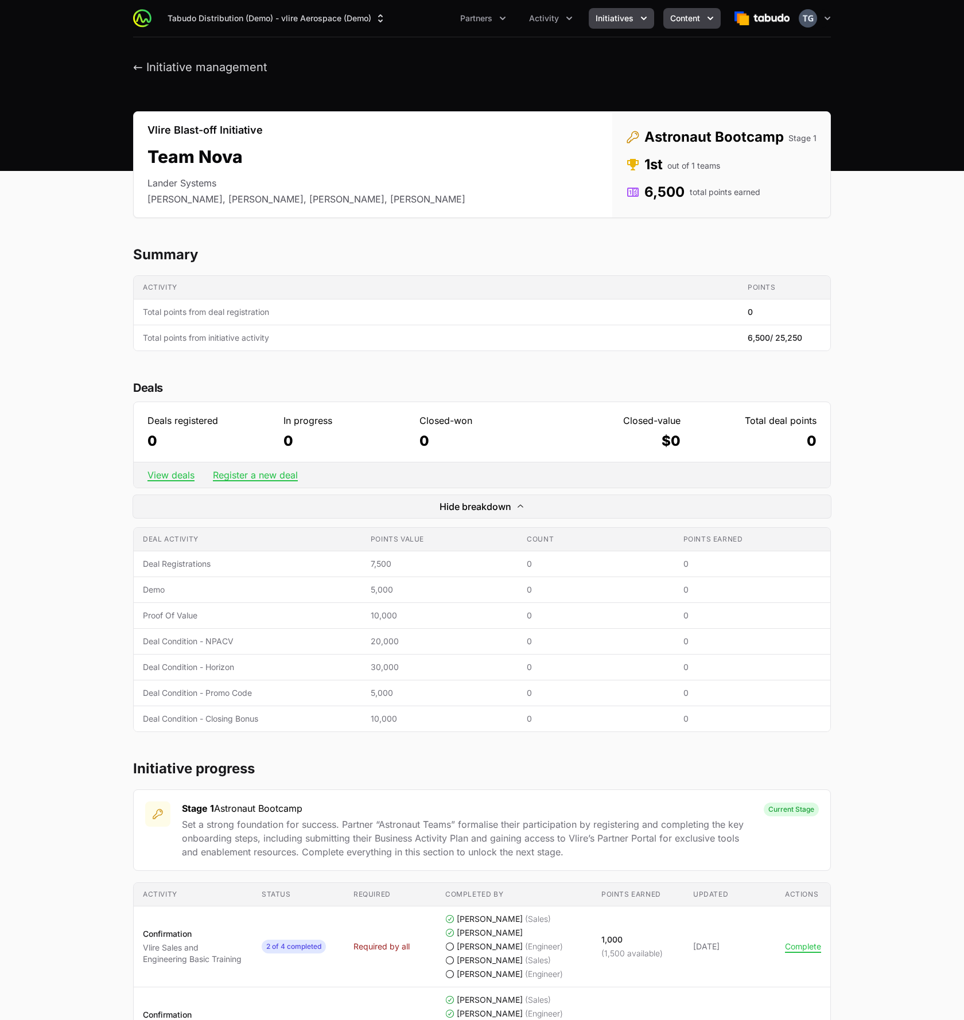
click at [681, 15] on span "Content" at bounding box center [685, 18] width 30 height 11
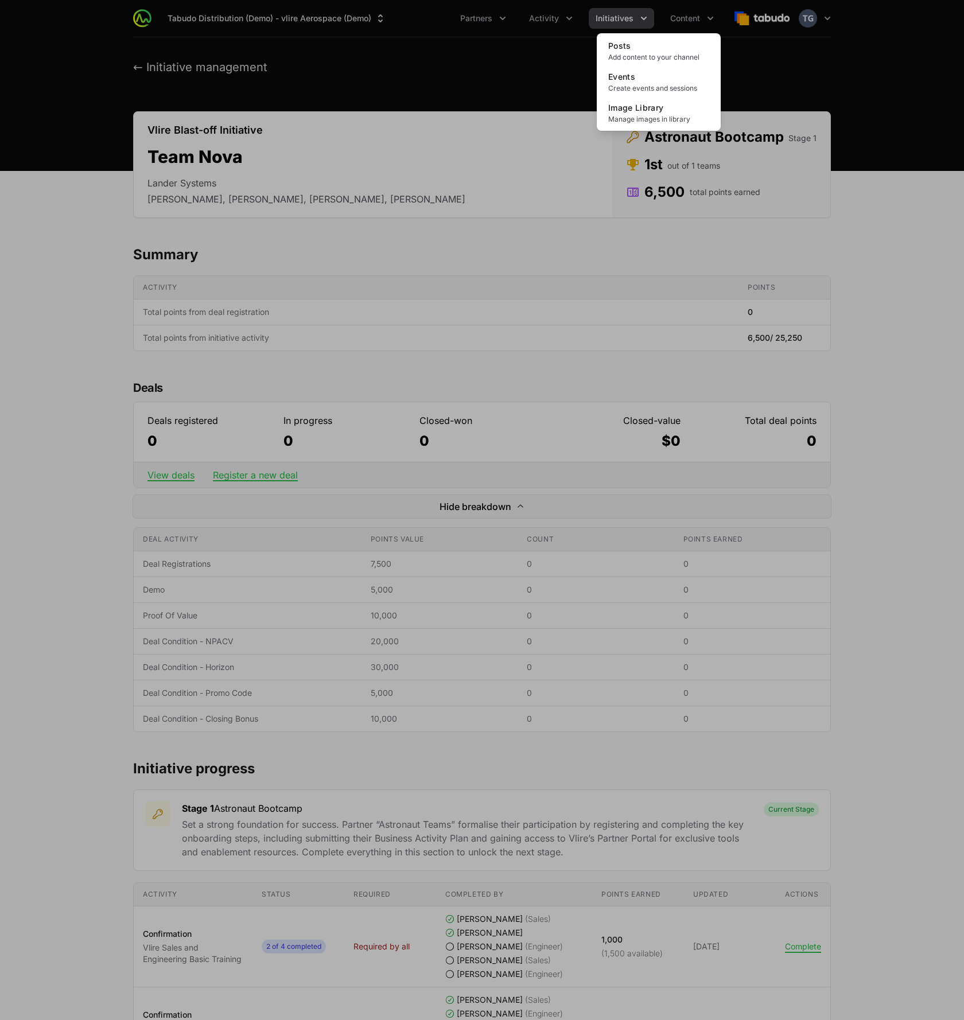
click at [530, 69] on div "Content menu" at bounding box center [482, 510] width 964 height 1020
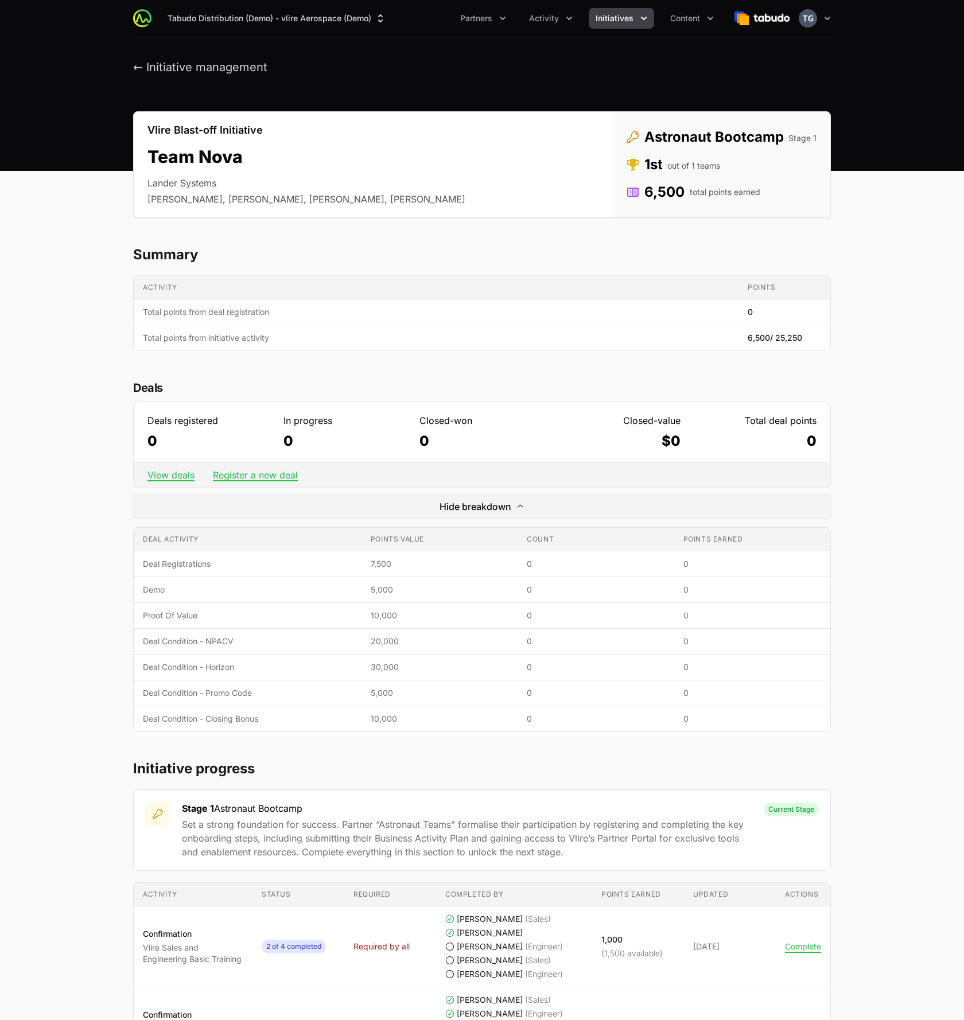
click at [472, 700] on td "Points value 5,000" at bounding box center [439, 693] width 156 height 26
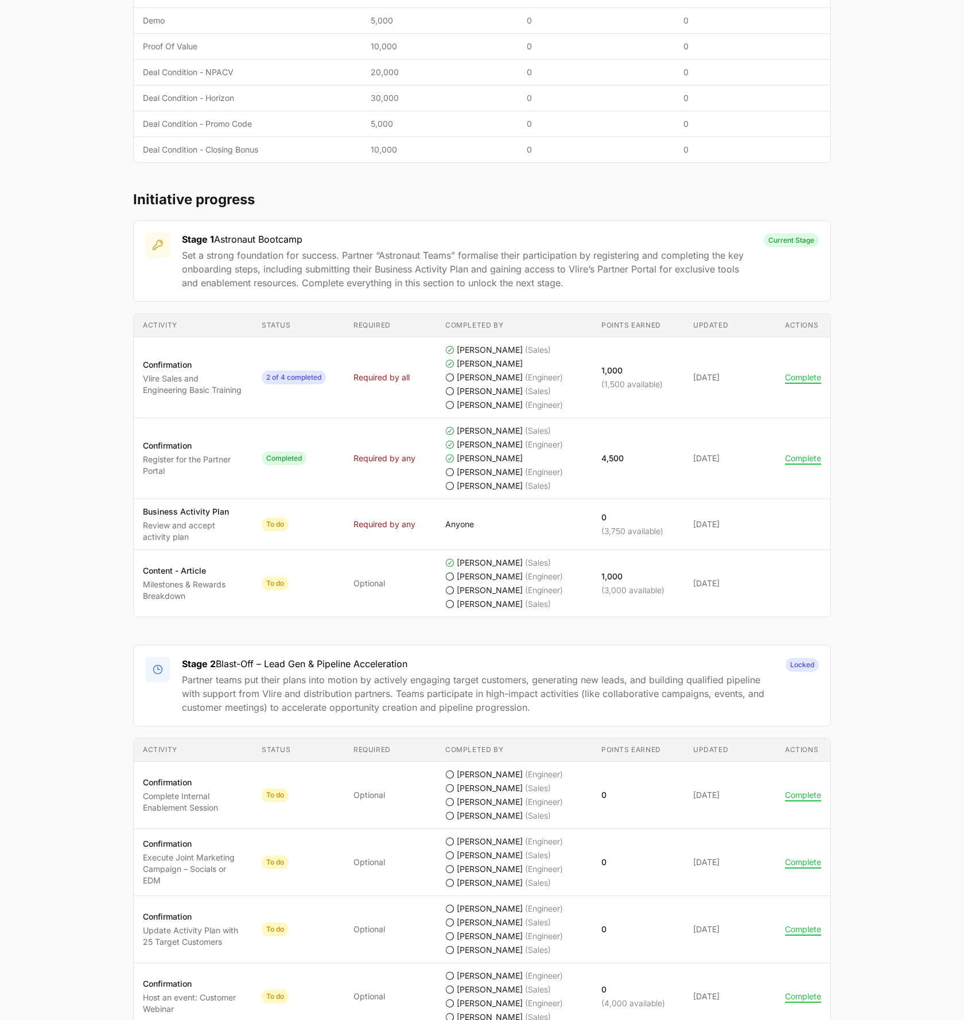
scroll to position [567, 0]
click at [822, 676] on div "Stage 2 Blast-Off – Lead Gen & Pipeline Acceleration Partner teams put their pl…" at bounding box center [482, 687] width 698 height 81
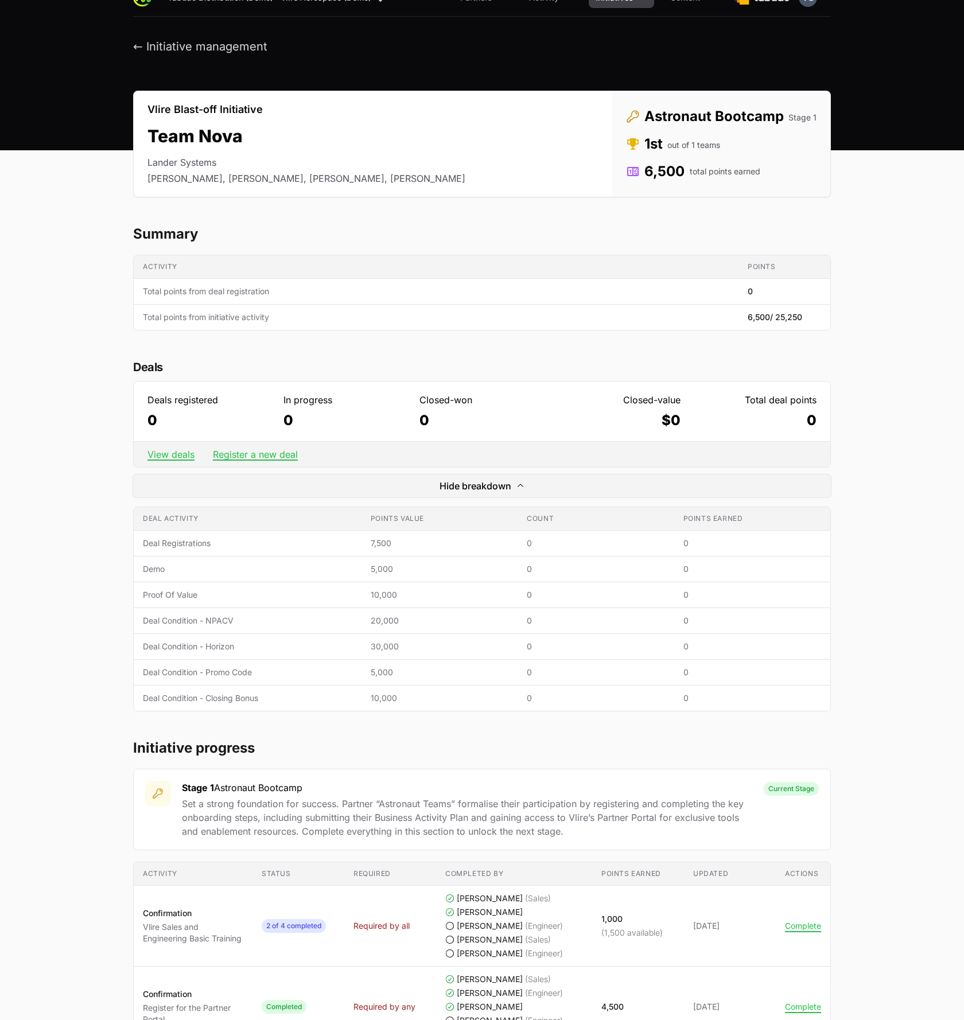
scroll to position [0, 0]
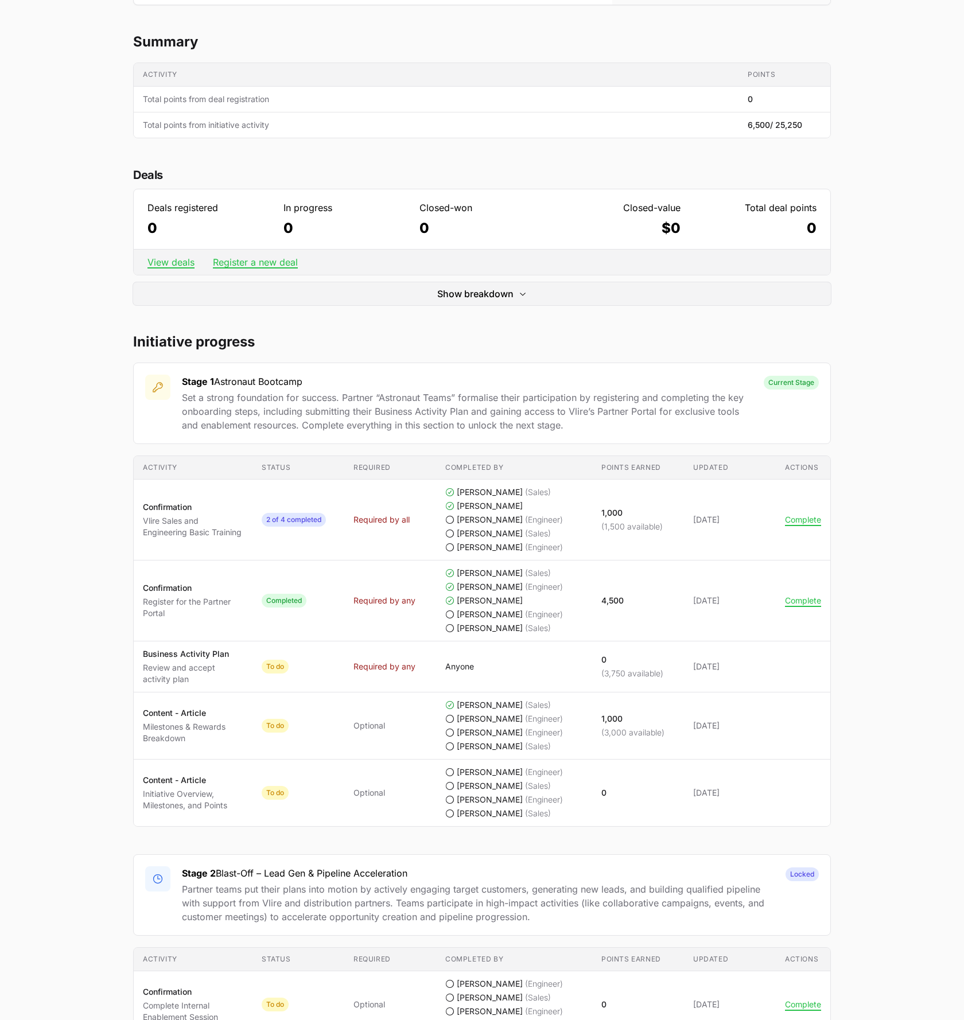
scroll to position [217, 0]
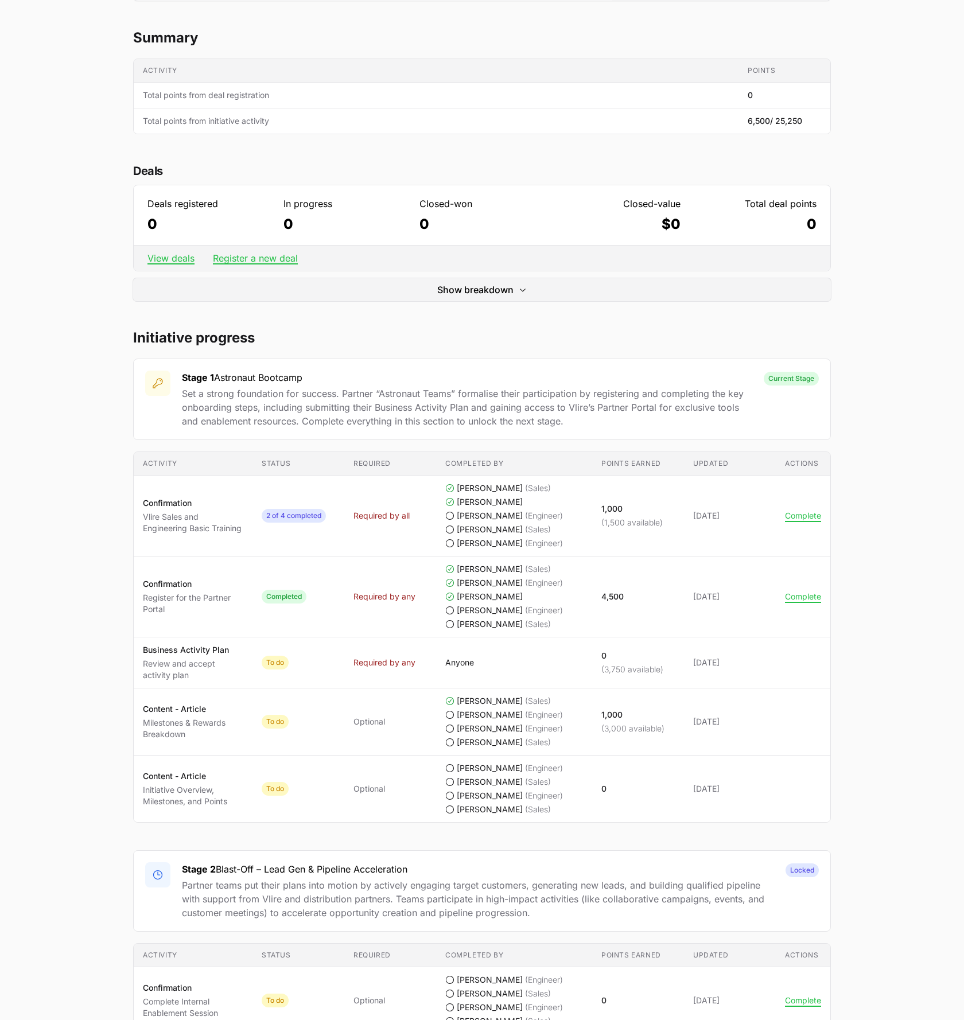
click at [91, 584] on main "Vlire Blast-off Initiative Team Nova Lander Systems [PERSON_NAME], [PERSON_NAME…" at bounding box center [482, 872] width 964 height 1956
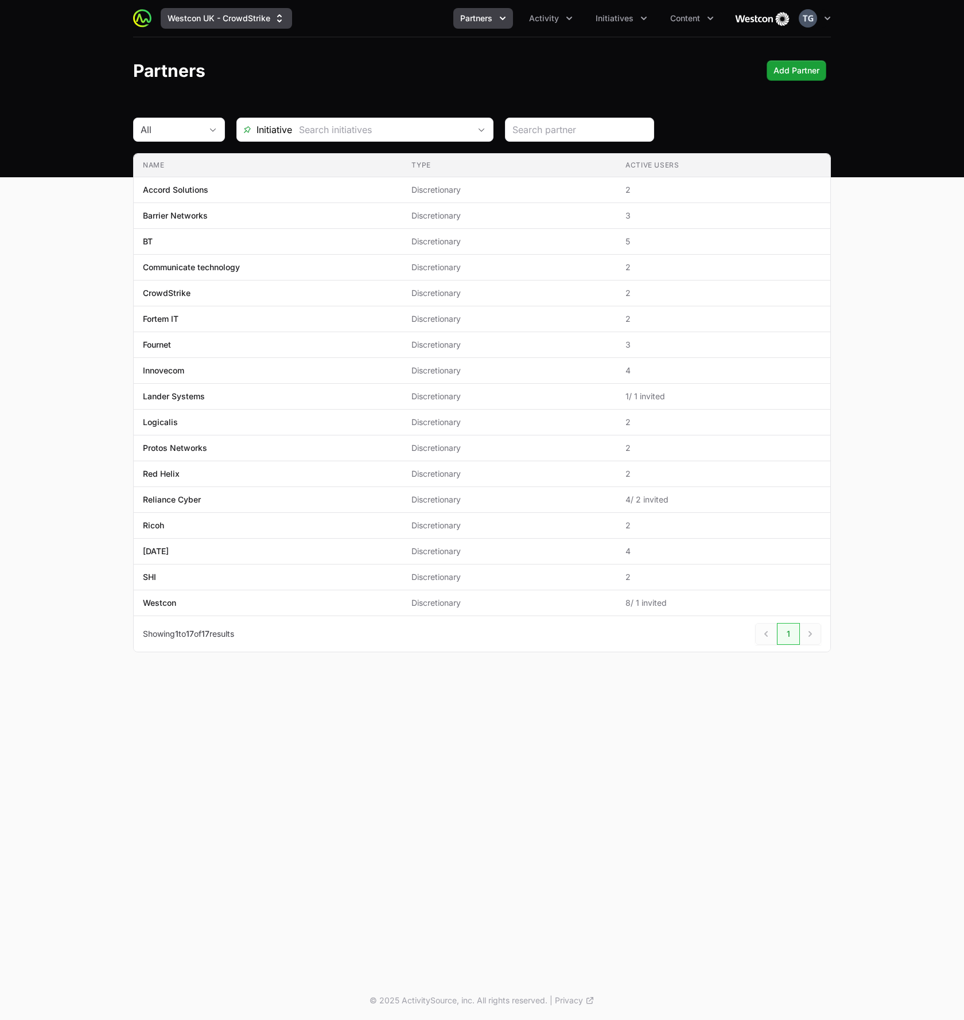
click at [271, 24] on button "Westcon UK - CrowdStrike" at bounding box center [226, 18] width 131 height 21
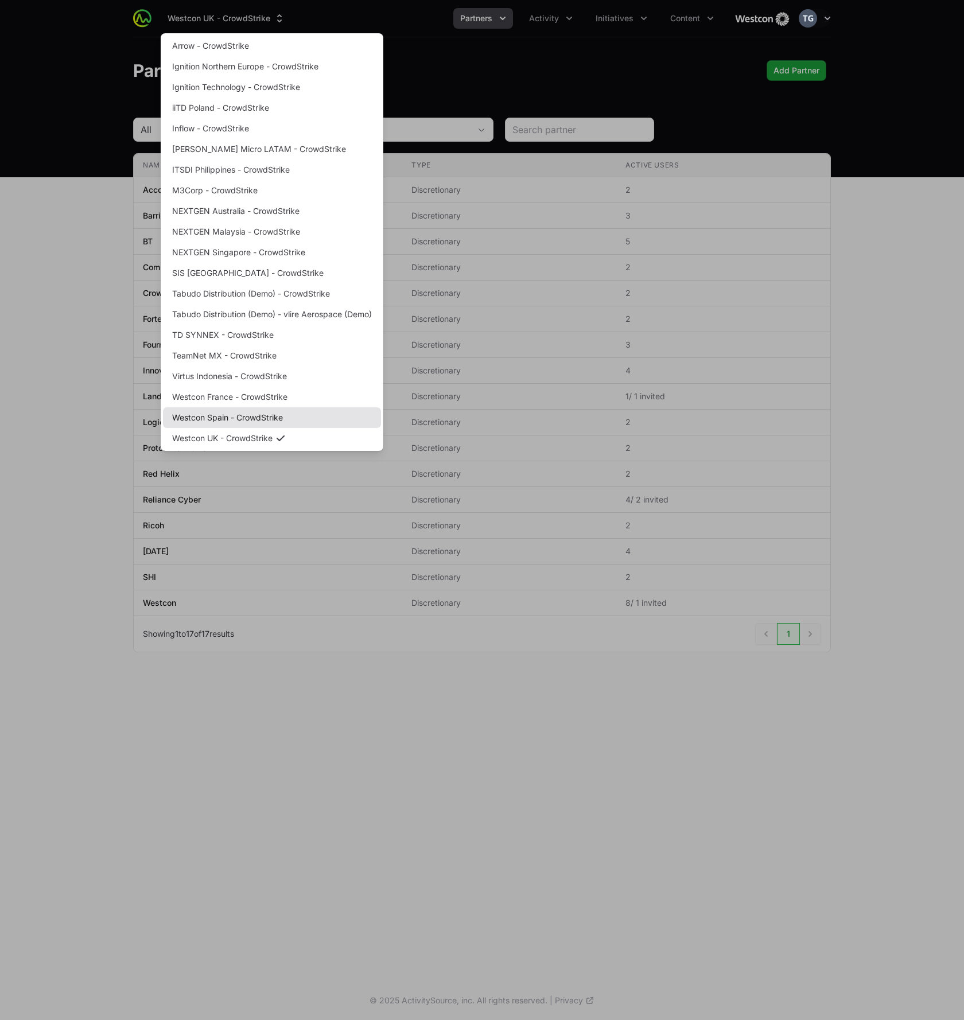
click at [215, 414] on link "Westcon Spain - CrowdStrike" at bounding box center [272, 417] width 218 height 21
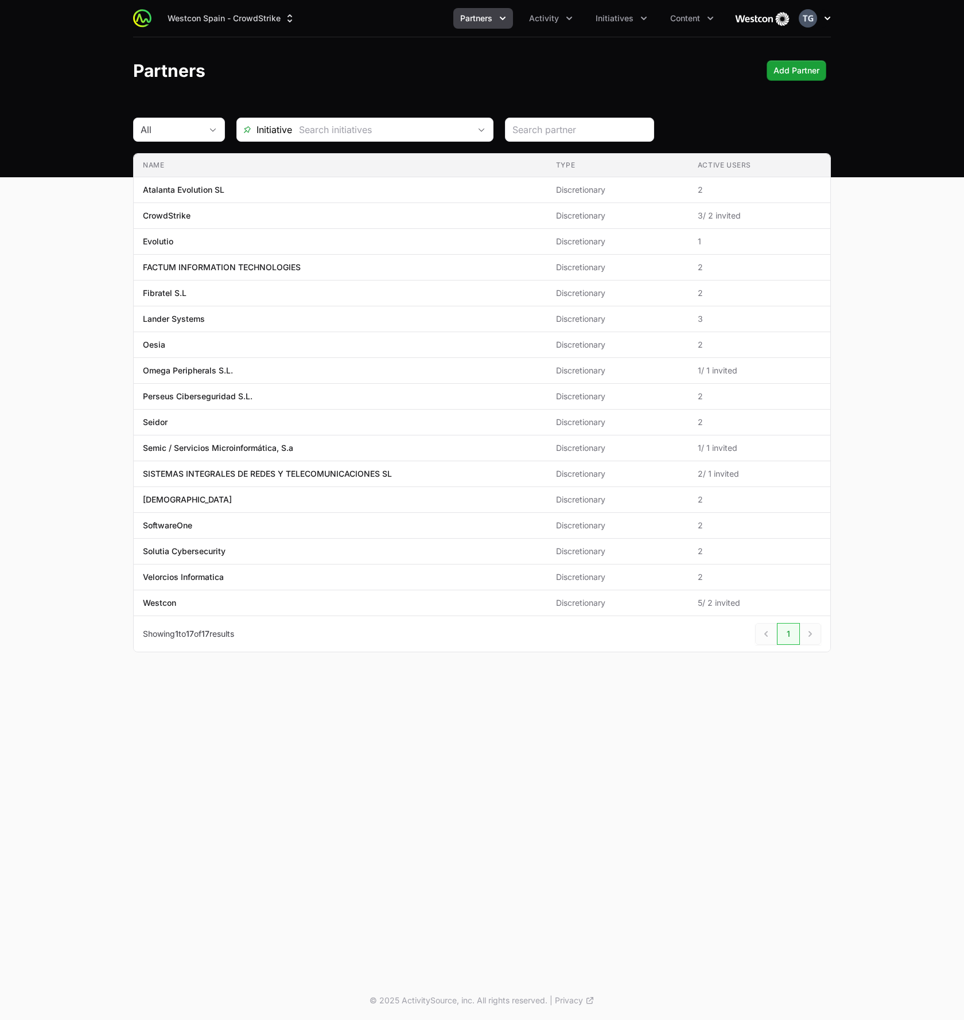
click at [831, 18] on icon "button" at bounding box center [827, 18] width 11 height 11
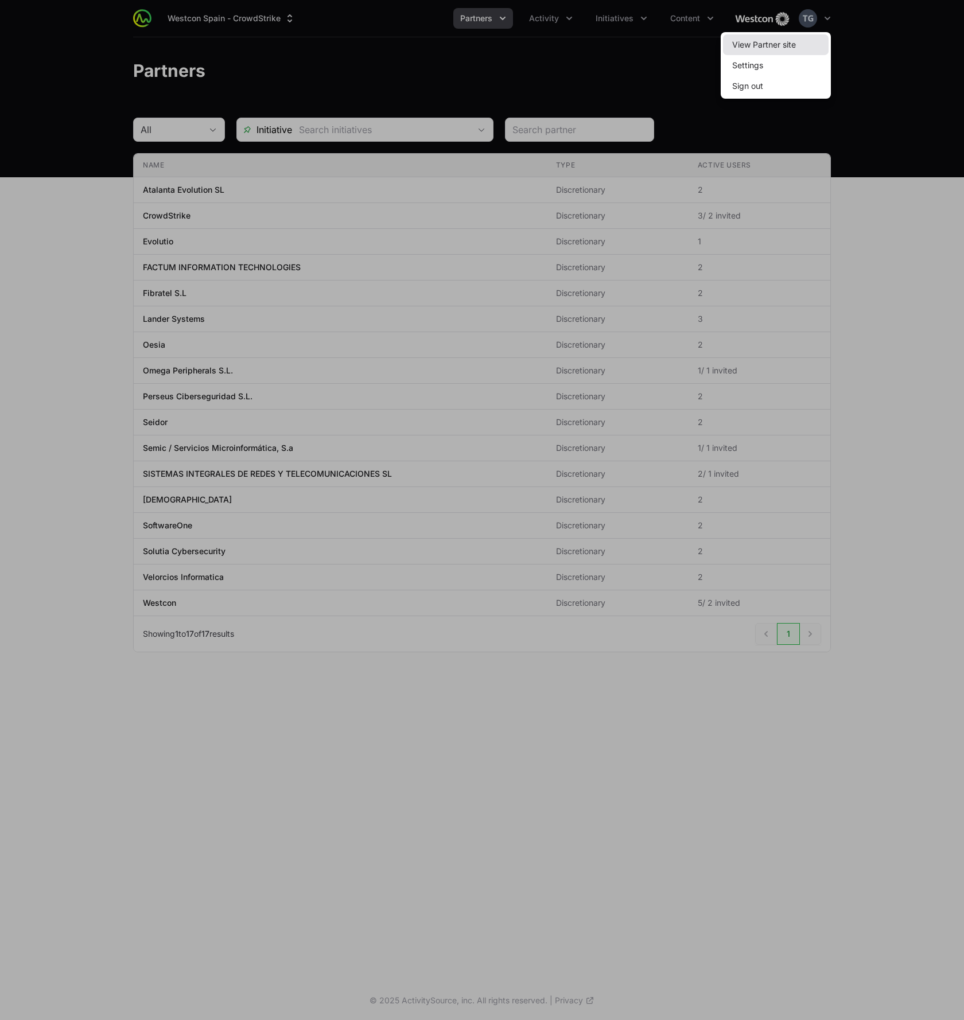
click at [810, 52] on link "View Partner site" at bounding box center [776, 44] width 106 height 21
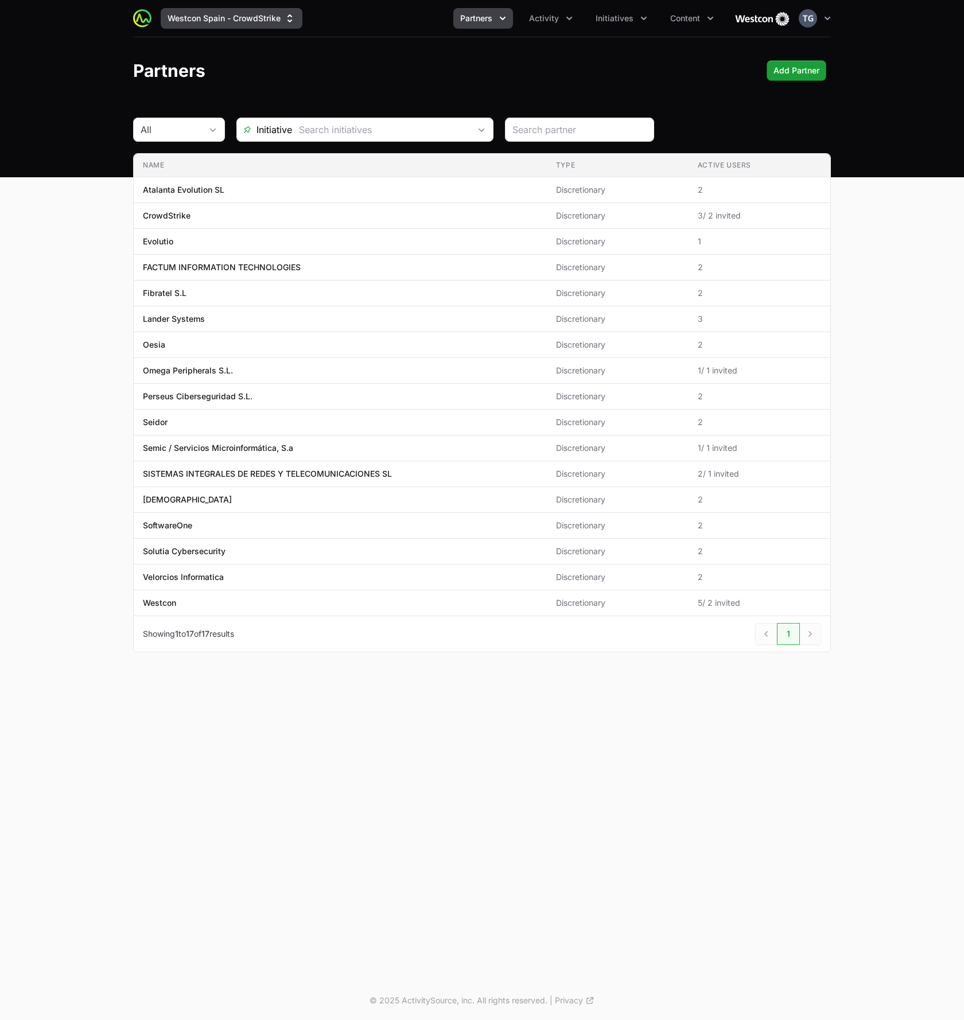
click at [285, 25] on button "Westcon Spain - CrowdStrike" at bounding box center [232, 18] width 142 height 21
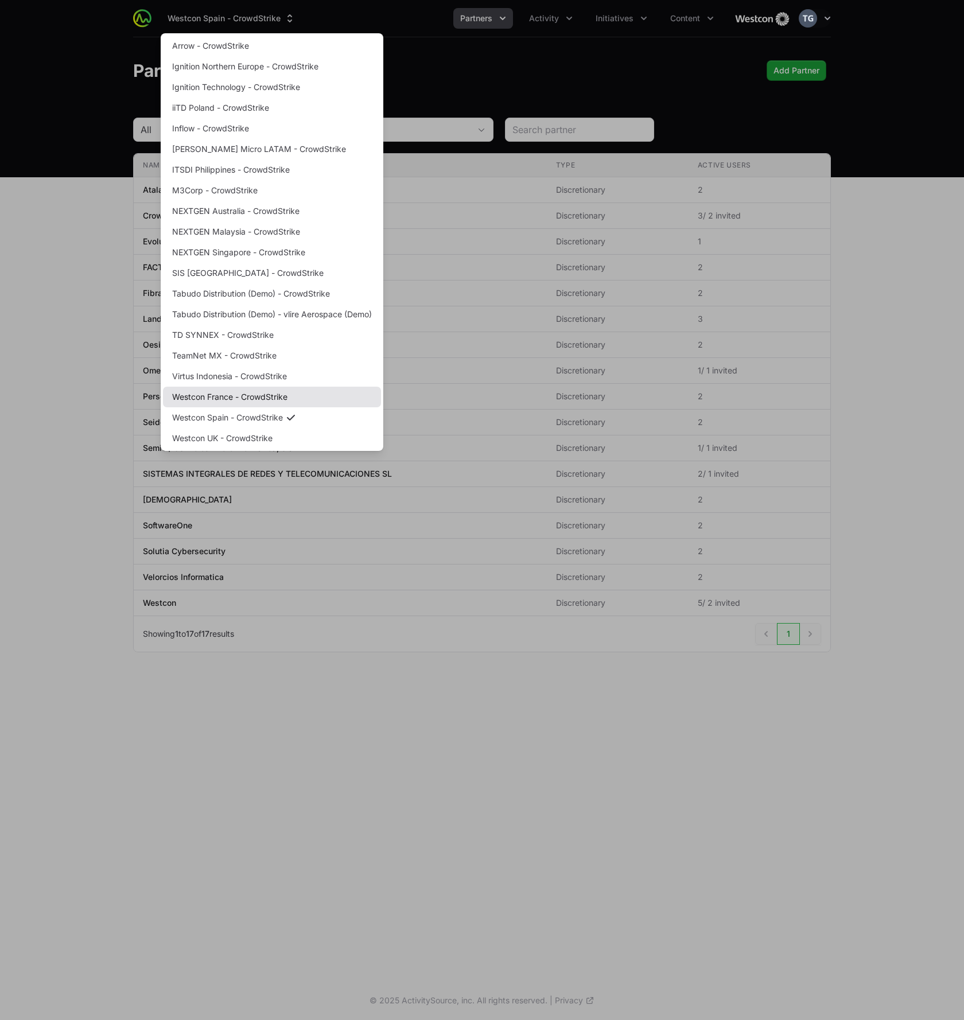
click at [276, 397] on link "Westcon France - CrowdStrike" at bounding box center [272, 397] width 218 height 21
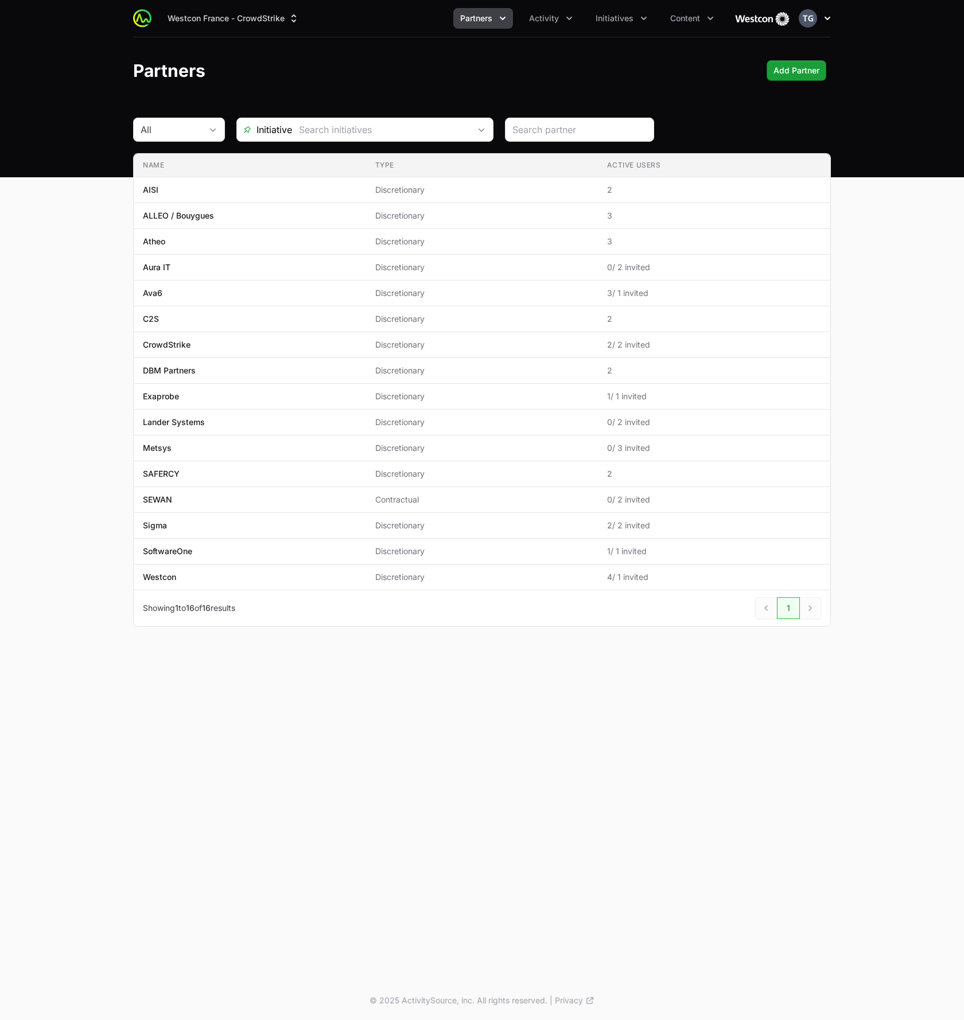
click at [827, 16] on icon "button" at bounding box center [827, 18] width 11 height 11
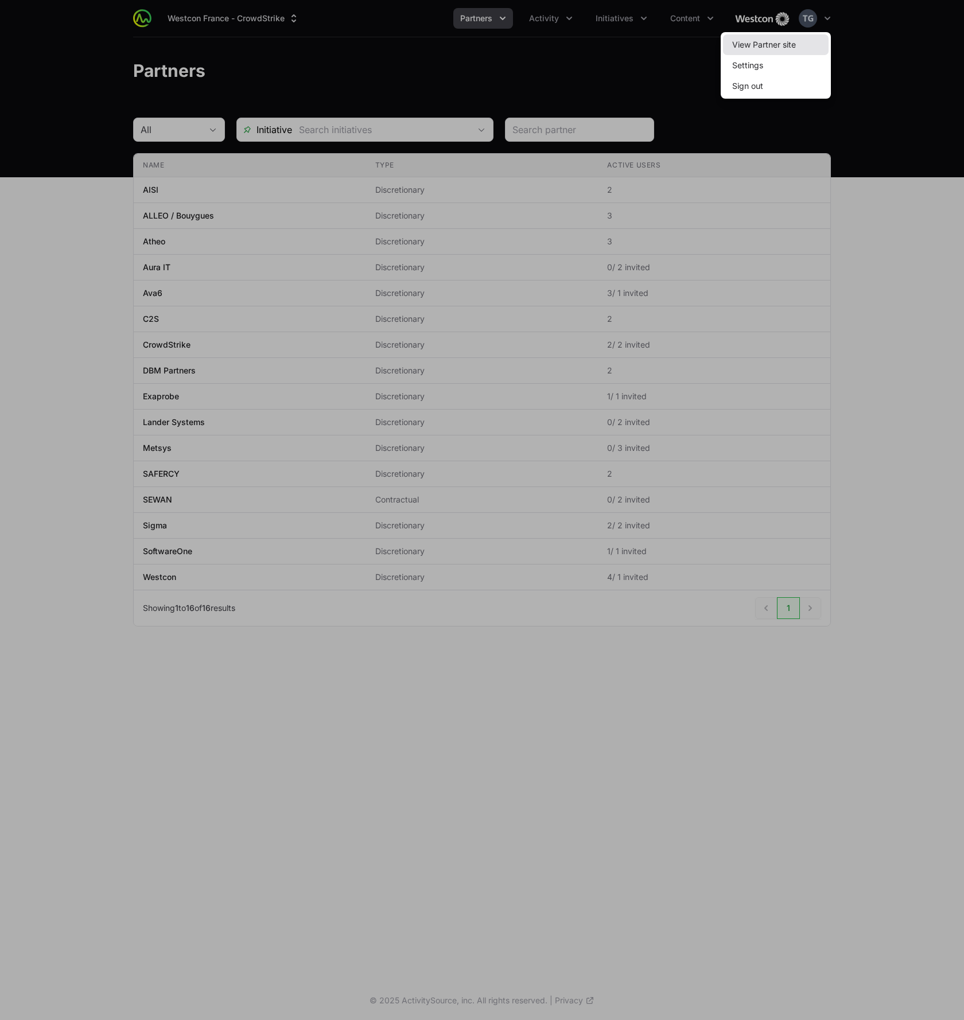
click at [812, 38] on link "View Partner site" at bounding box center [776, 44] width 106 height 21
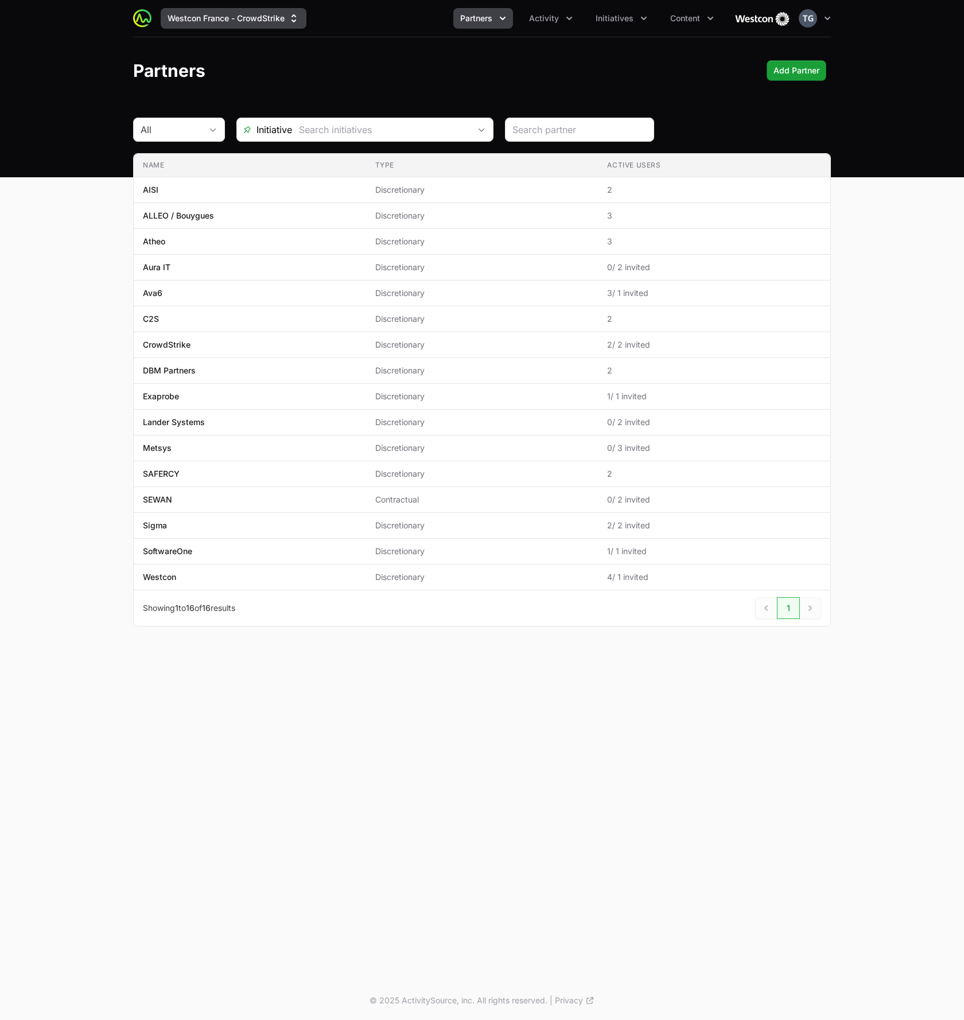
click at [222, 21] on button "Westcon France - CrowdStrike" at bounding box center [234, 18] width 146 height 21
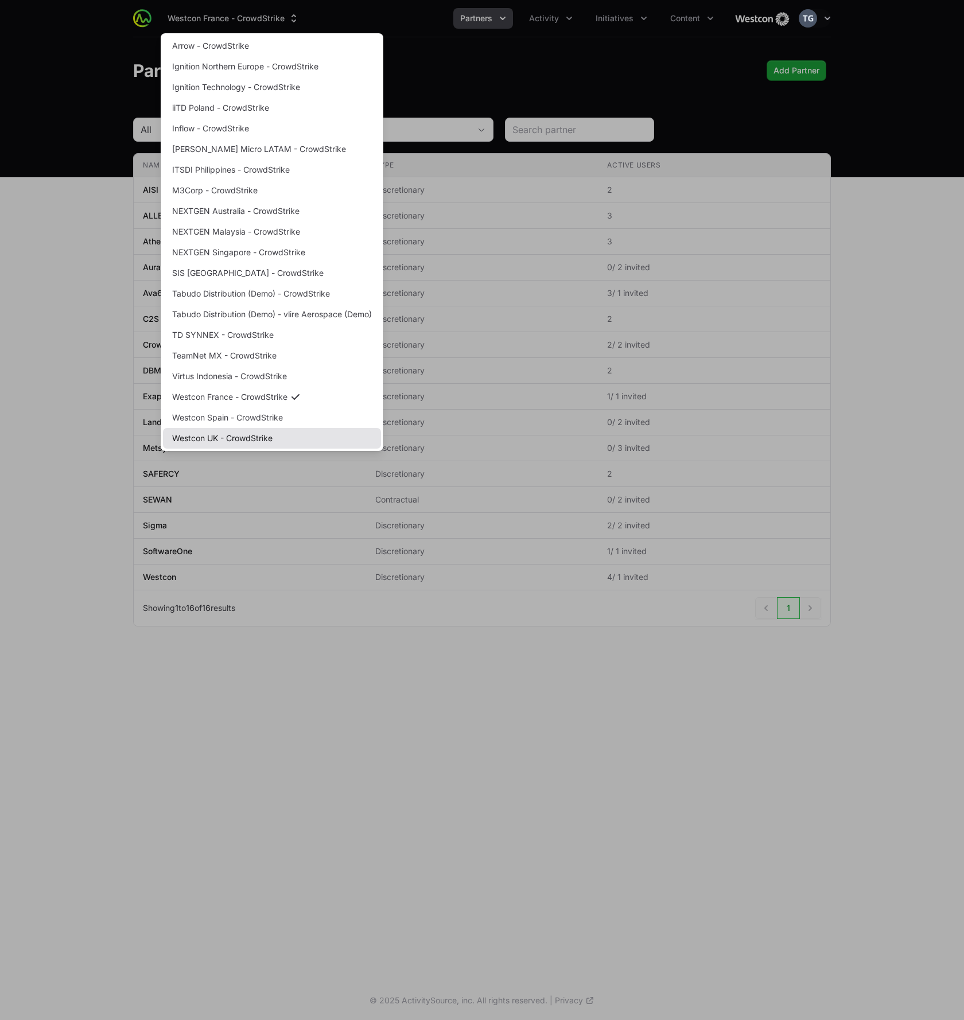
click at [241, 440] on link "Westcon UK - CrowdStrike" at bounding box center [272, 438] width 218 height 21
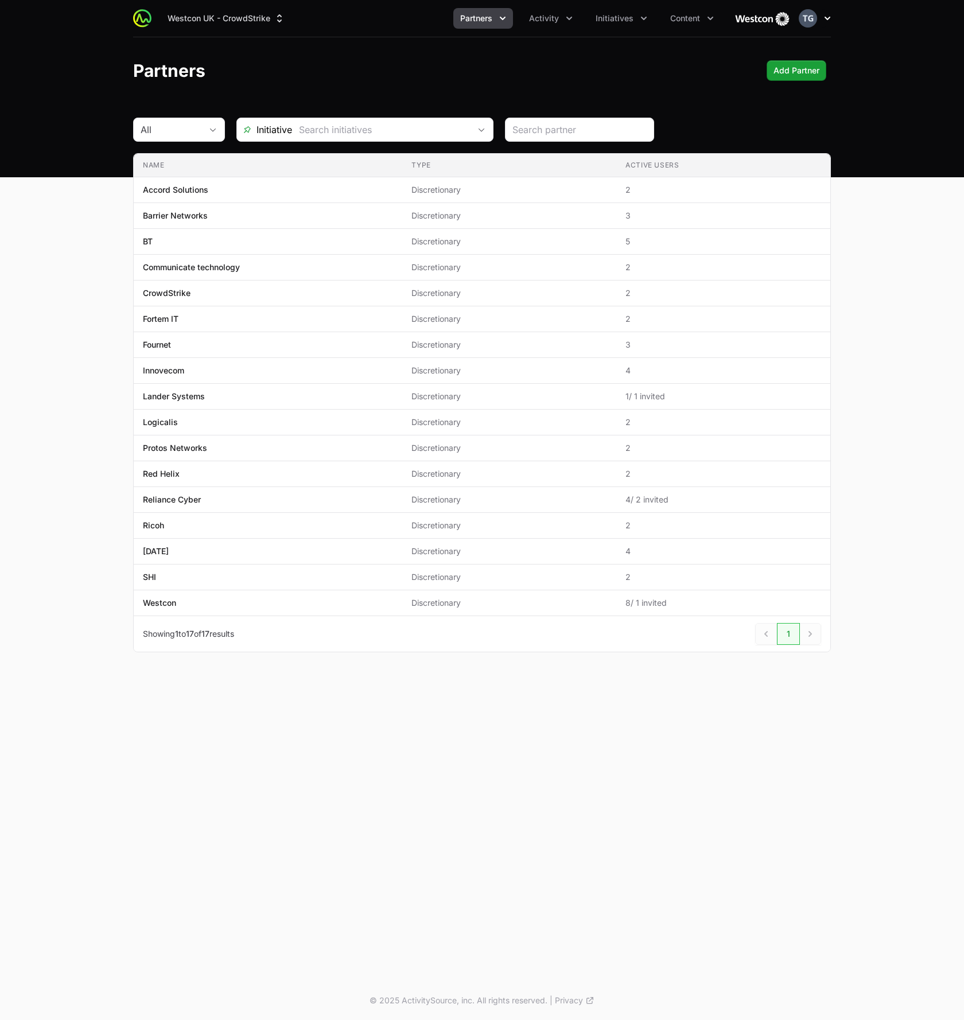
click at [824, 20] on icon "button" at bounding box center [827, 18] width 11 height 11
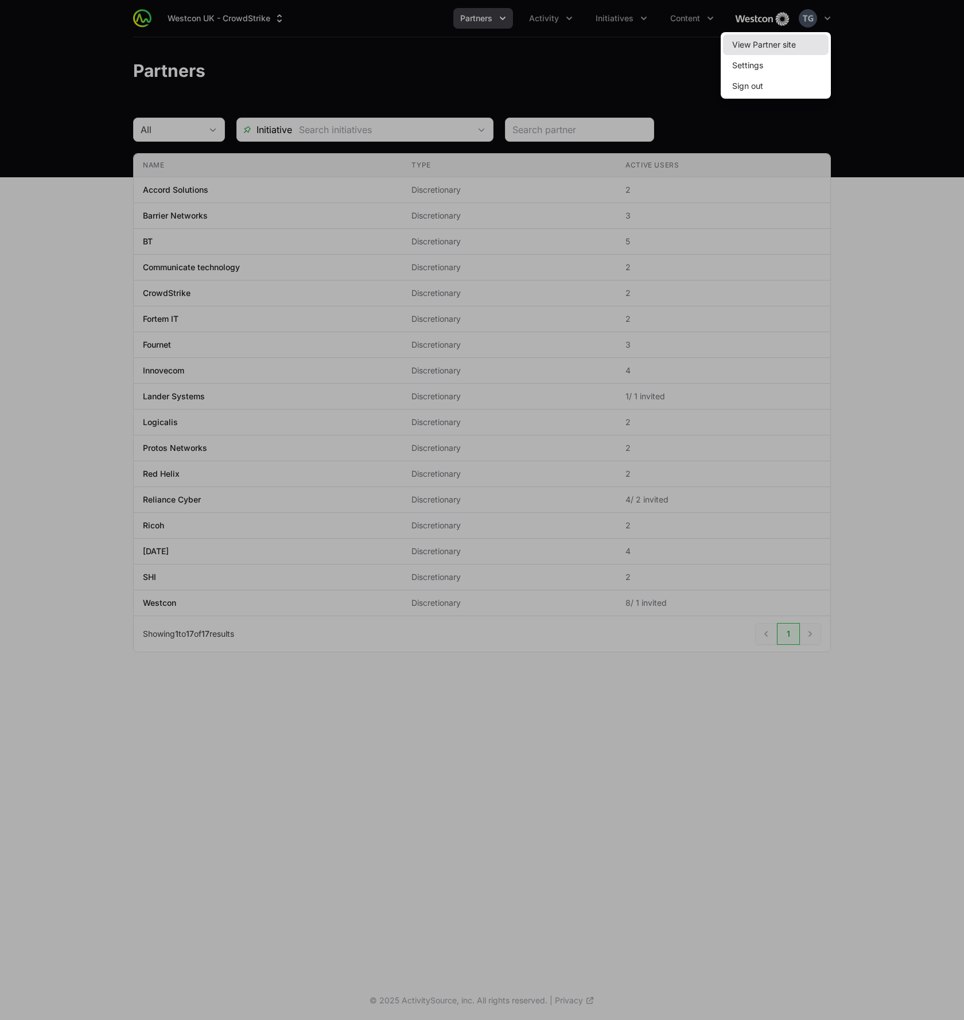
click at [809, 39] on link "View Partner site" at bounding box center [776, 44] width 106 height 21
